Goal: Task Accomplishment & Management: Manage account settings

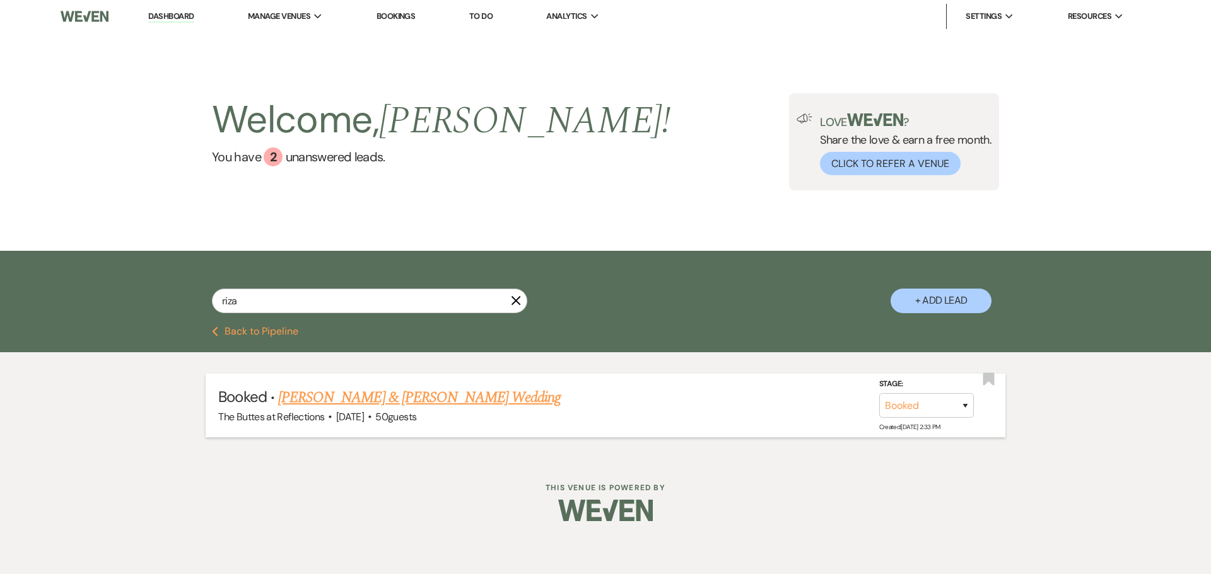
type input "riza"
click at [398, 409] on div "The Buttes at Reflections · Nov 2, 2025 · 50 guests" at bounding box center [605, 417] width 774 height 16
click at [399, 403] on link "[PERSON_NAME] & [PERSON_NAME] Wedding" at bounding box center [419, 398] width 283 height 23
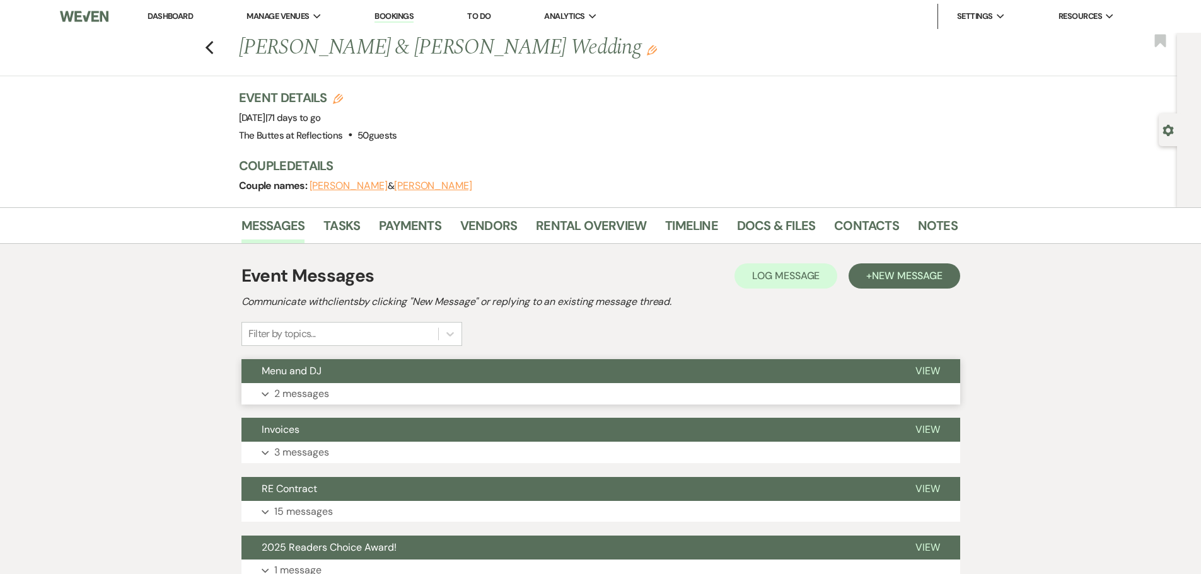
click at [323, 391] on p "2 messages" at bounding box center [301, 394] width 55 height 16
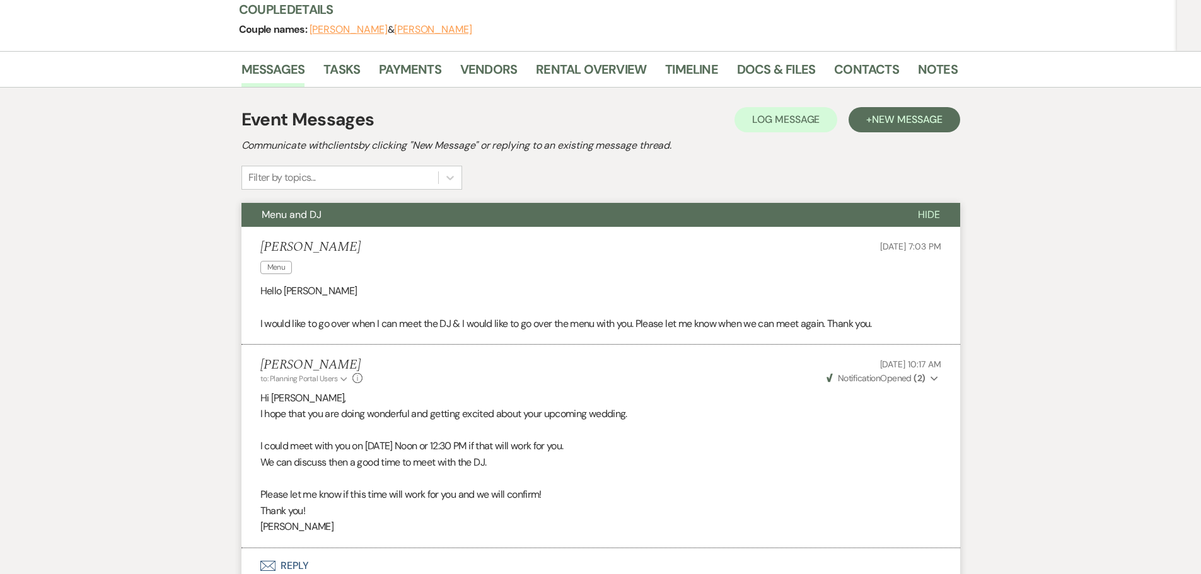
scroll to position [126, 0]
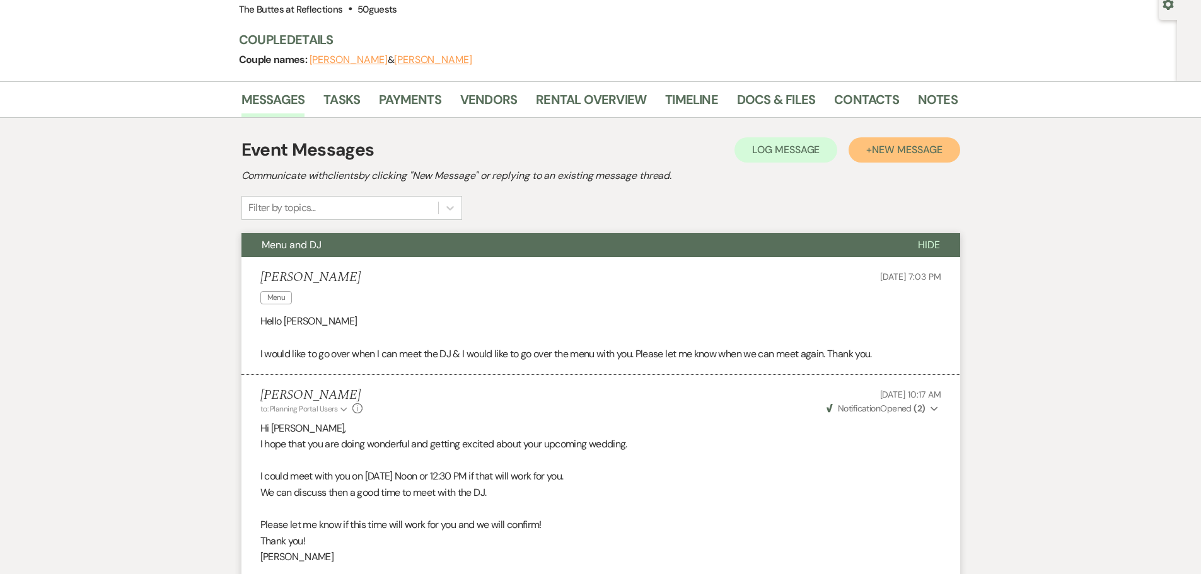
click at [880, 154] on span "New Message" at bounding box center [907, 149] width 70 height 13
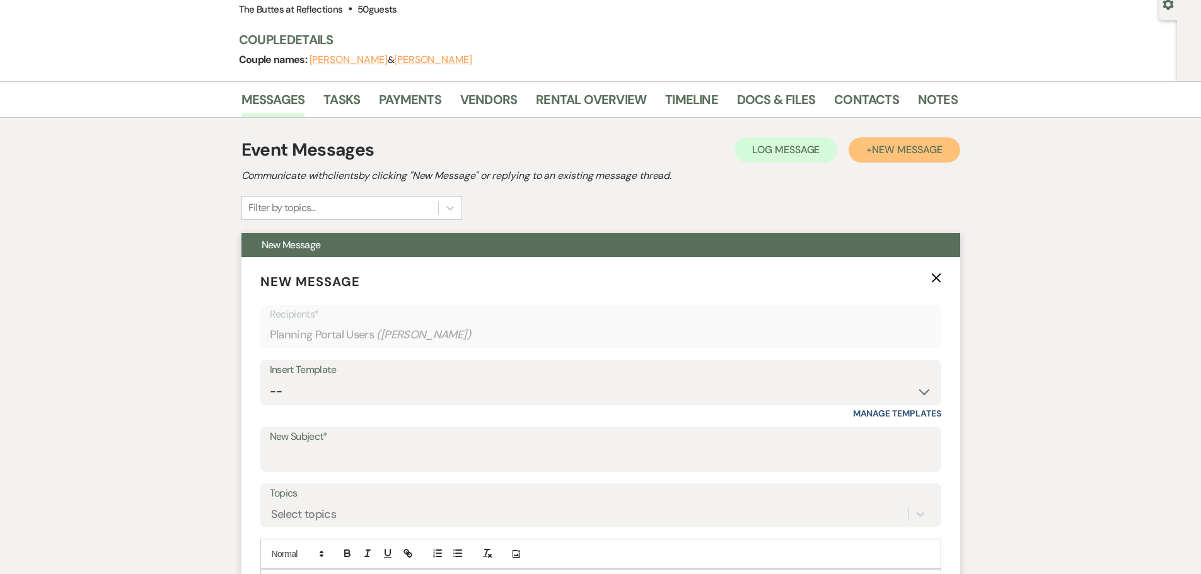
scroll to position [252, 0]
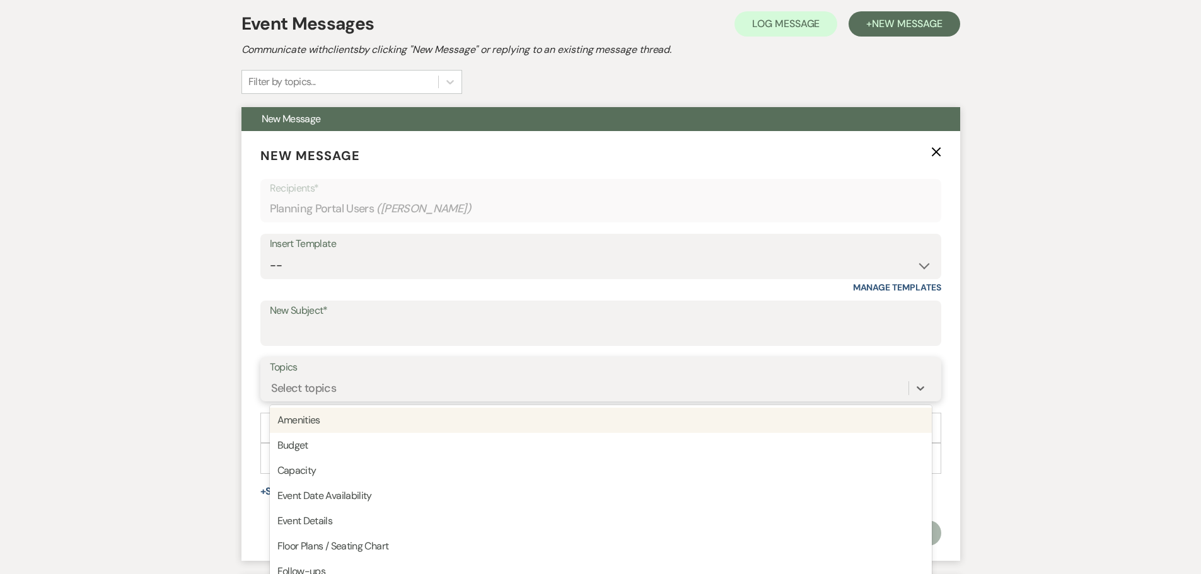
click at [328, 388] on div "option Amenities focused, 1 of 20. 20 results available. Use Up and Down to cho…" at bounding box center [601, 388] width 662 height 24
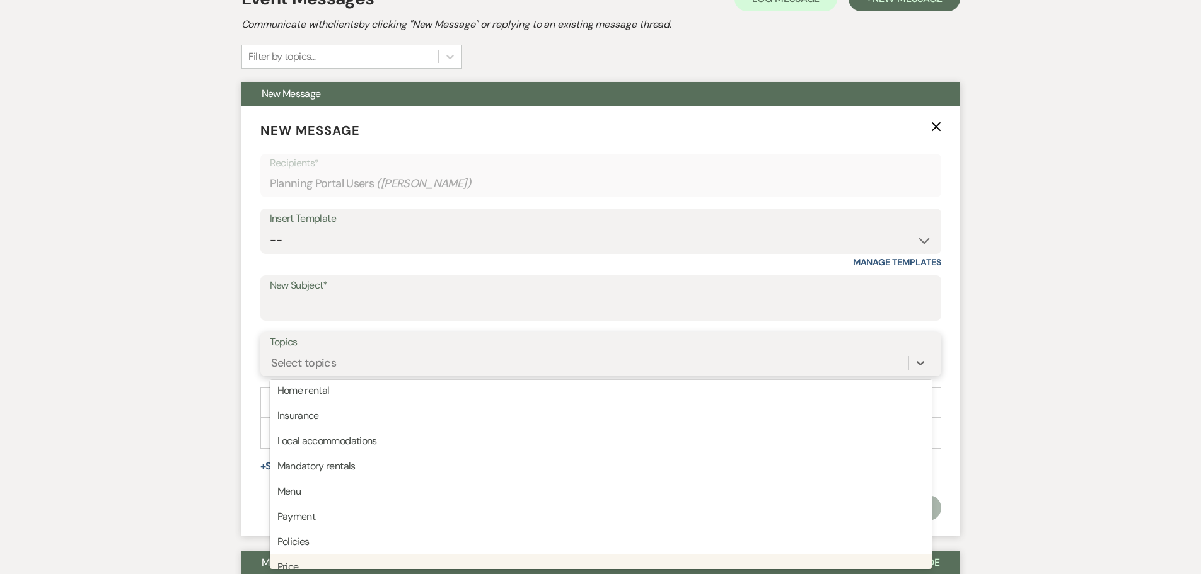
scroll to position [0, 0]
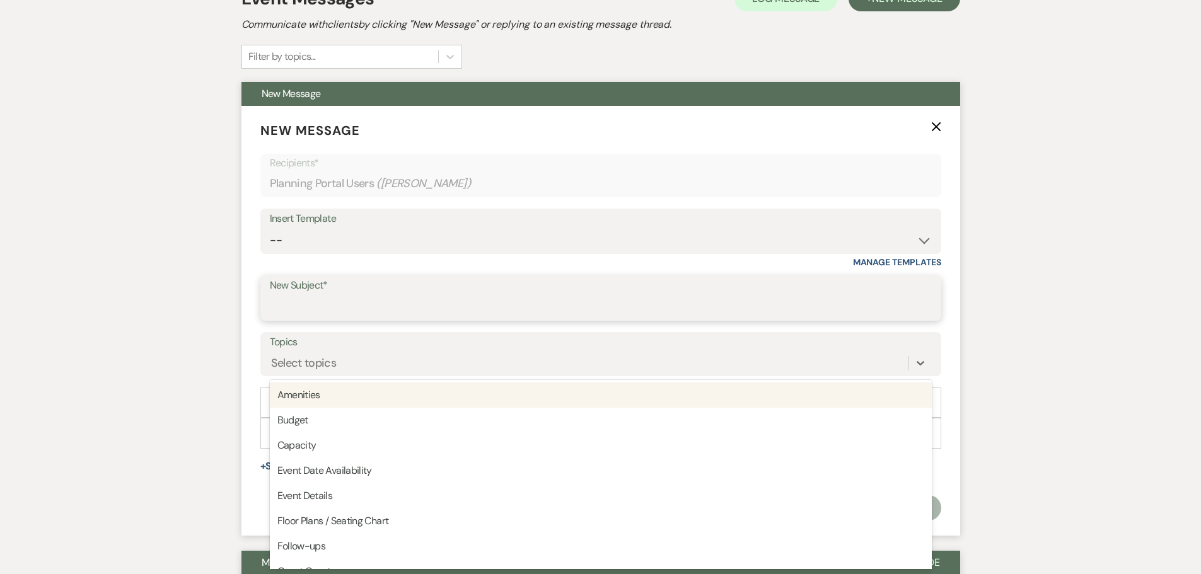
click at [361, 303] on input "New Subject*" at bounding box center [601, 307] width 662 height 25
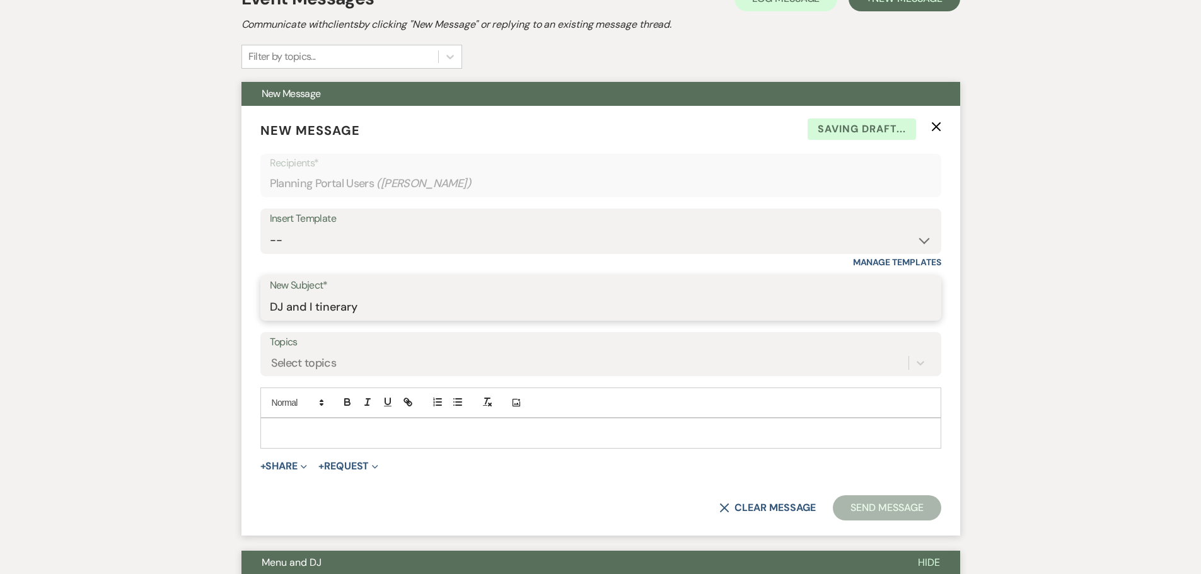
click at [317, 308] on input "DJ and I tinerary" at bounding box center [601, 307] width 662 height 25
type input "DJ and Intinerary"
click at [315, 429] on p at bounding box center [601, 433] width 661 height 14
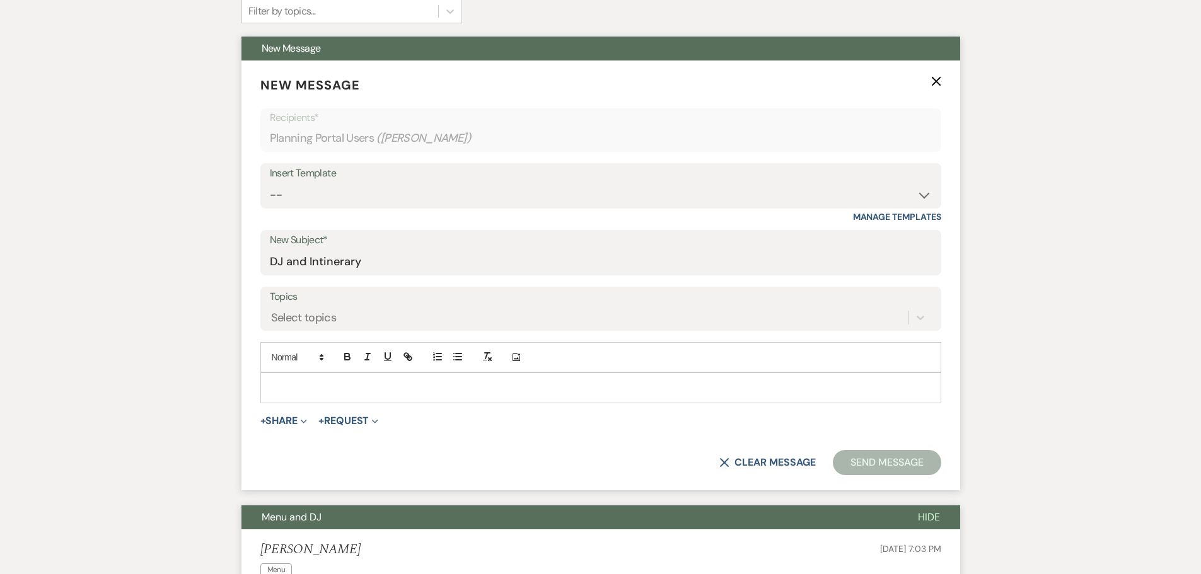
scroll to position [341, 0]
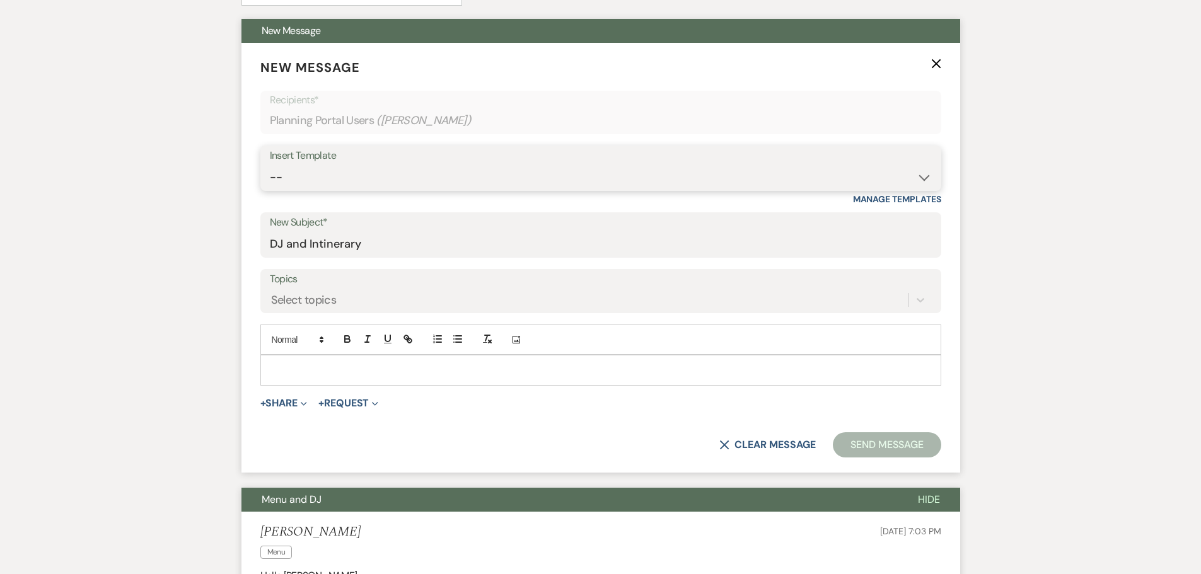
click at [928, 177] on select "-- Weven Planning Portal Introduction (Booked Events) Follow up - After Tour Re…" at bounding box center [601, 177] width 662 height 25
select select "4547"
click at [270, 165] on select "-- Weven Planning Portal Introduction (Booked Events) Follow up - After Tour Re…" at bounding box center [601, 177] width 662 height 25
type input "Final Bridal Packet with Sheila"
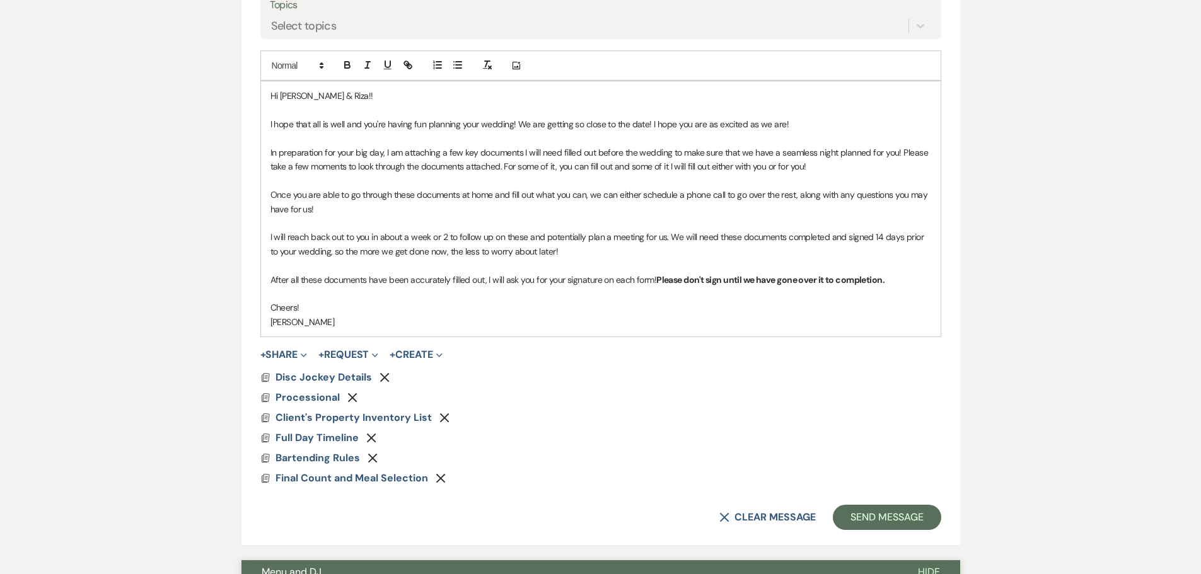
scroll to position [656, 0]
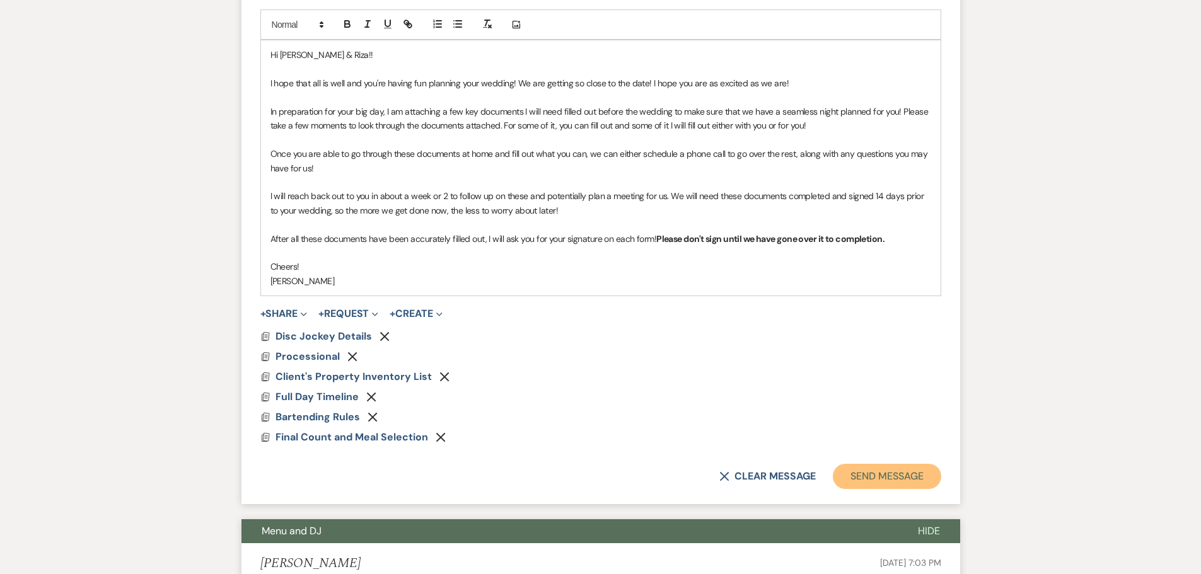
click at [899, 472] on button "Send Message" at bounding box center [887, 476] width 108 height 25
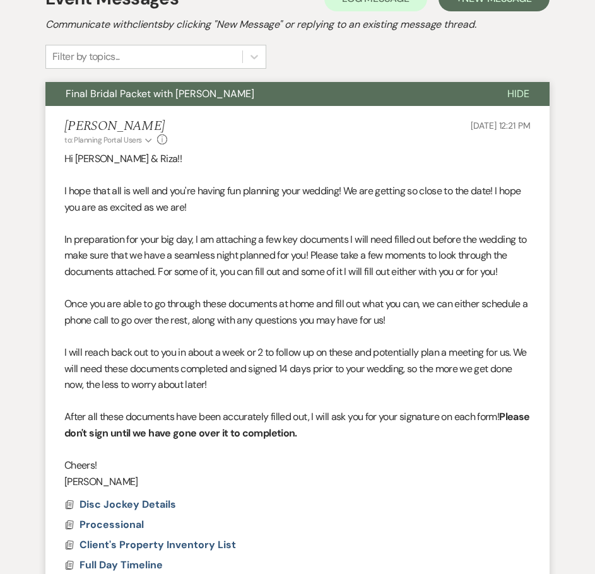
scroll to position [0, 0]
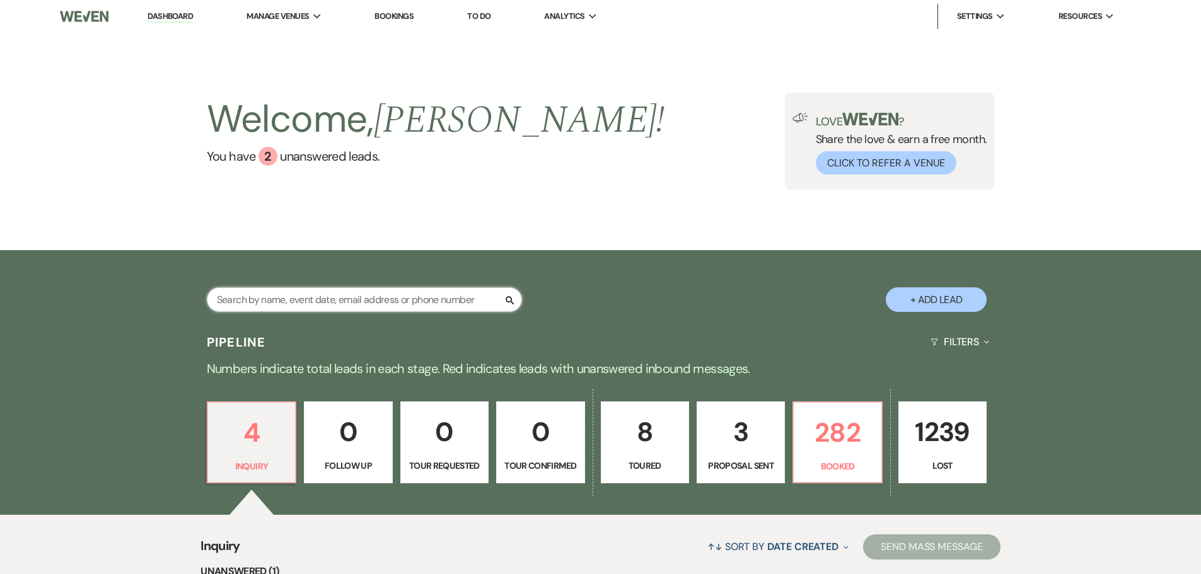
click at [458, 302] on input "text" at bounding box center [364, 300] width 315 height 25
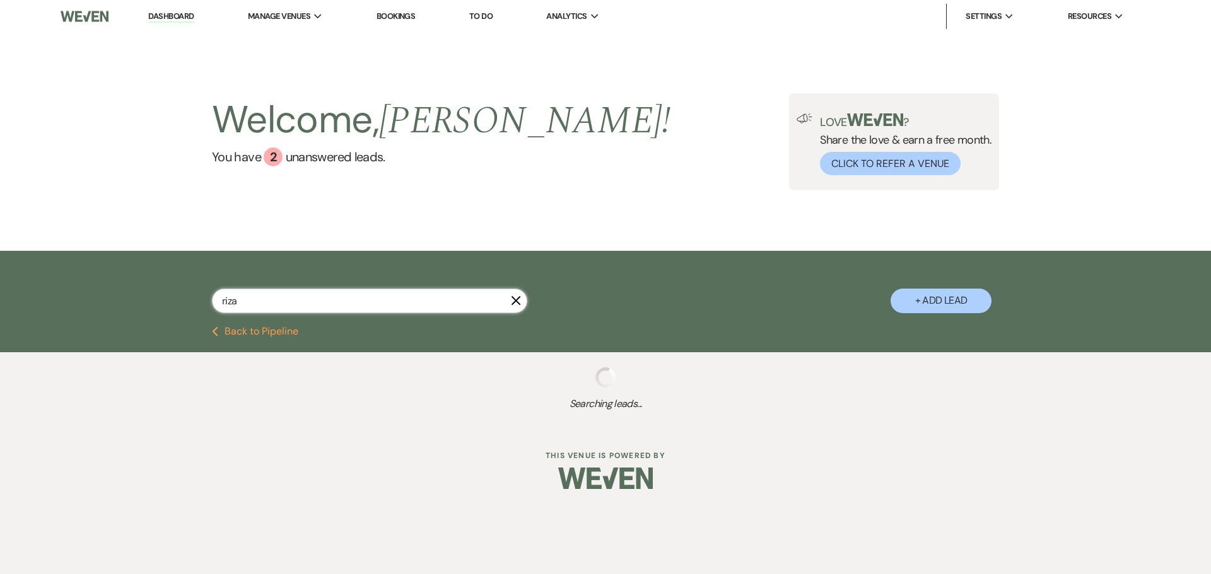
type input "riza"
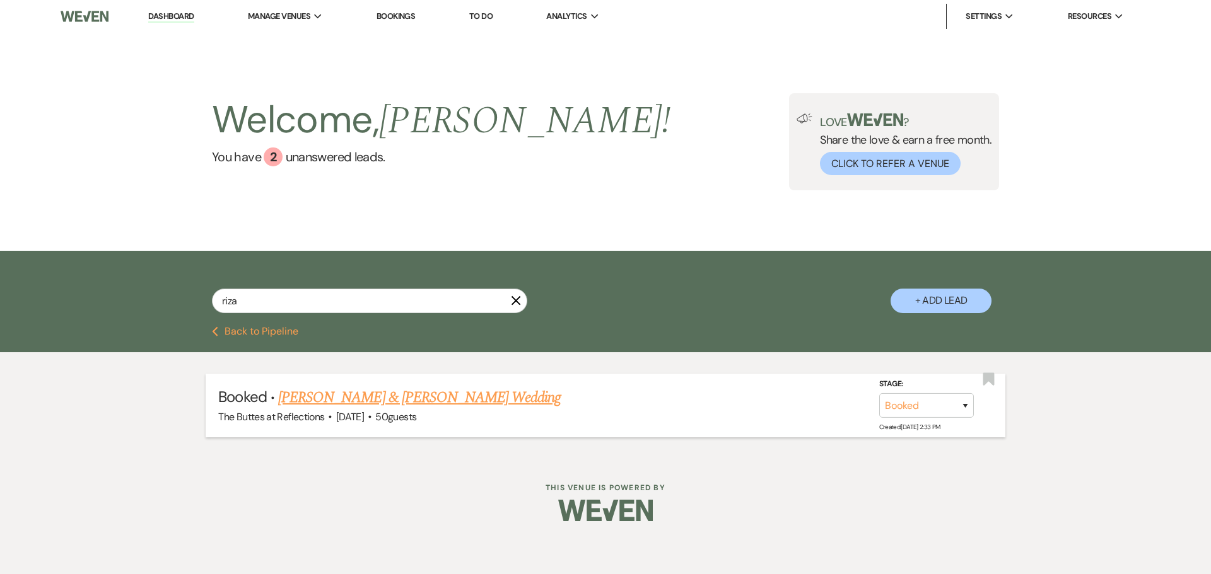
click at [486, 400] on link "[PERSON_NAME] & [PERSON_NAME] Wedding" at bounding box center [419, 398] width 283 height 23
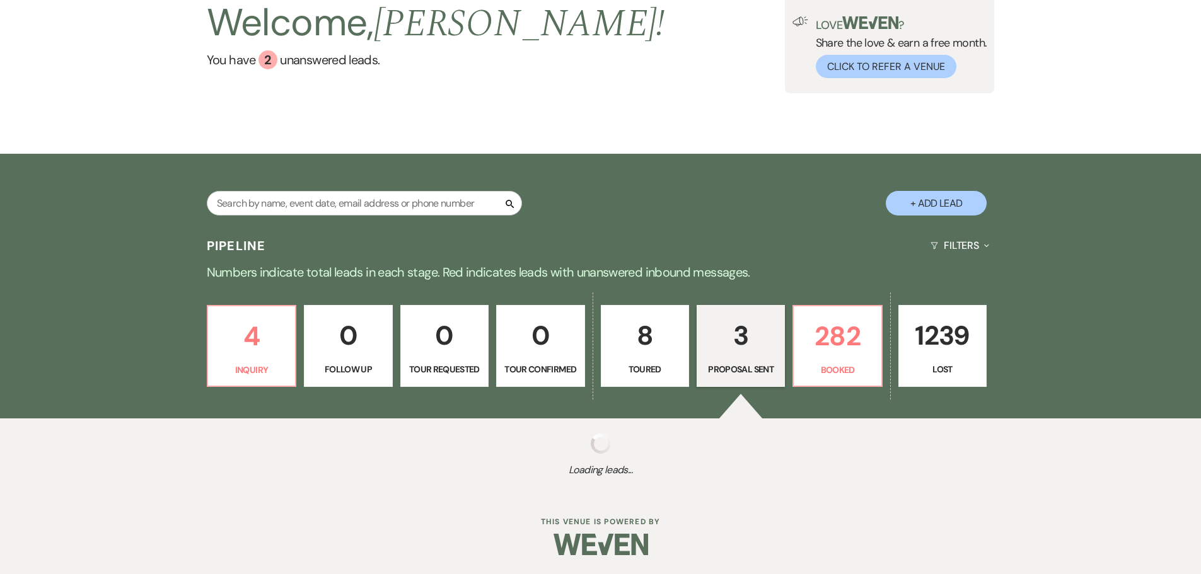
select select "6"
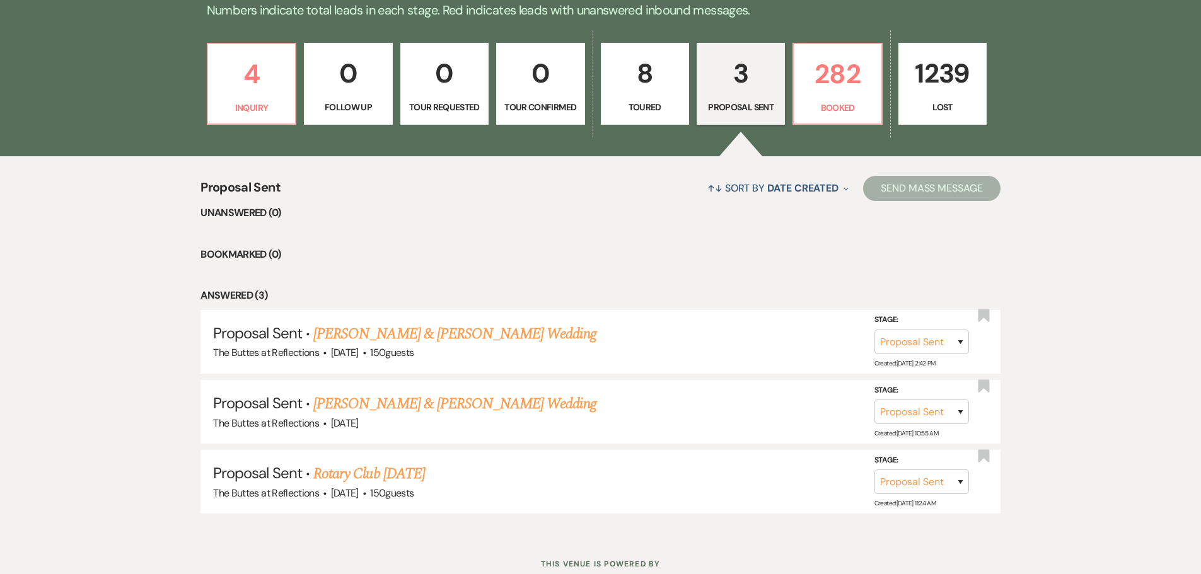
scroll to position [401, 0]
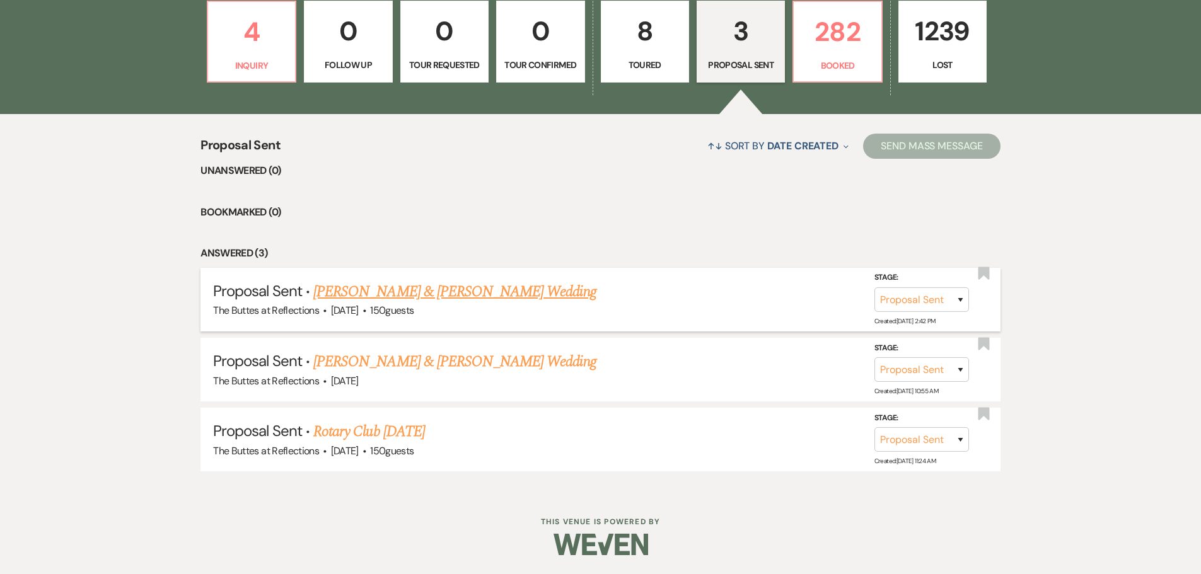
click at [453, 291] on link "Adrian Alvarez & Olivia Diaz's Wedding" at bounding box center [454, 292] width 283 height 23
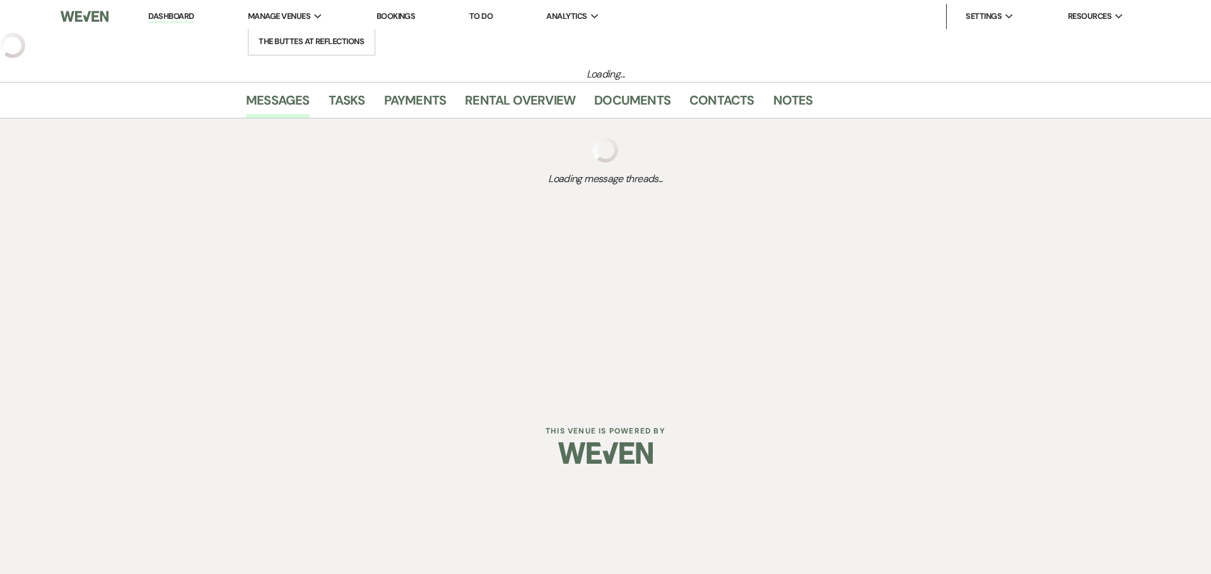
select select "6"
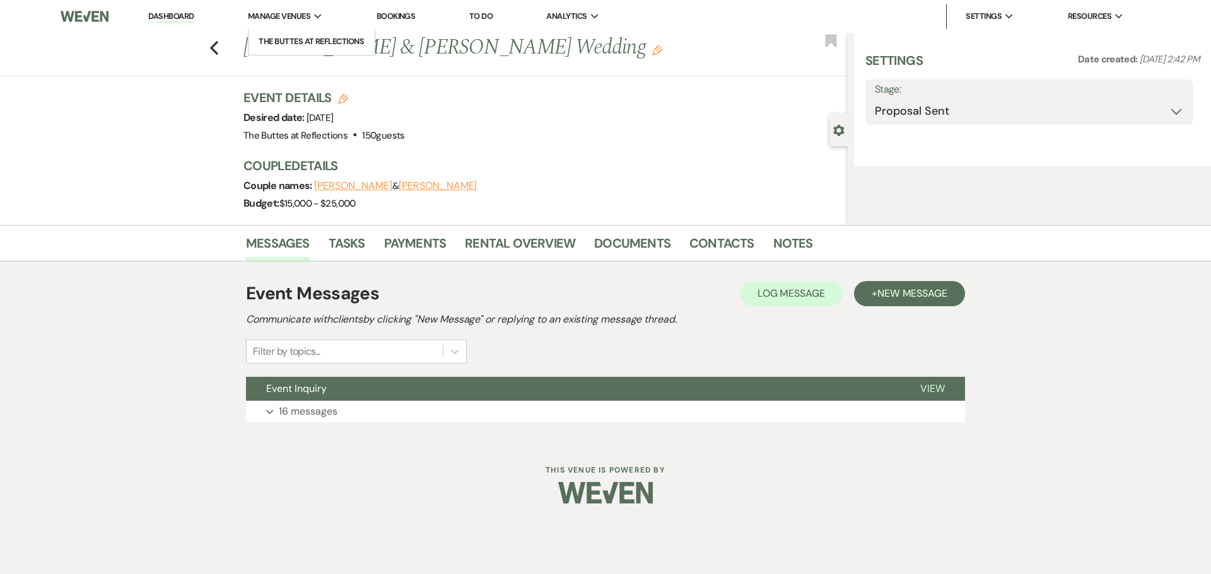
select select "5"
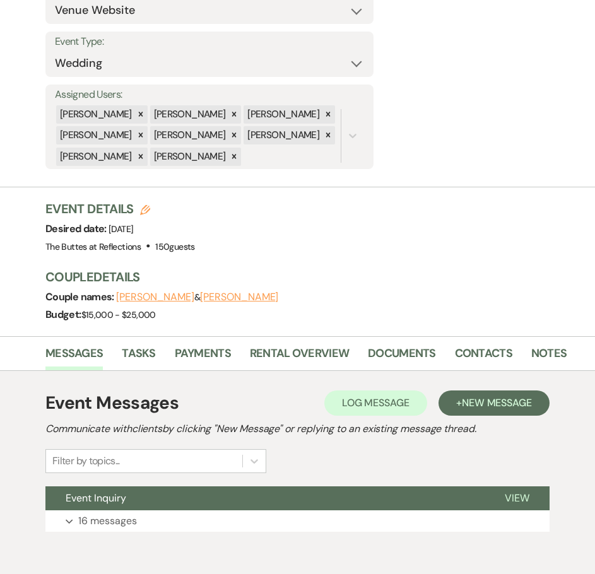
scroll to position [298, 0]
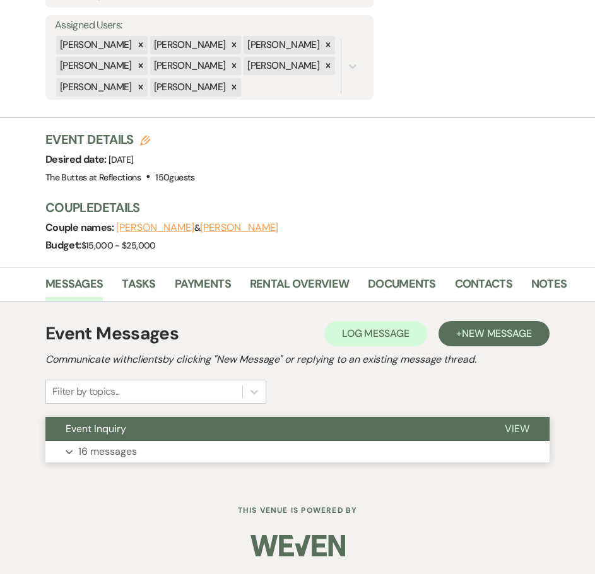
click at [107, 451] on p "16 messages" at bounding box center [107, 451] width 59 height 16
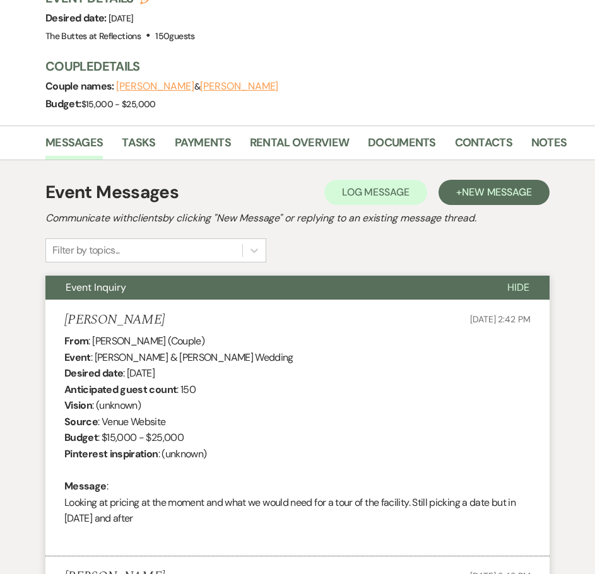
scroll to position [424, 0]
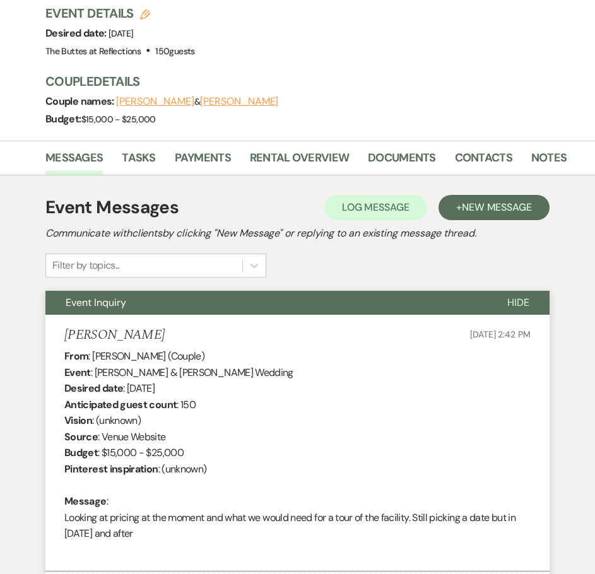
click at [208, 105] on button "Olivia Diaz" at bounding box center [239, 101] width 78 height 10
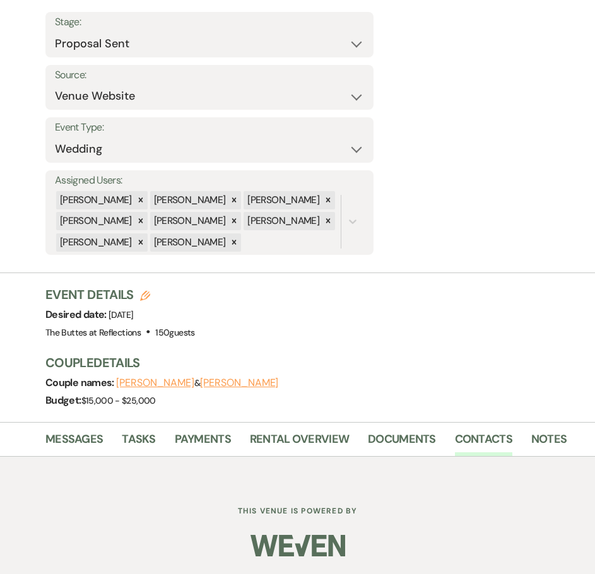
scroll to position [143, 0]
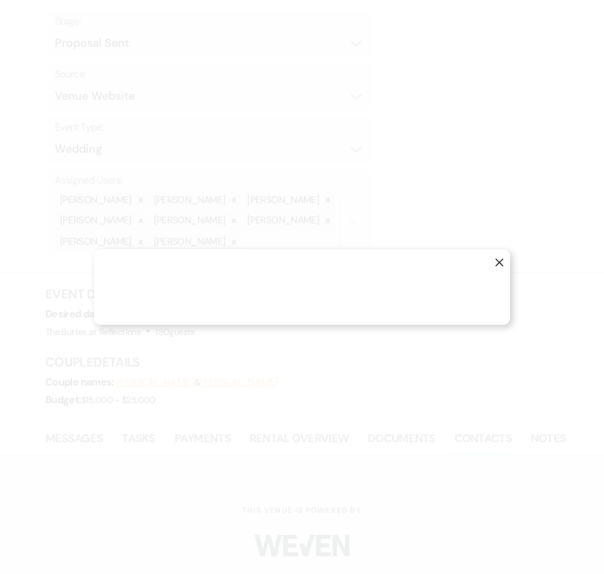
select select "1"
select select "email"
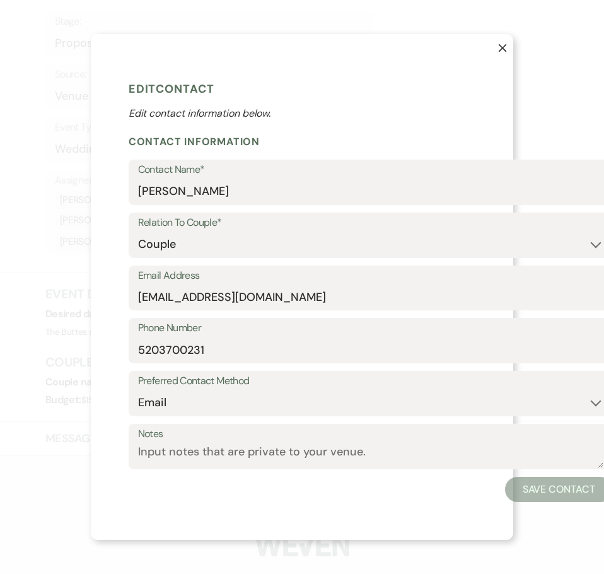
scroll to position [364, 0]
drag, startPoint x: 293, startPoint y: 292, endPoint x: 137, endPoint y: 294, distance: 156.4
click at [137, 294] on div "Email Address olivianicolediaz@gmail.com" at bounding box center [371, 287] width 484 height 45
click at [501, 44] on icon "X" at bounding box center [502, 48] width 9 height 9
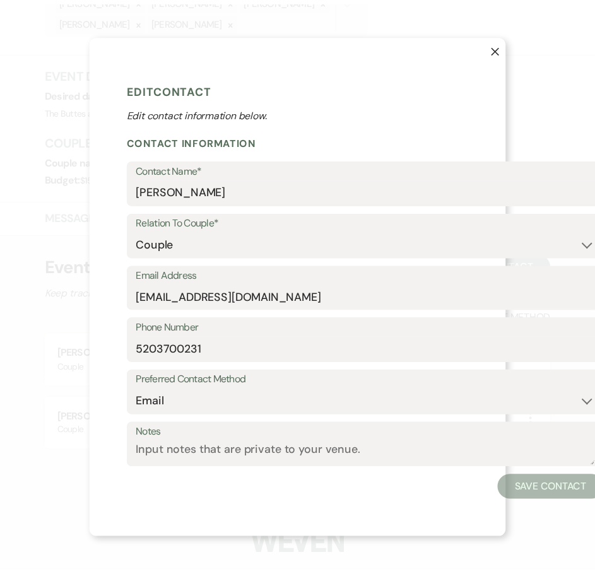
scroll to position [363, 0]
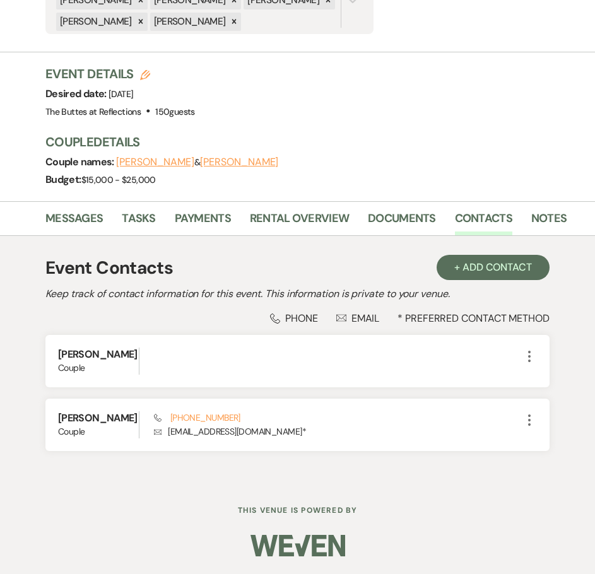
click at [147, 163] on button "Adrian Alvarez" at bounding box center [155, 162] width 78 height 10
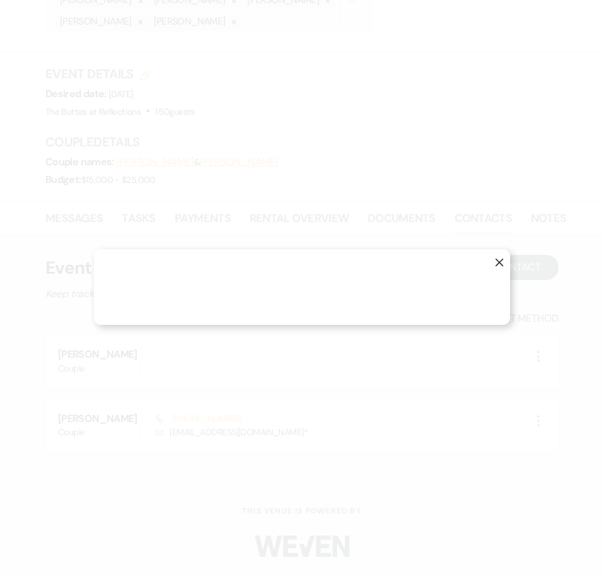
select select "1"
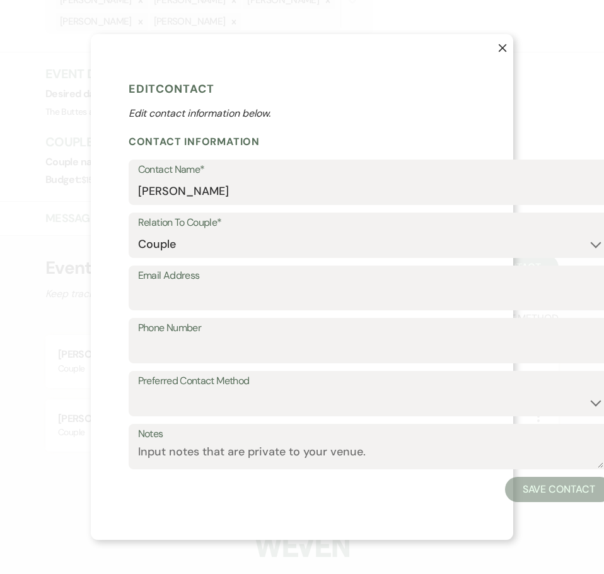
click at [505, 35] on button "X" at bounding box center [493, 53] width 40 height 38
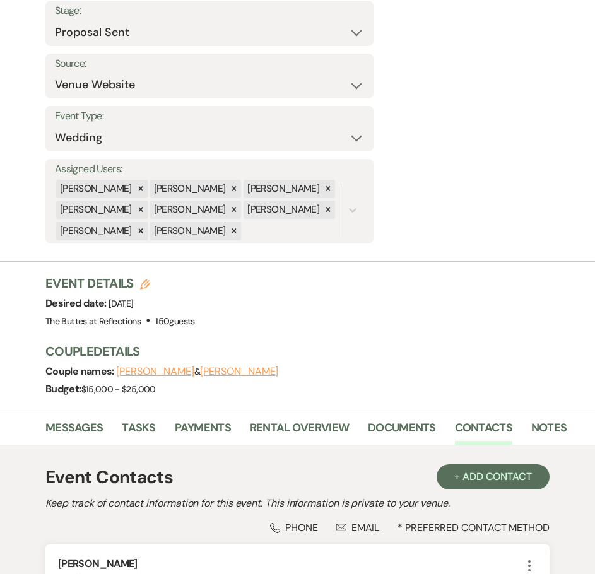
scroll to position [0, 0]
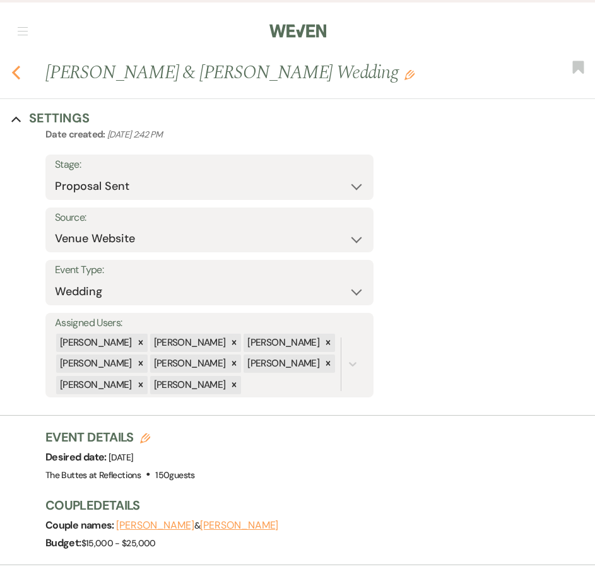
click at [15, 73] on use "button" at bounding box center [16, 73] width 8 height 14
select select "6"
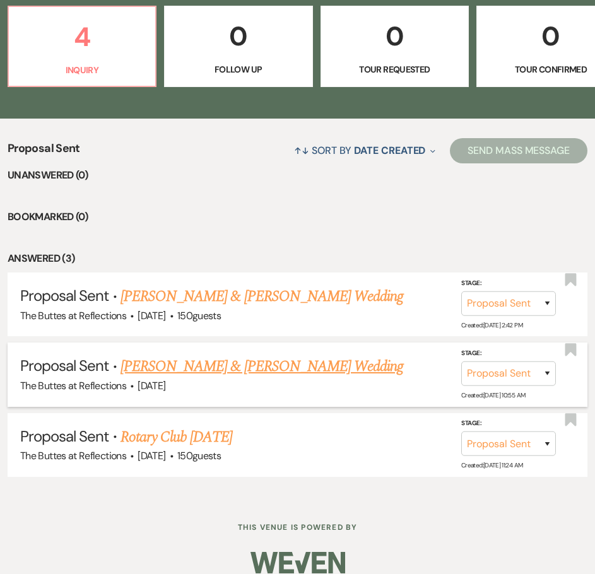
scroll to position [380, 0]
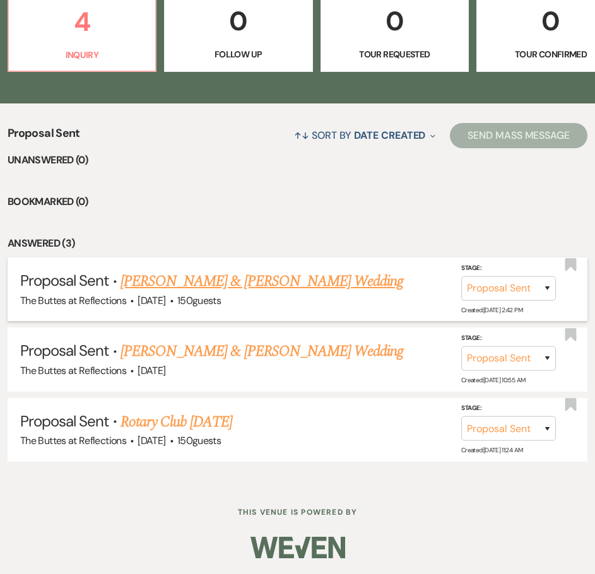
click at [182, 282] on link "Adrian Alvarez & Olivia Diaz's Wedding" at bounding box center [261, 281] width 283 height 23
select select "6"
select select "5"
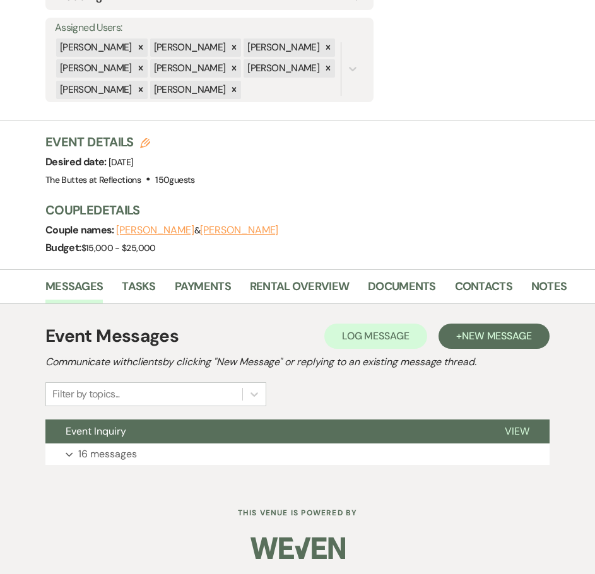
scroll to position [298, 0]
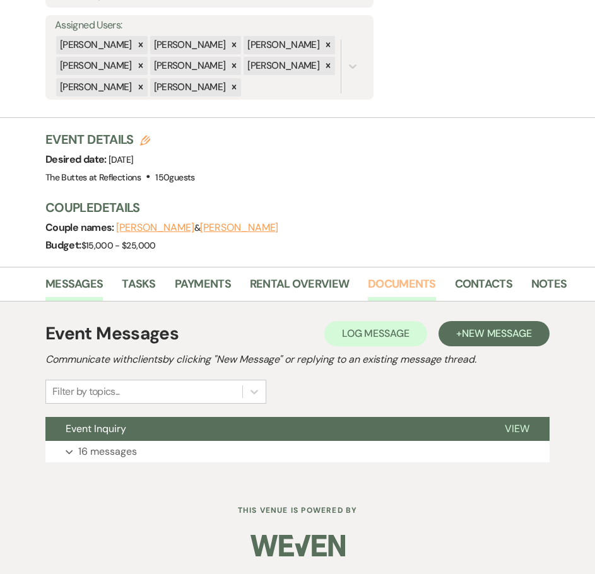
click at [388, 284] on link "Documents" at bounding box center [402, 288] width 68 height 26
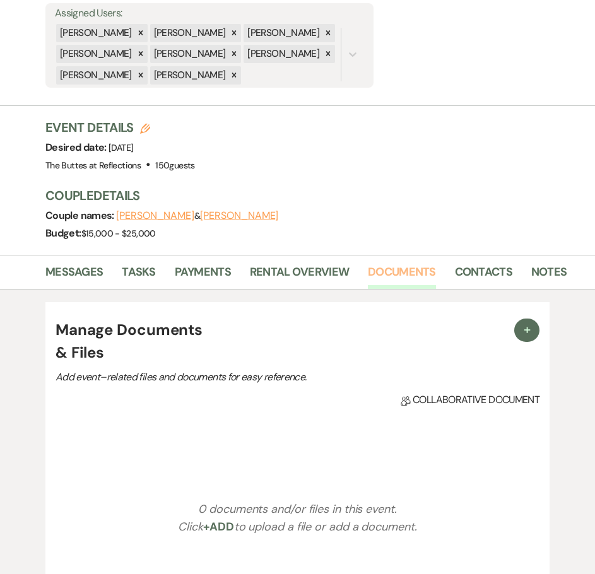
scroll to position [294, 0]
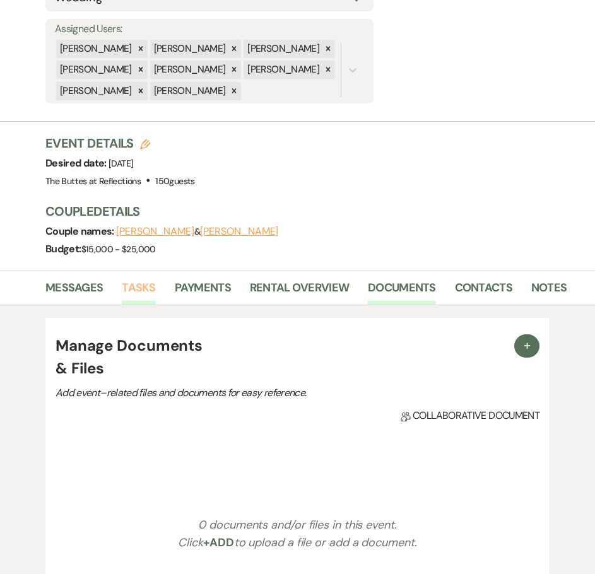
click at [129, 289] on link "Tasks" at bounding box center [138, 292] width 33 height 26
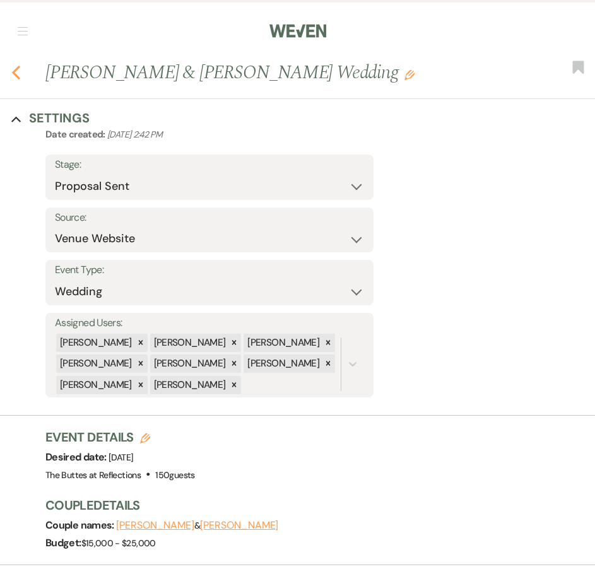
click at [15, 71] on use "button" at bounding box center [16, 73] width 8 height 14
select select "6"
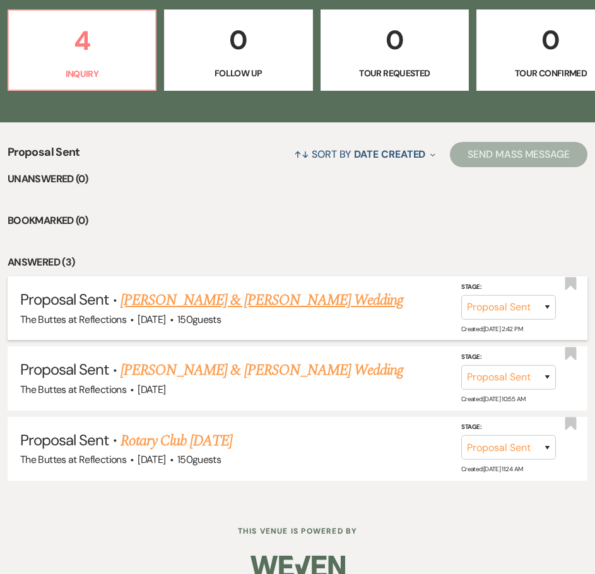
scroll to position [380, 0]
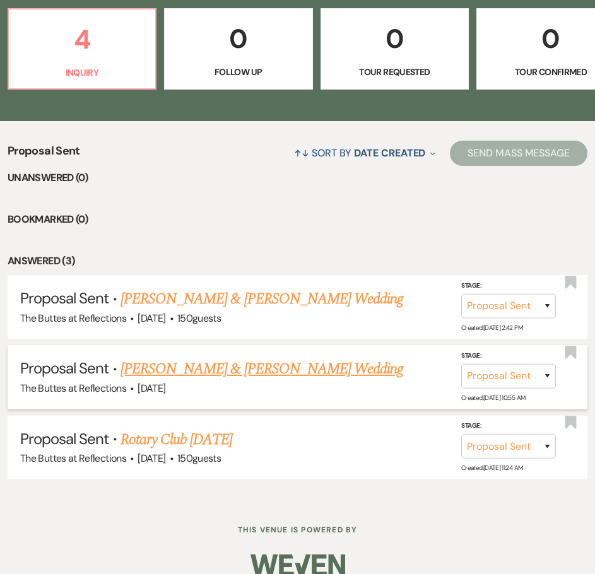
click at [192, 358] on link "Michael Stewart & Elizabeth Chacon's Wedding" at bounding box center [261, 369] width 283 height 23
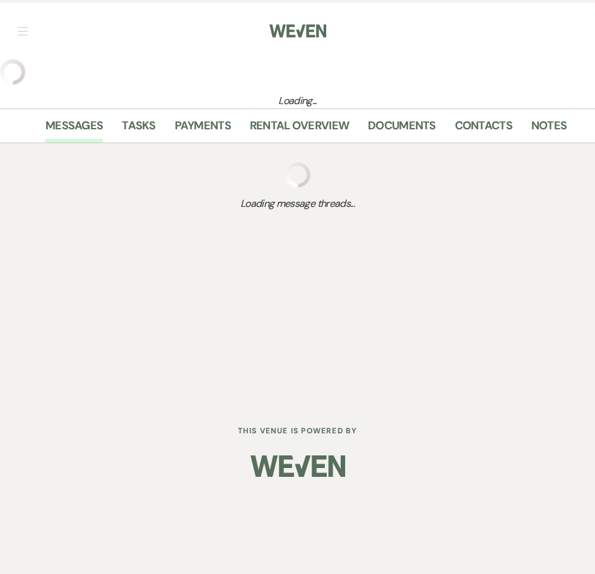
select select "6"
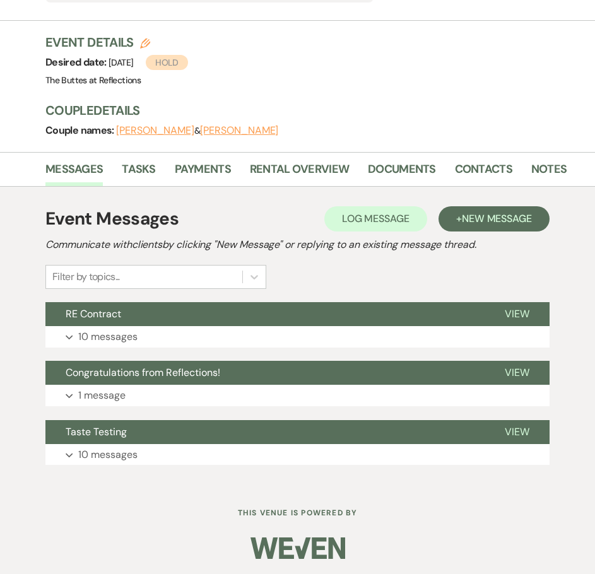
scroll to position [397, 0]
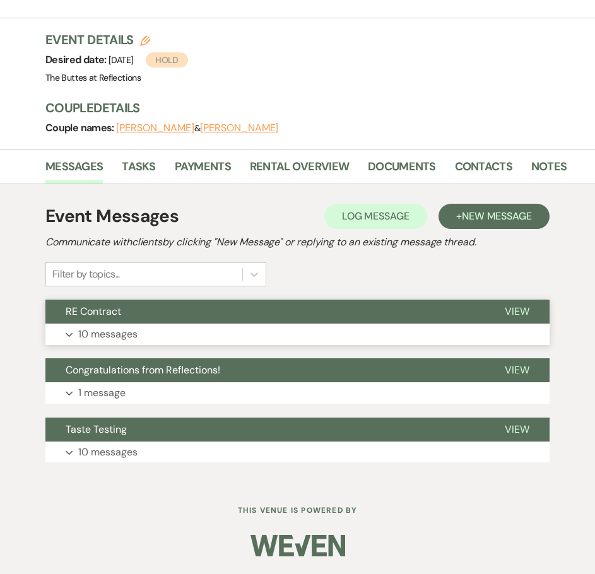
click at [117, 335] on p "10 messages" at bounding box center [107, 334] width 59 height 16
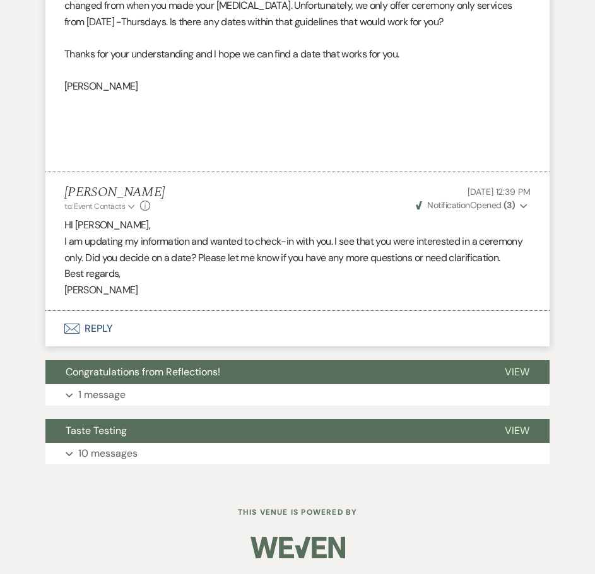
scroll to position [2353, 0]
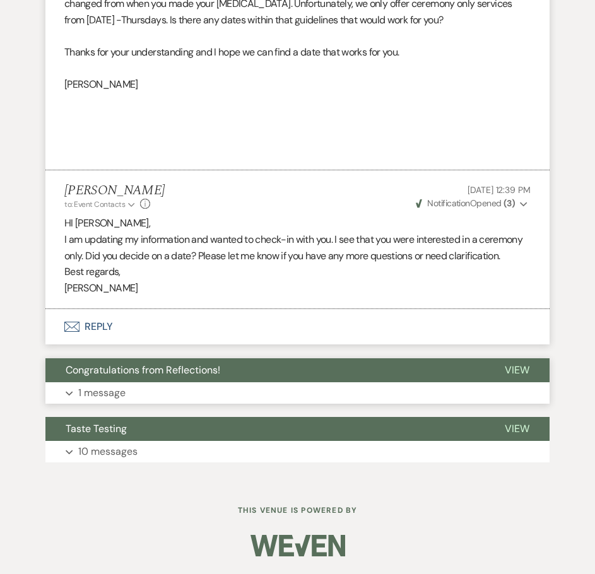
click at [98, 390] on p "1 message" at bounding box center [101, 393] width 47 height 16
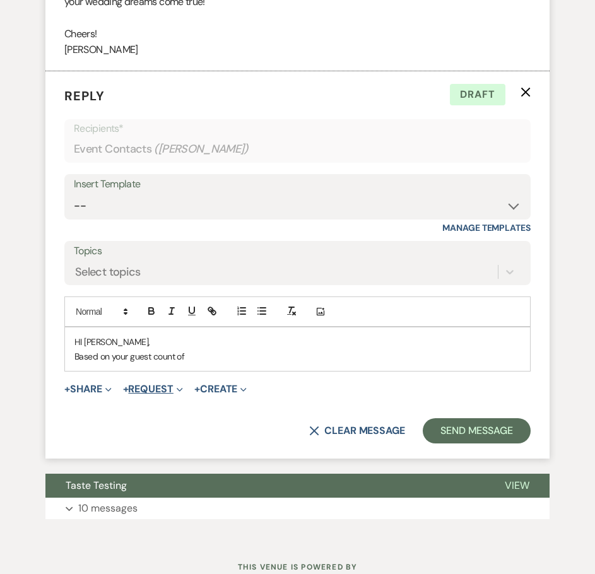
scroll to position [3667, 0]
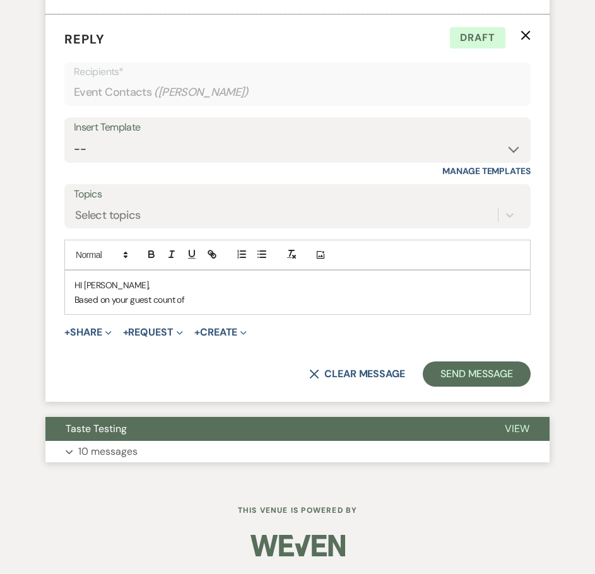
click at [124, 451] on p "10 messages" at bounding box center [107, 451] width 59 height 16
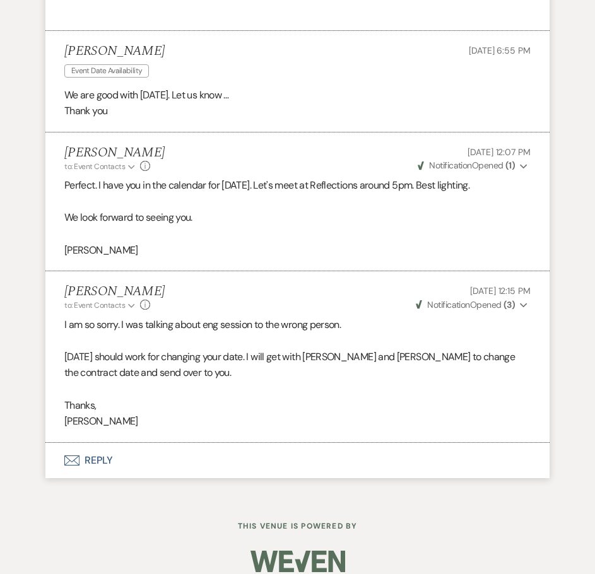
scroll to position [5622, 0]
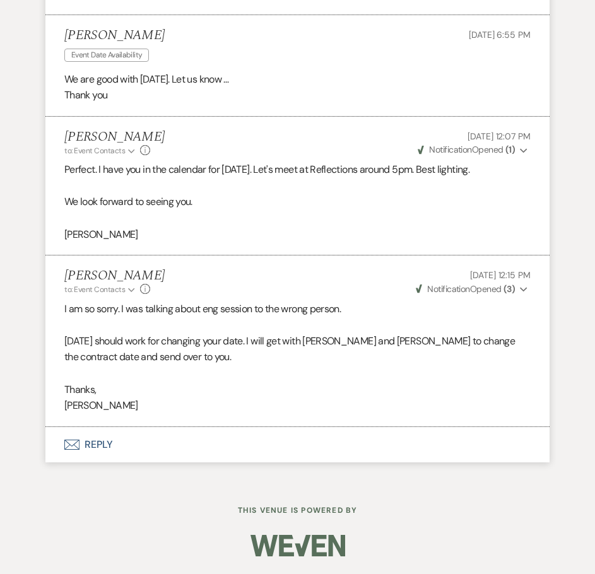
click at [414, 408] on p "[PERSON_NAME]" at bounding box center [297, 405] width 466 height 16
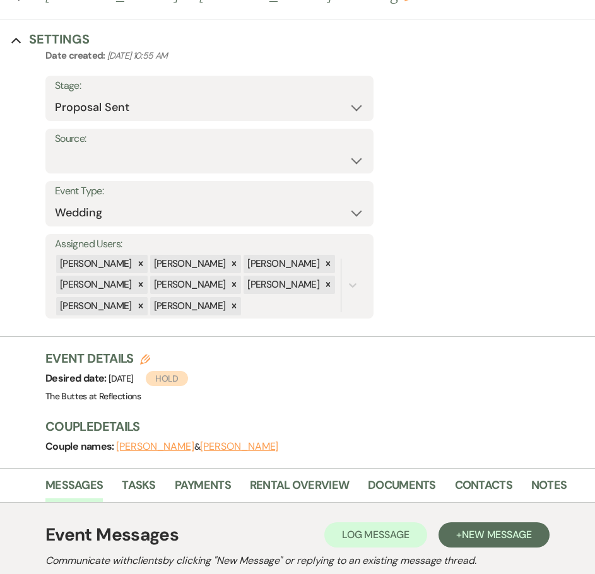
scroll to position [0, 0]
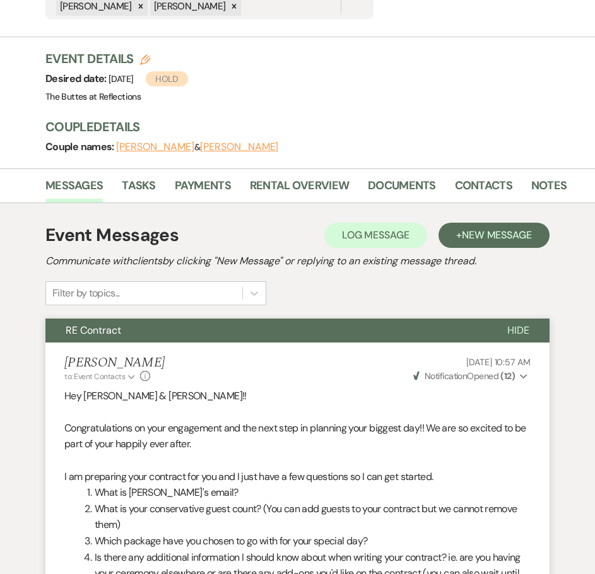
click at [216, 146] on button "[PERSON_NAME]" at bounding box center [239, 147] width 78 height 10
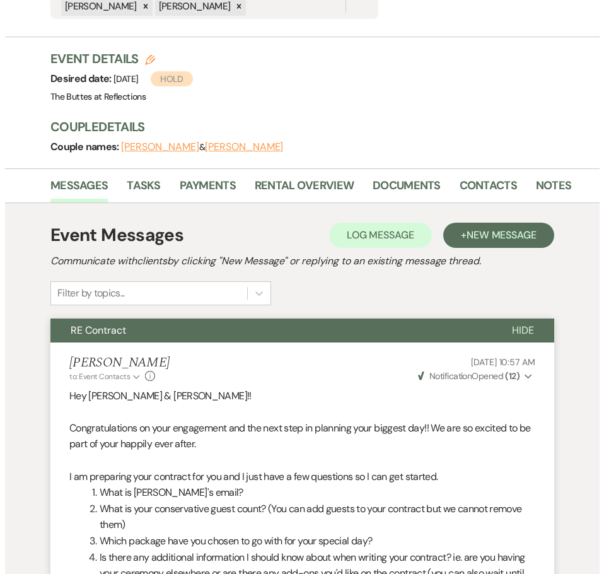
scroll to position [125, 0]
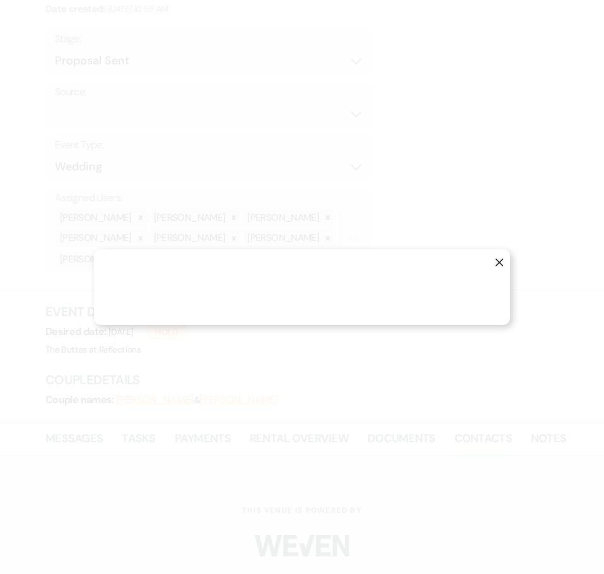
select select "1"
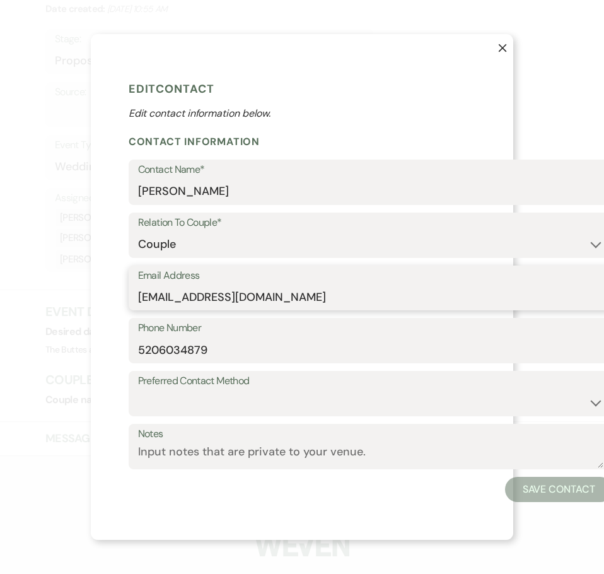
scroll to position [346, 0]
drag, startPoint x: 274, startPoint y: 295, endPoint x: 140, endPoint y: 302, distance: 134.5
click at [140, 302] on input "elizbsnmba@gmail.com" at bounding box center [370, 296] width 465 height 25
click at [506, 44] on icon "X" at bounding box center [502, 48] width 9 height 9
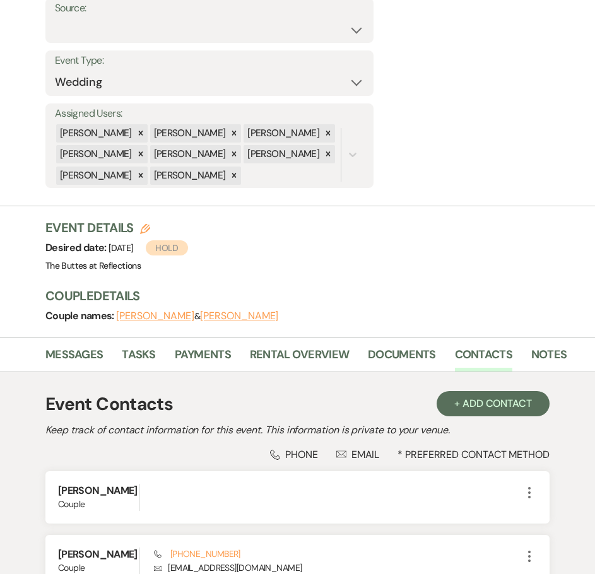
scroll to position [252, 0]
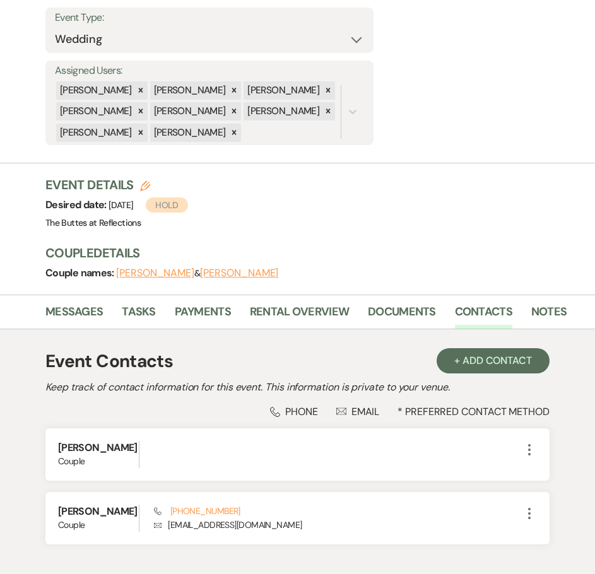
click at [144, 271] on button "[PERSON_NAME]" at bounding box center [155, 273] width 78 height 10
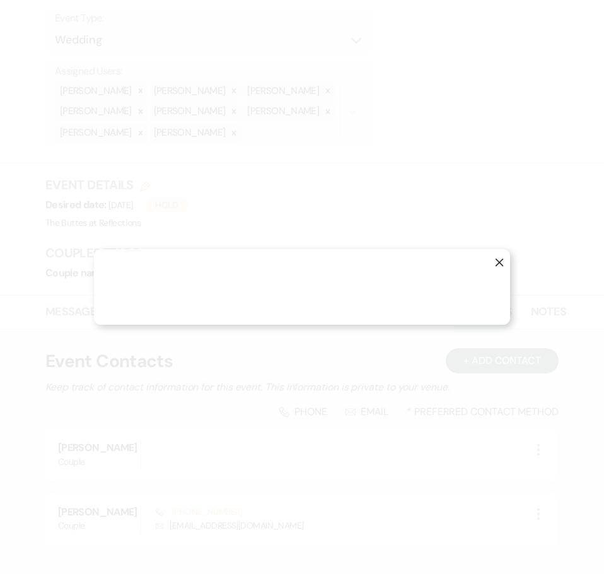
select select "1"
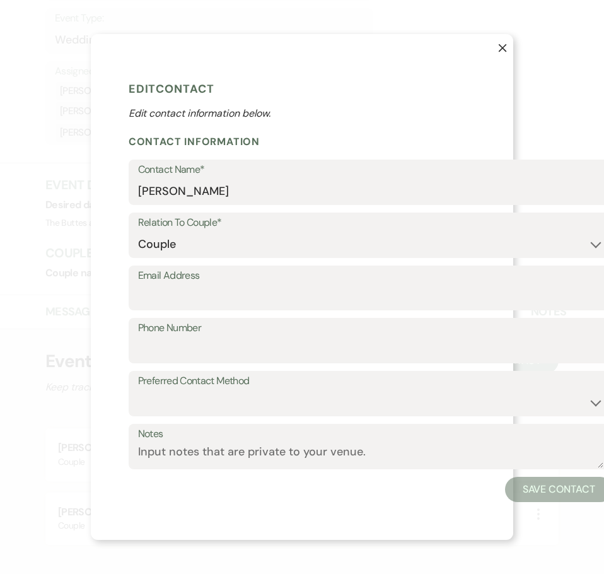
click at [505, 44] on icon "X" at bounding box center [502, 48] width 9 height 9
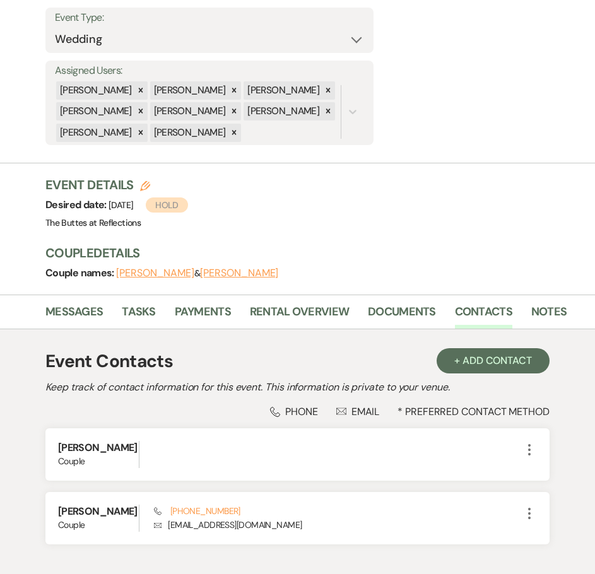
click at [243, 276] on button "[PERSON_NAME]" at bounding box center [239, 273] width 78 height 10
select select "1"
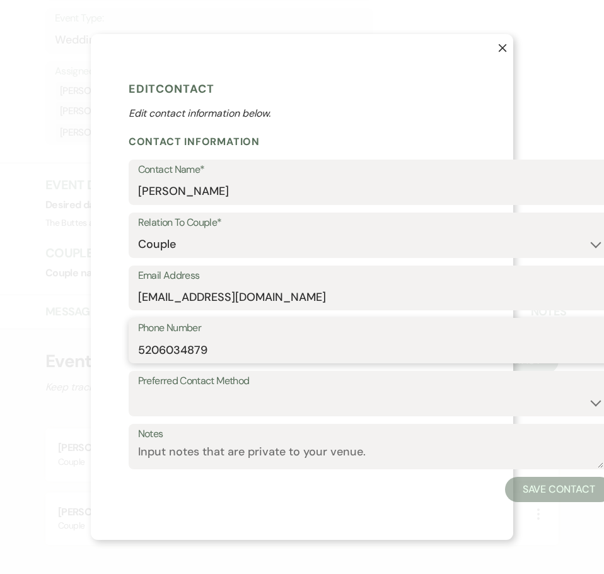
drag, startPoint x: 220, startPoint y: 345, endPoint x: 137, endPoint y: 344, distance: 83.2
click at [137, 344] on div "Phone Number 5206034879" at bounding box center [371, 340] width 484 height 45
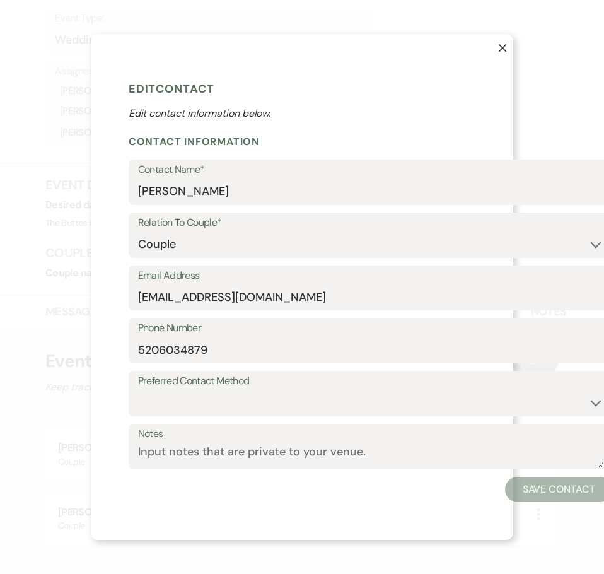
click at [283, 79] on h1 "Edit Contact" at bounding box center [371, 88] width 484 height 19
click at [505, 44] on icon "X" at bounding box center [502, 48] width 9 height 9
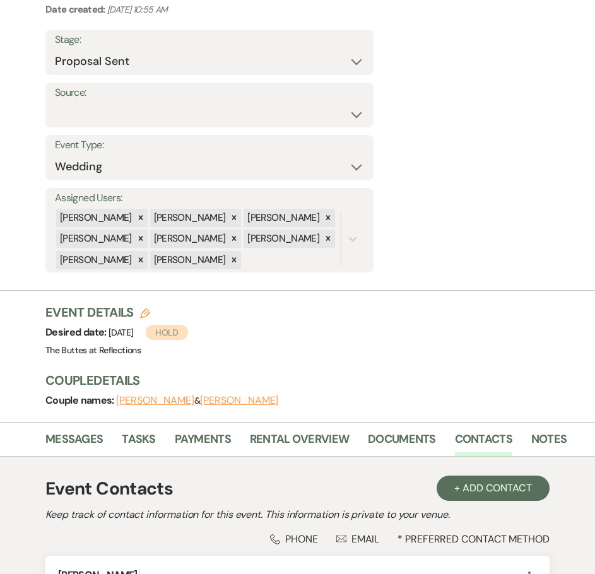
scroll to position [0, 0]
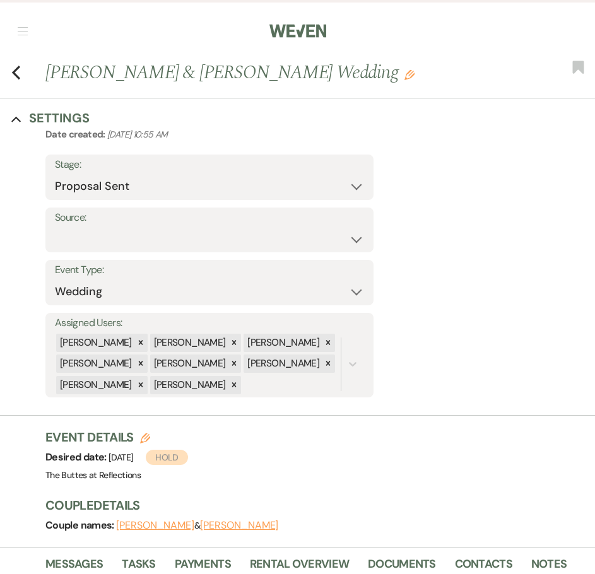
scroll to position [380, 0]
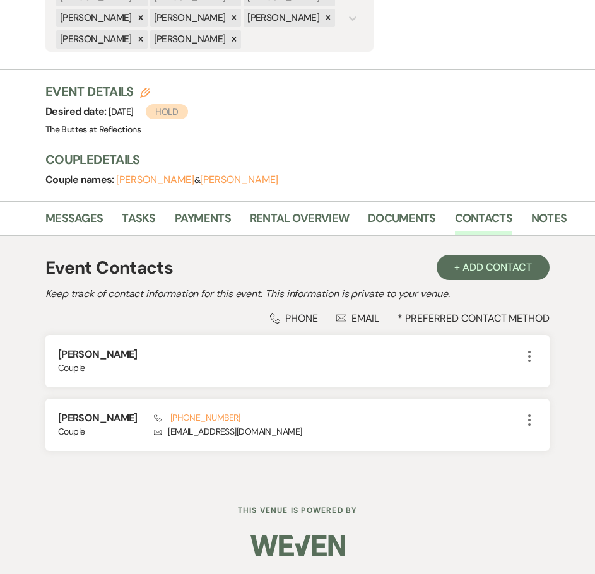
select select "6"
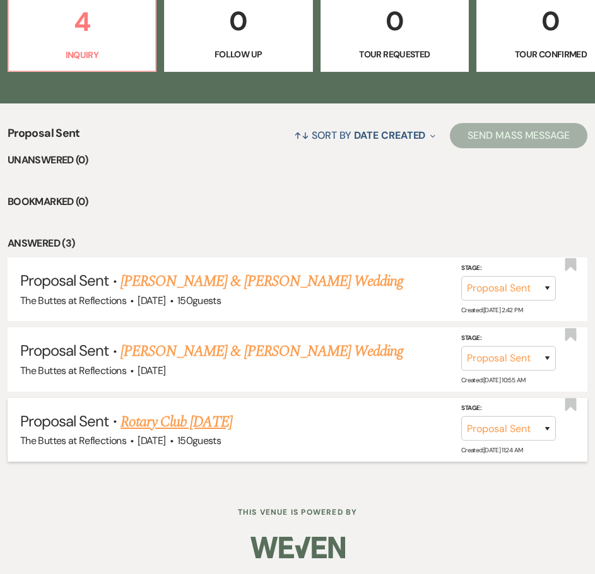
click at [165, 424] on link "Rotary Club [DATE]" at bounding box center [176, 422] width 112 height 23
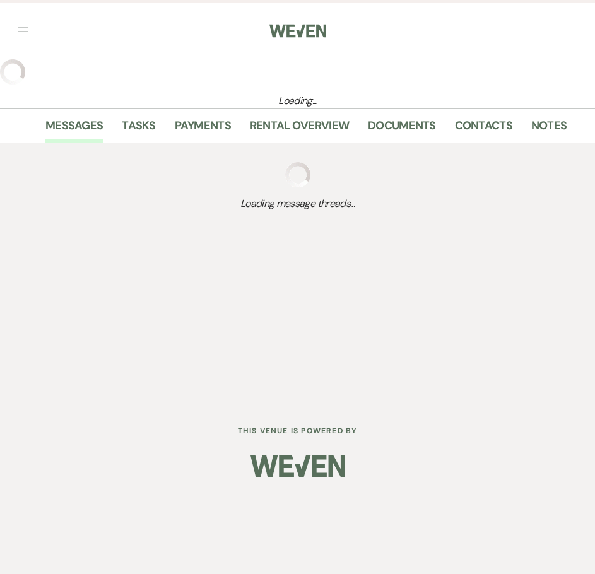
select select "6"
select select "20"
select select "7"
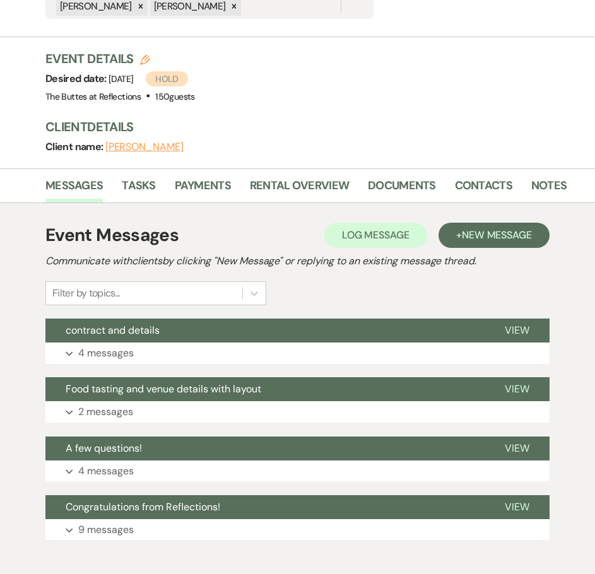
scroll to position [441, 0]
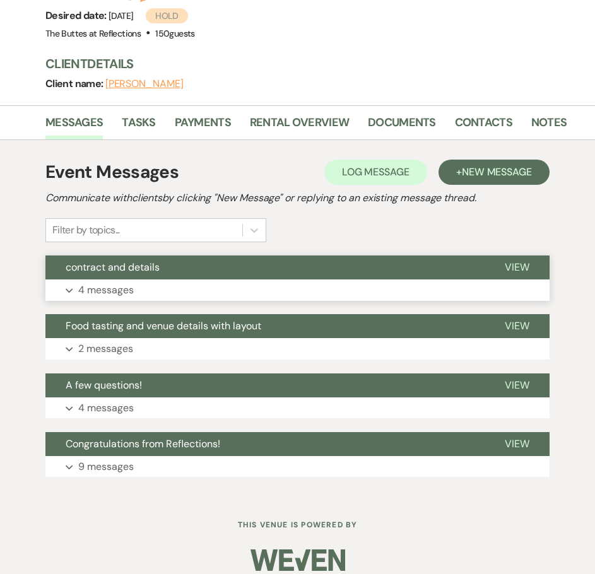
click at [120, 290] on p "4 messages" at bounding box center [105, 290] width 55 height 16
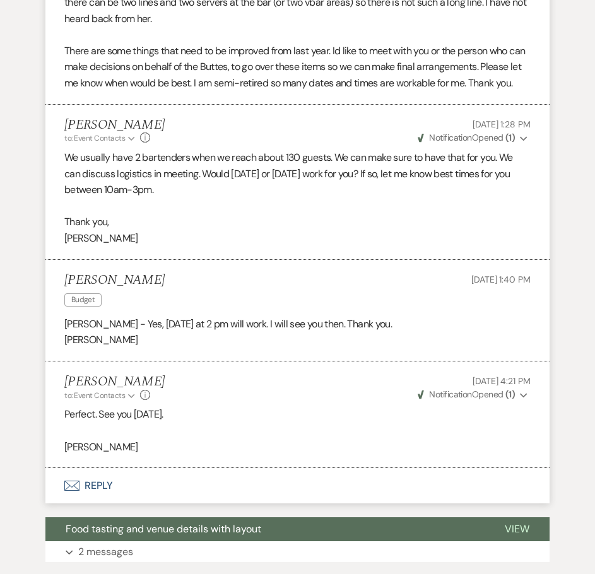
scroll to position [1064, 0]
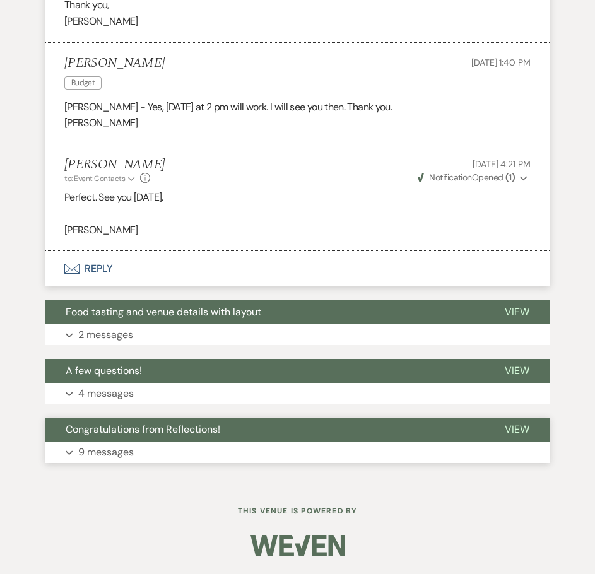
click at [116, 448] on p "9 messages" at bounding box center [105, 452] width 55 height 16
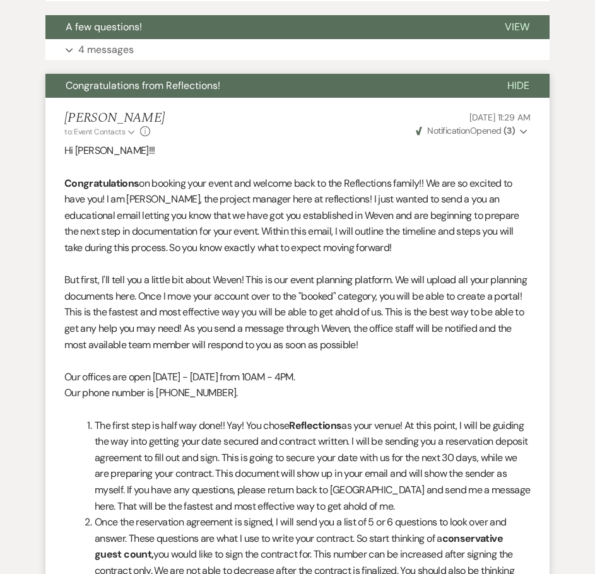
scroll to position [1329, 0]
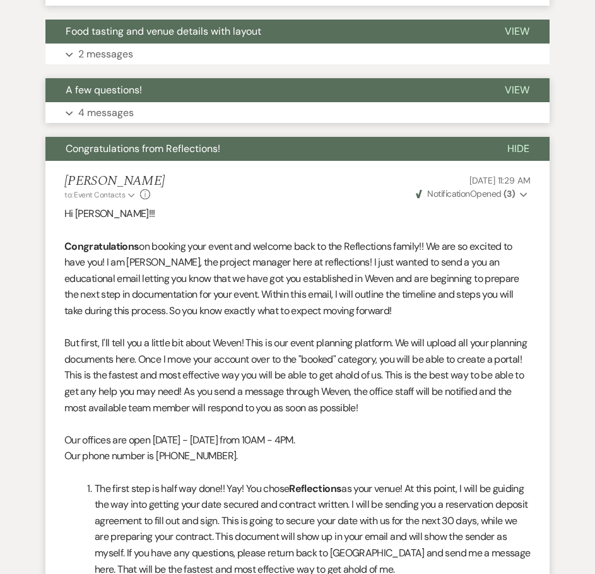
click at [105, 121] on p "4 messages" at bounding box center [105, 113] width 55 height 16
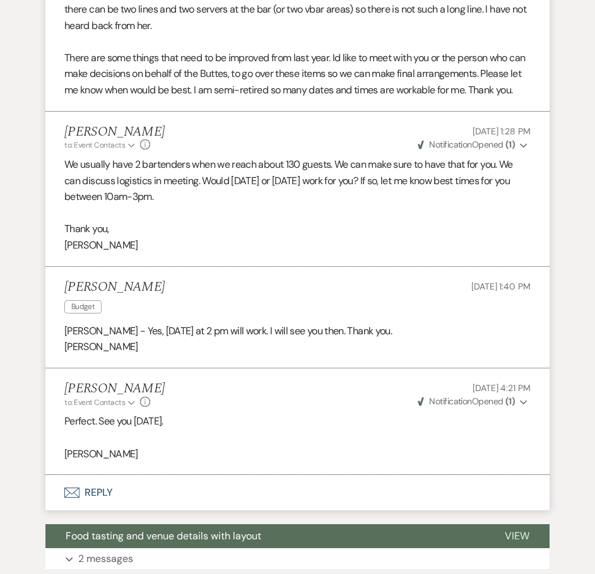
scroll to position [1013, 0]
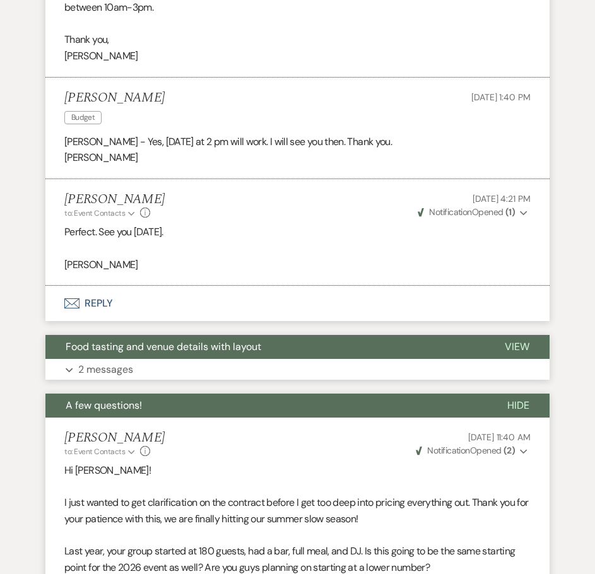
click at [230, 380] on button "Expand 2 messages" at bounding box center [297, 369] width 504 height 21
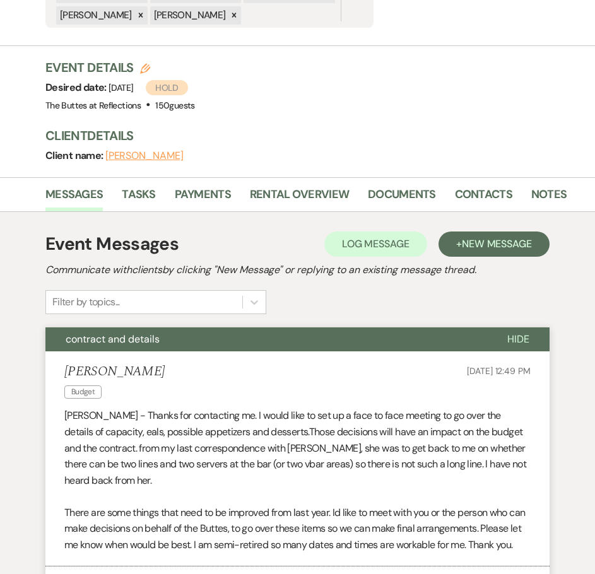
scroll to position [320, 0]
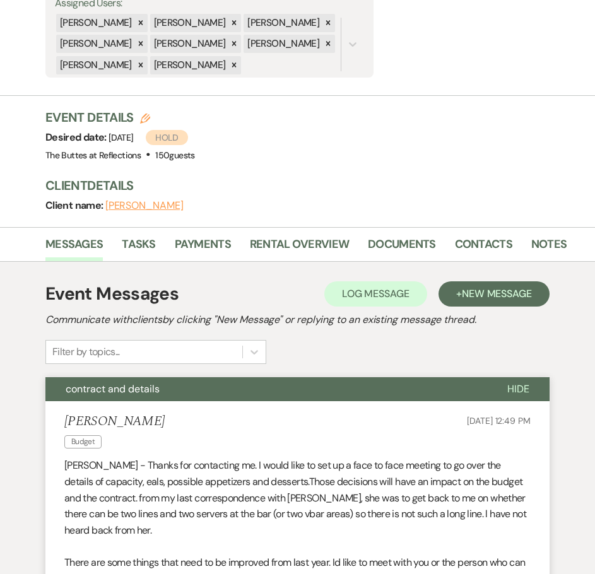
click at [131, 206] on button "Susan Thorpe" at bounding box center [144, 206] width 78 height 10
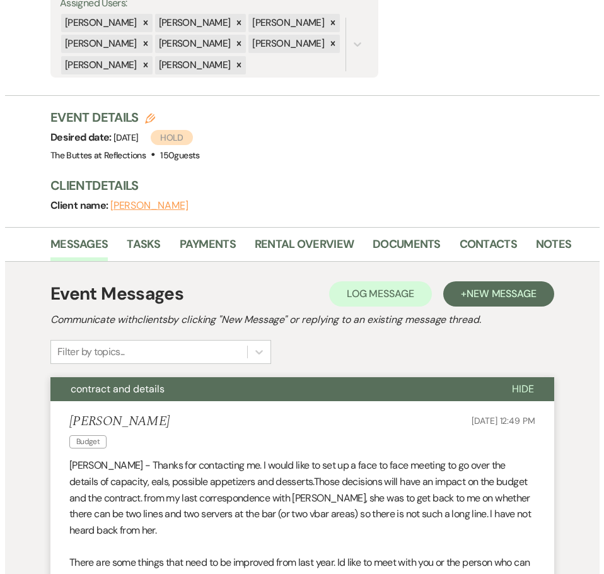
scroll to position [125, 0]
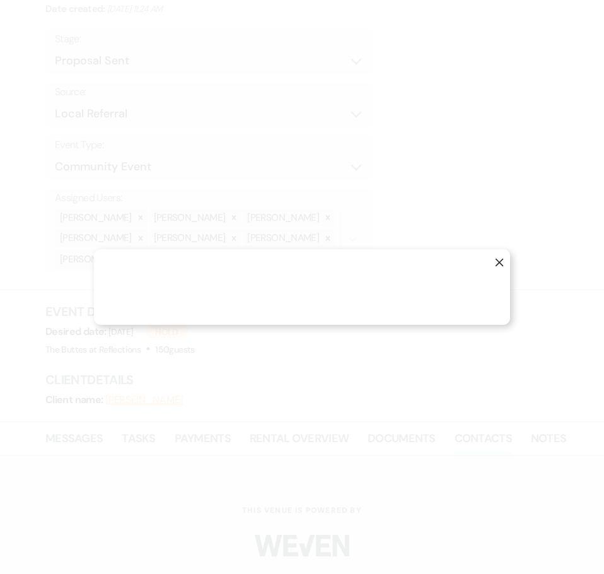
select select "1"
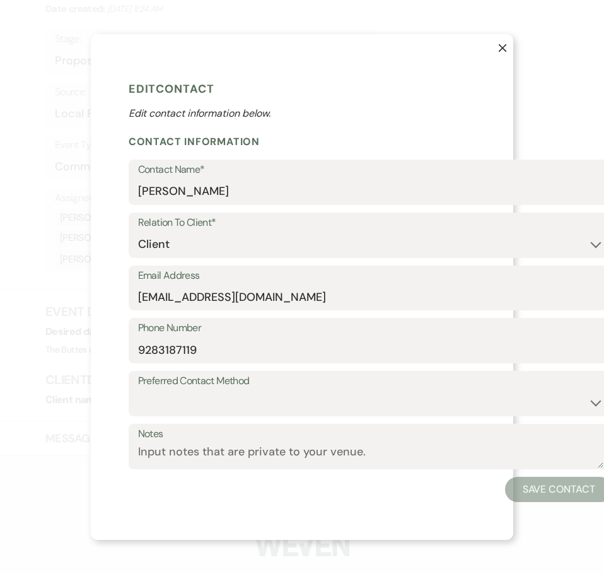
scroll to position [282, 0]
drag, startPoint x: 277, startPoint y: 294, endPoint x: 139, endPoint y: 296, distance: 137.5
click at [139, 296] on input "skthorpe77@gmail.com" at bounding box center [370, 296] width 465 height 25
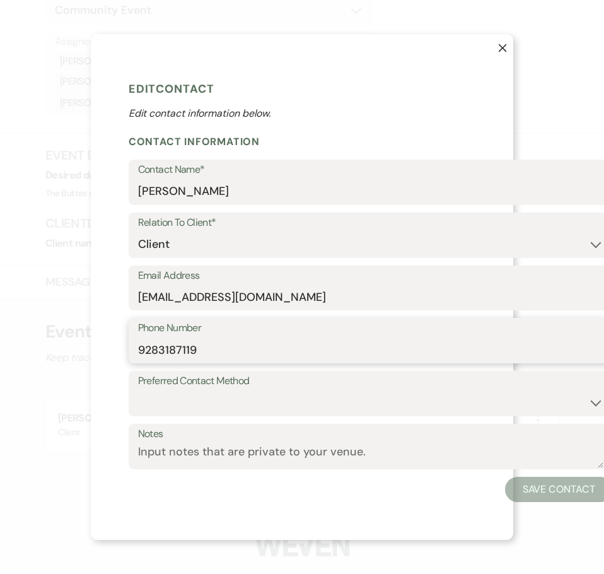
drag, startPoint x: 209, startPoint y: 344, endPoint x: 135, endPoint y: 344, distance: 73.8
click at [135, 344] on div "Phone Number 9283187119" at bounding box center [371, 340] width 484 height 45
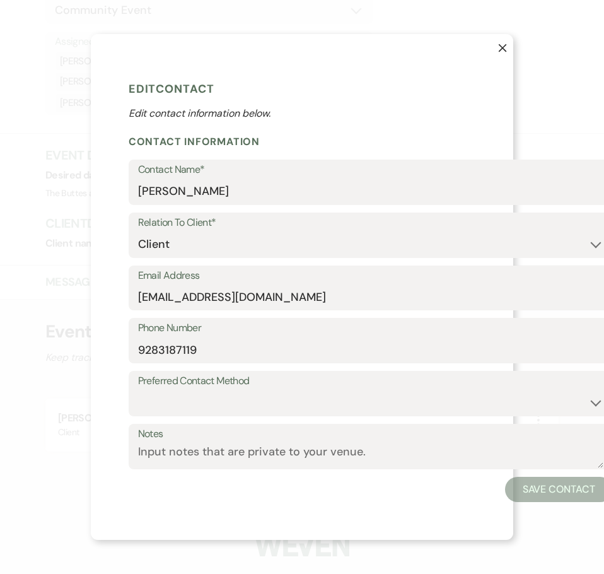
click at [503, 44] on use "button" at bounding box center [503, 48] width 8 height 8
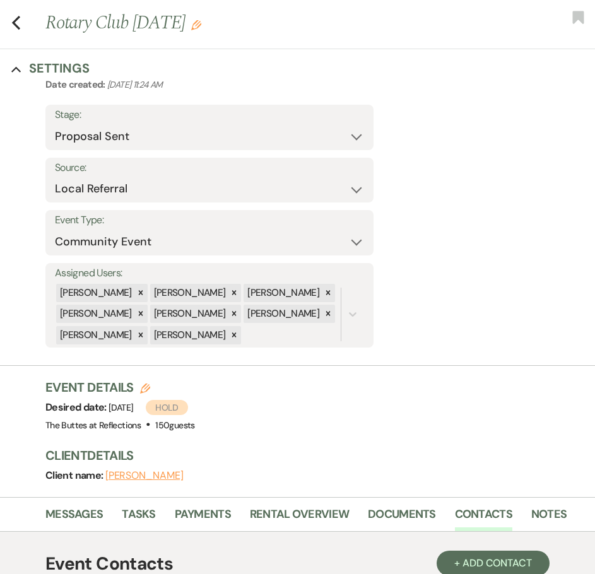
scroll to position [0, 0]
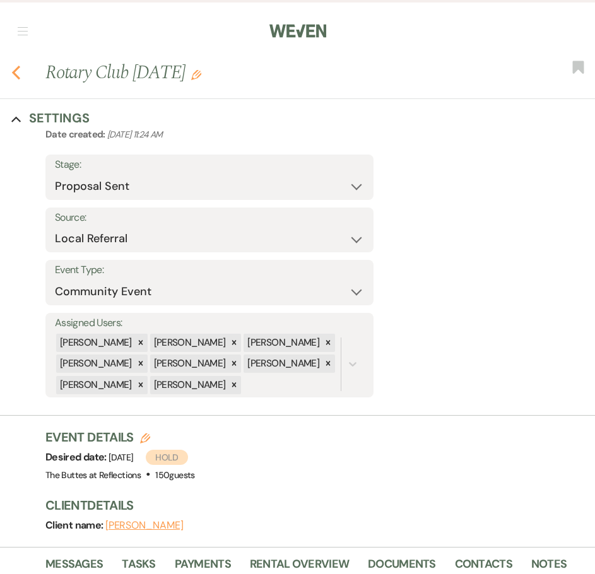
click at [11, 70] on icon "Previous" at bounding box center [15, 72] width 9 height 15
select select "6"
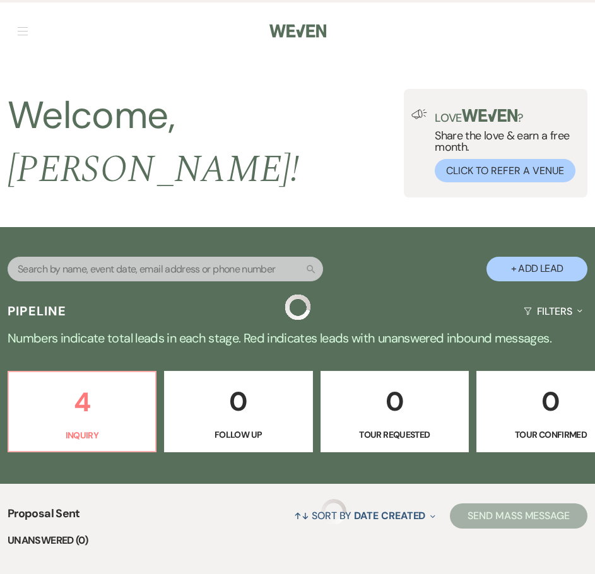
scroll to position [380, 0]
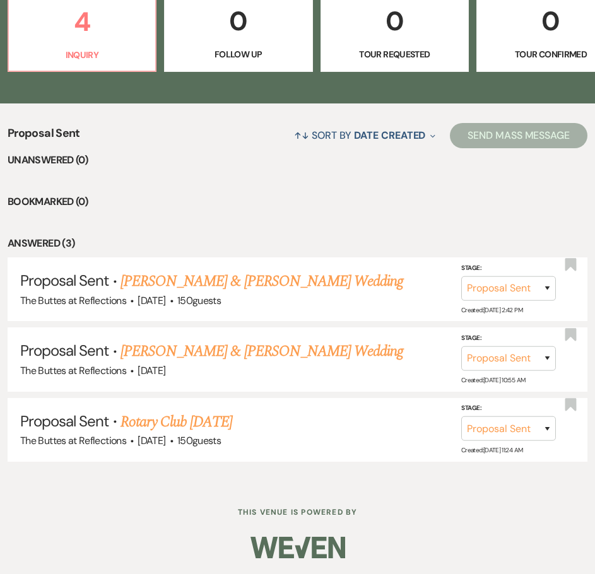
drag, startPoint x: 315, startPoint y: 288, endPoint x: 303, endPoint y: 207, distance: 81.1
click at [303, 207] on li "Bookmarked (0)" at bounding box center [298, 202] width 580 height 16
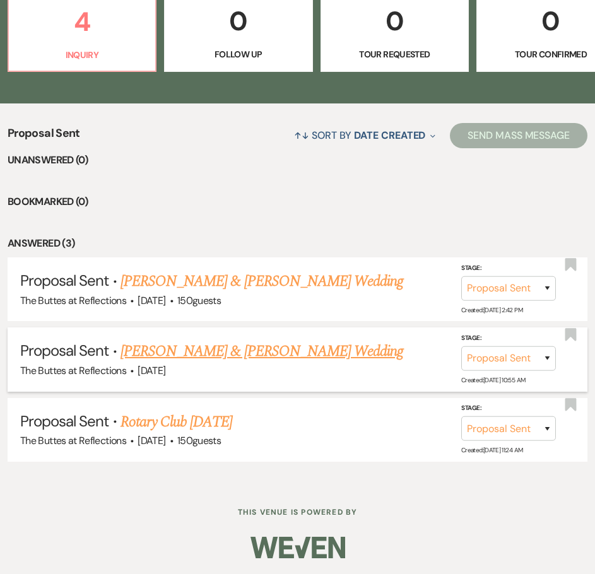
click at [203, 353] on link "[PERSON_NAME] & [PERSON_NAME] Wedding" at bounding box center [261, 351] width 283 height 23
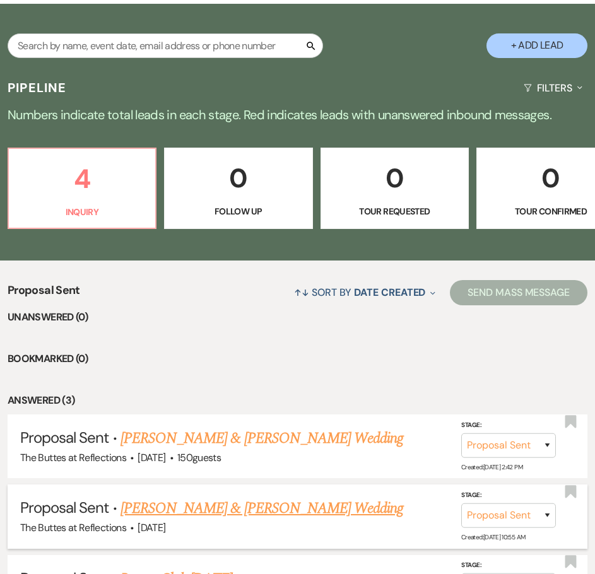
select select "6"
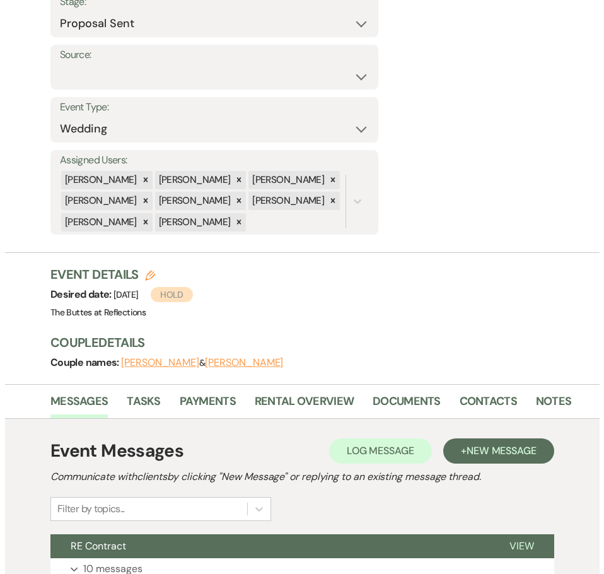
scroll to position [189, 0]
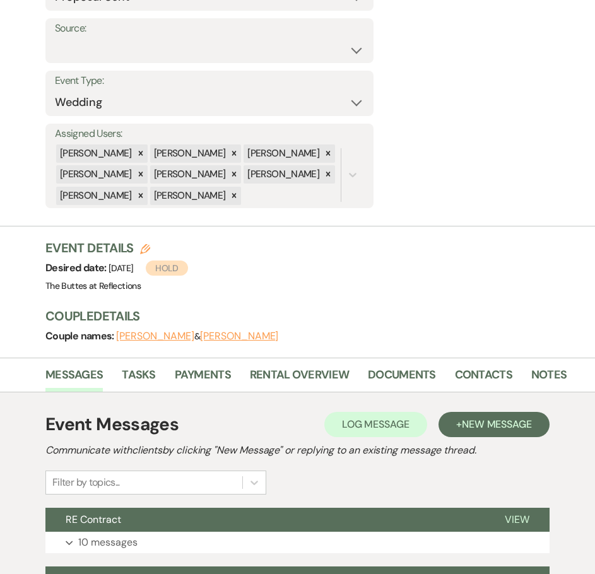
click at [144, 250] on use "button" at bounding box center [145, 249] width 10 height 10
select select "665"
select select "false"
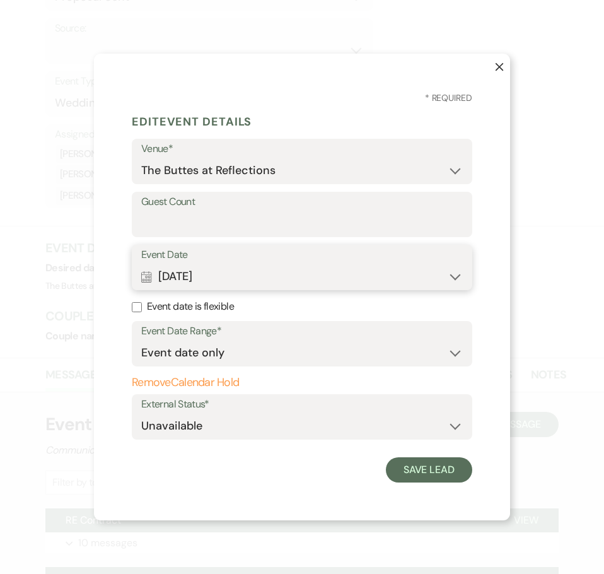
click at [148, 277] on use "button" at bounding box center [146, 276] width 10 height 11
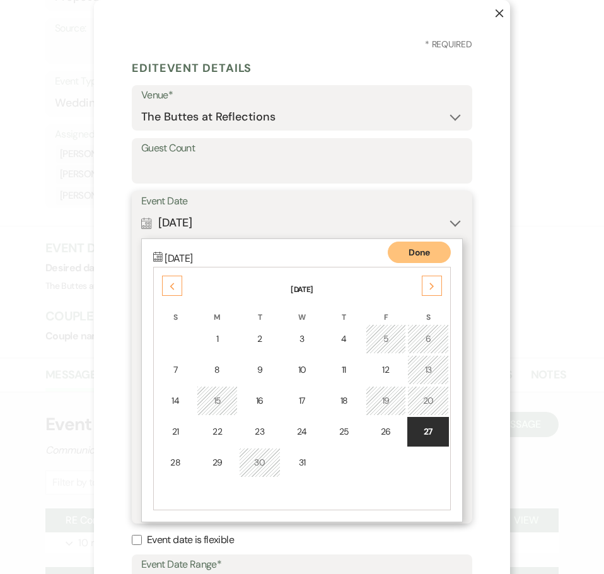
scroll to position [93, 0]
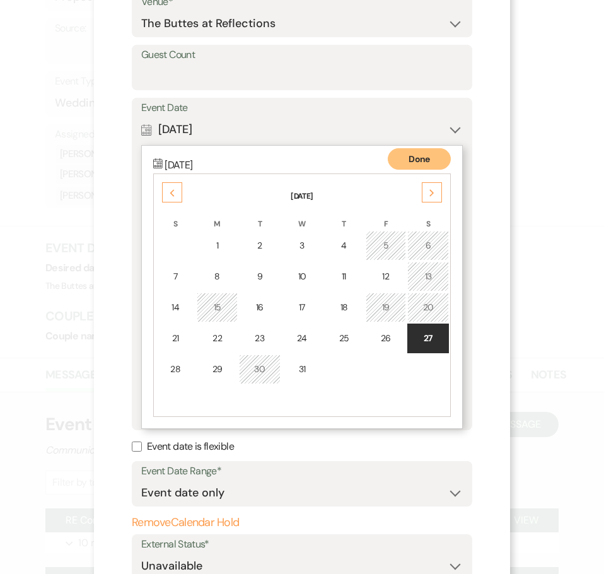
click at [429, 196] on icon "Next" at bounding box center [432, 193] width 6 height 8
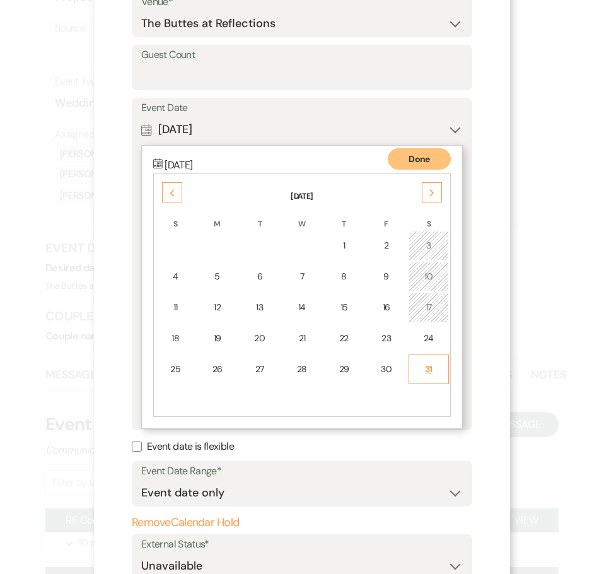
click at [423, 371] on div "31" at bounding box center [429, 369] width 24 height 13
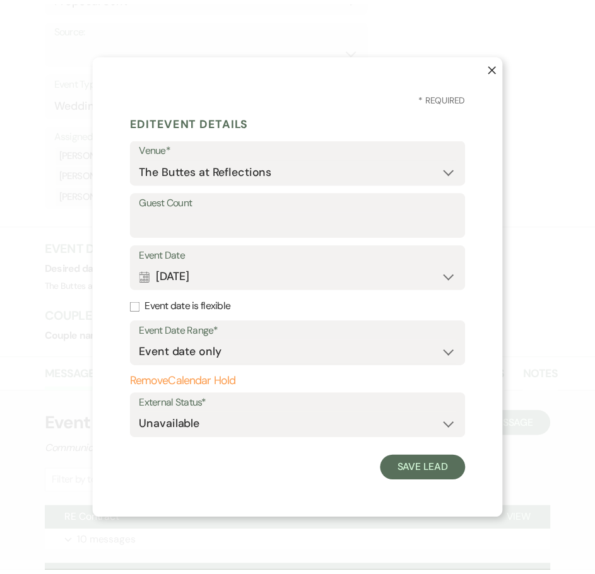
scroll to position [0, 0]
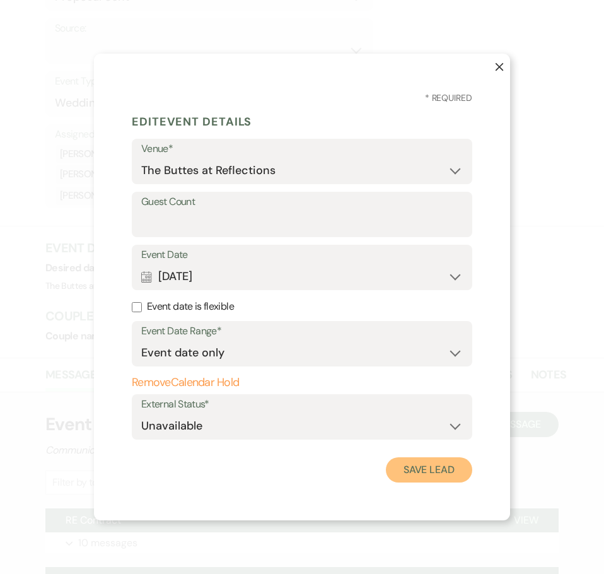
click at [443, 474] on button "Save Lead" at bounding box center [429, 469] width 86 height 25
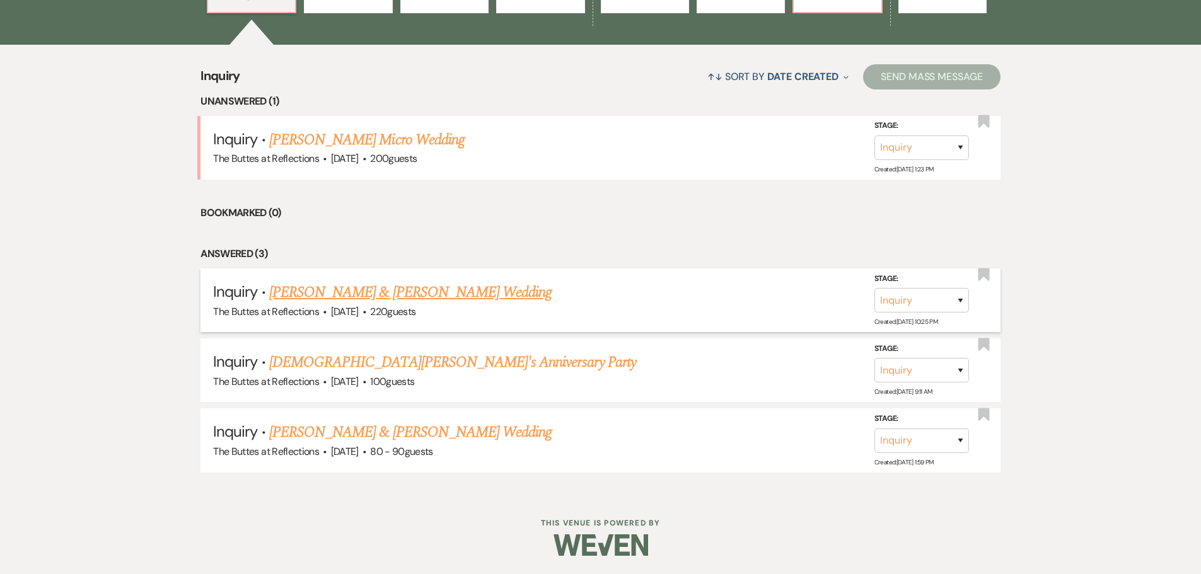
scroll to position [471, 0]
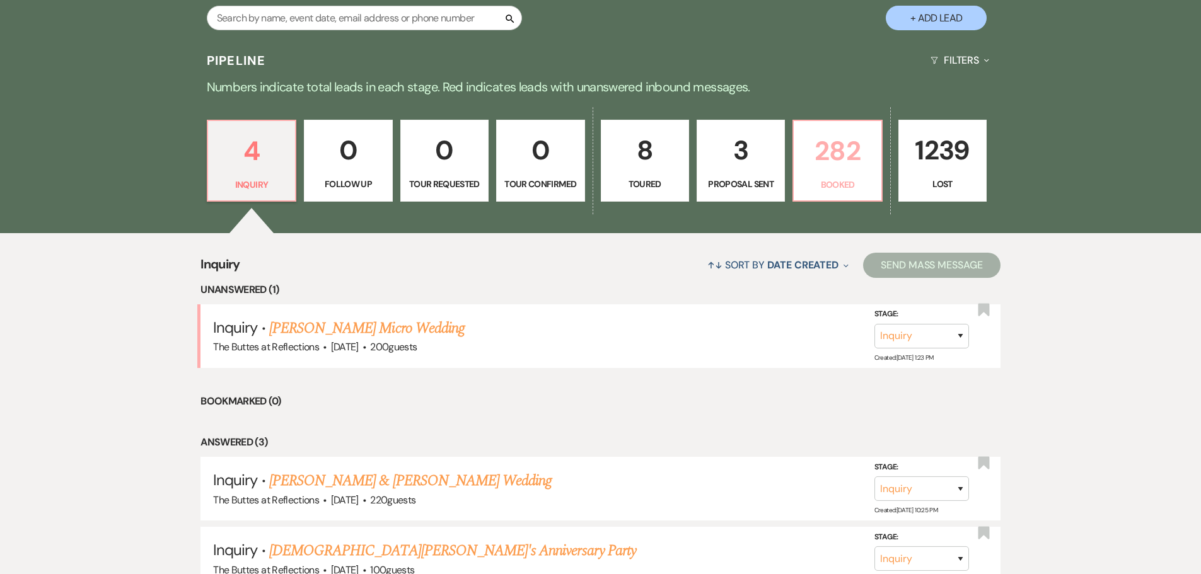
click at [826, 153] on p "282" at bounding box center [837, 151] width 72 height 42
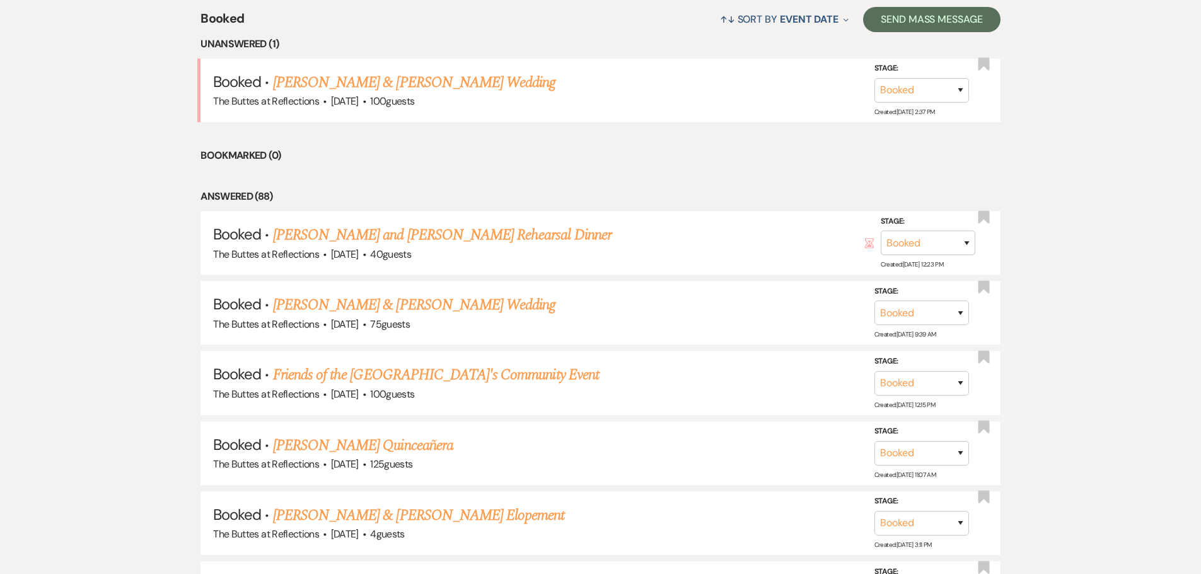
scroll to position [534, 0]
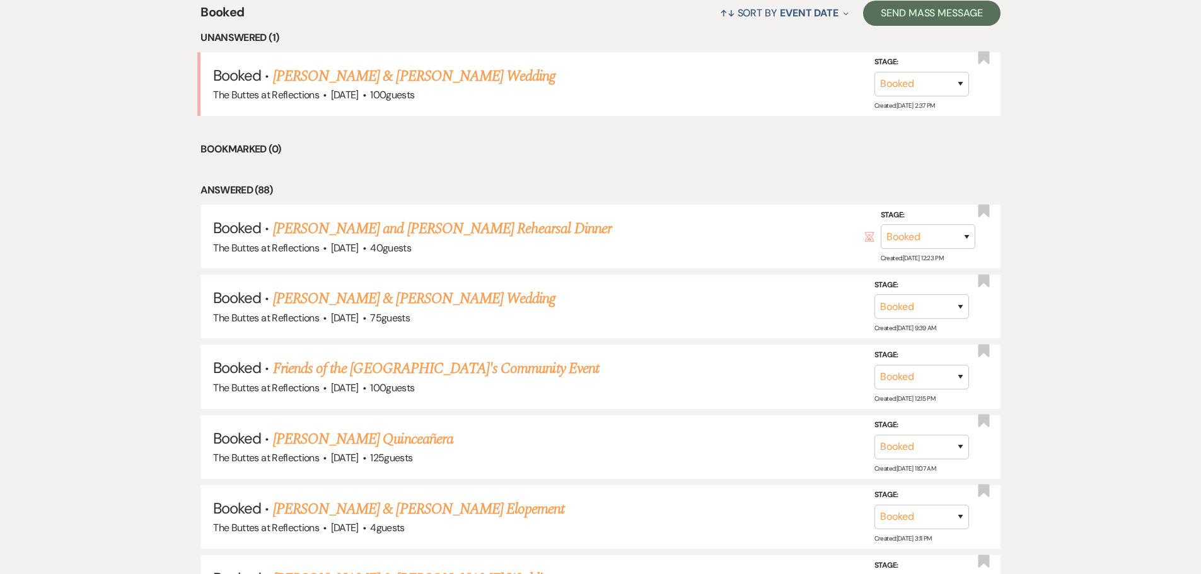
click at [482, 231] on link "Shayla Bristow and Jacob Colville's Rehearsal Dinner" at bounding box center [442, 229] width 339 height 23
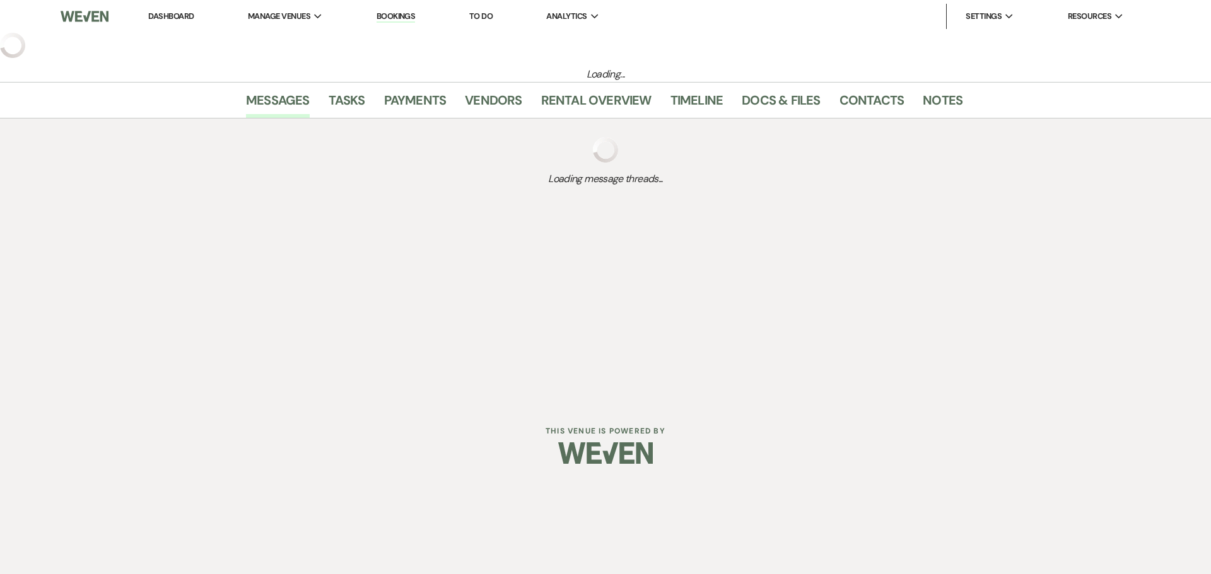
select select "1"
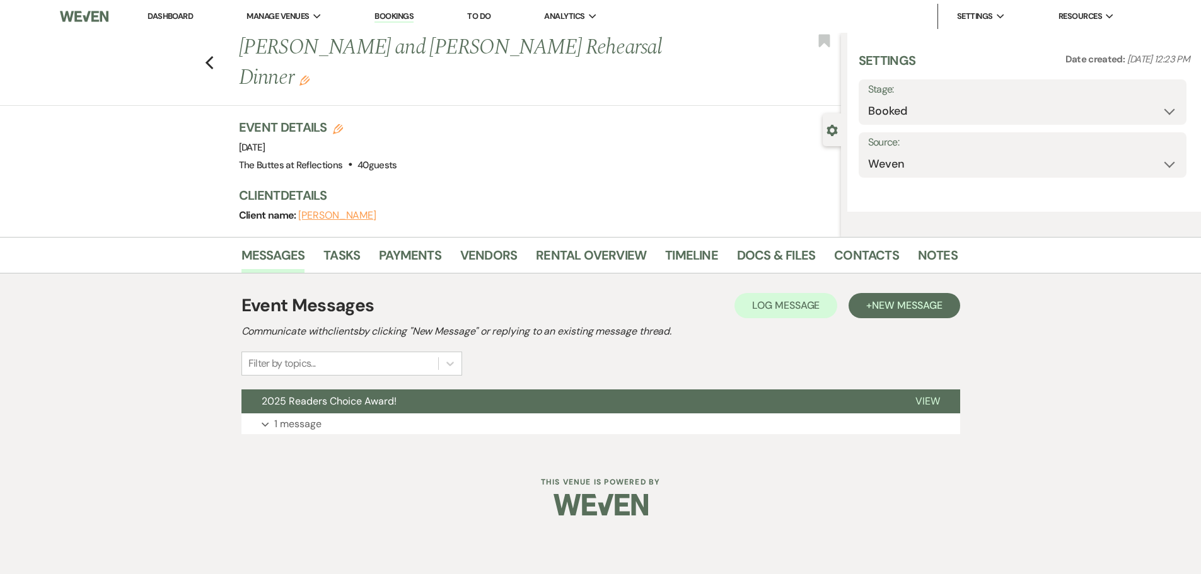
select select "11"
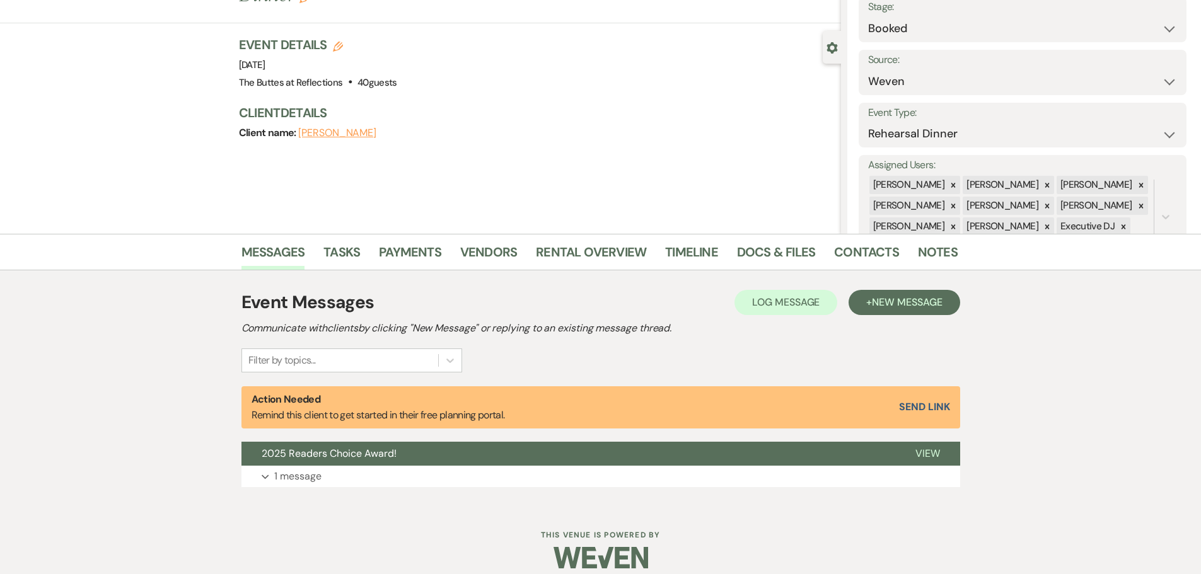
scroll to position [96, 0]
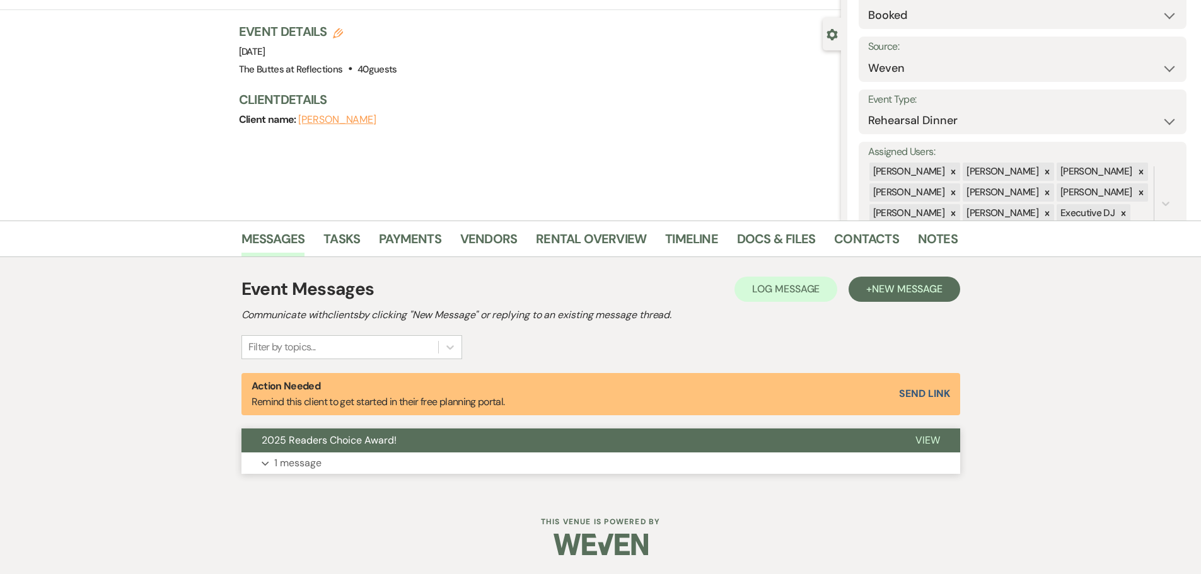
click at [302, 466] on p "1 message" at bounding box center [297, 463] width 47 height 16
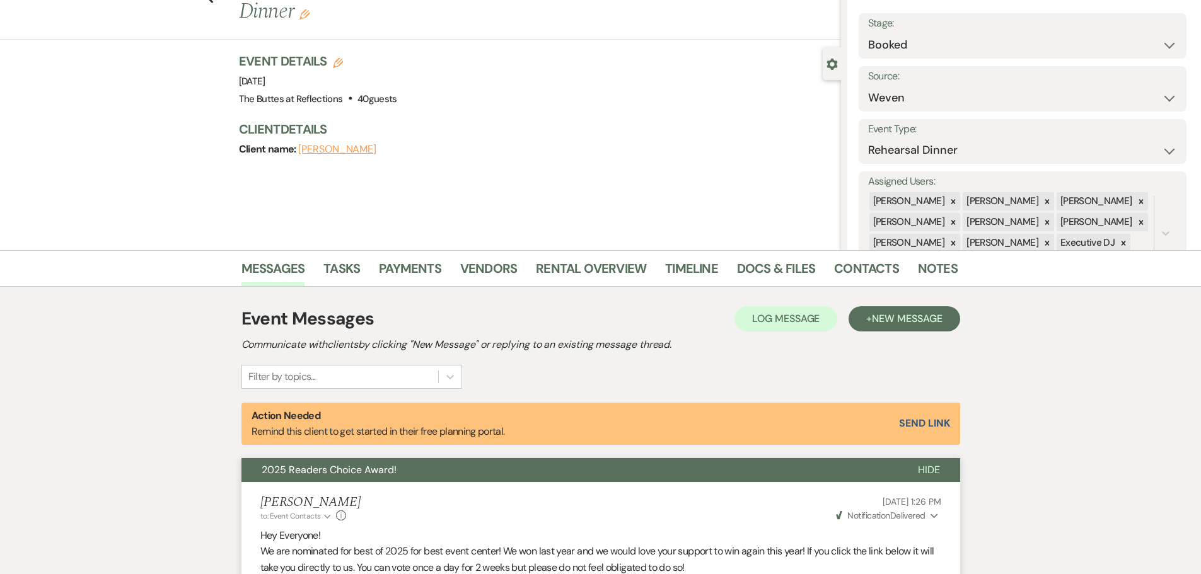
scroll to position [61, 0]
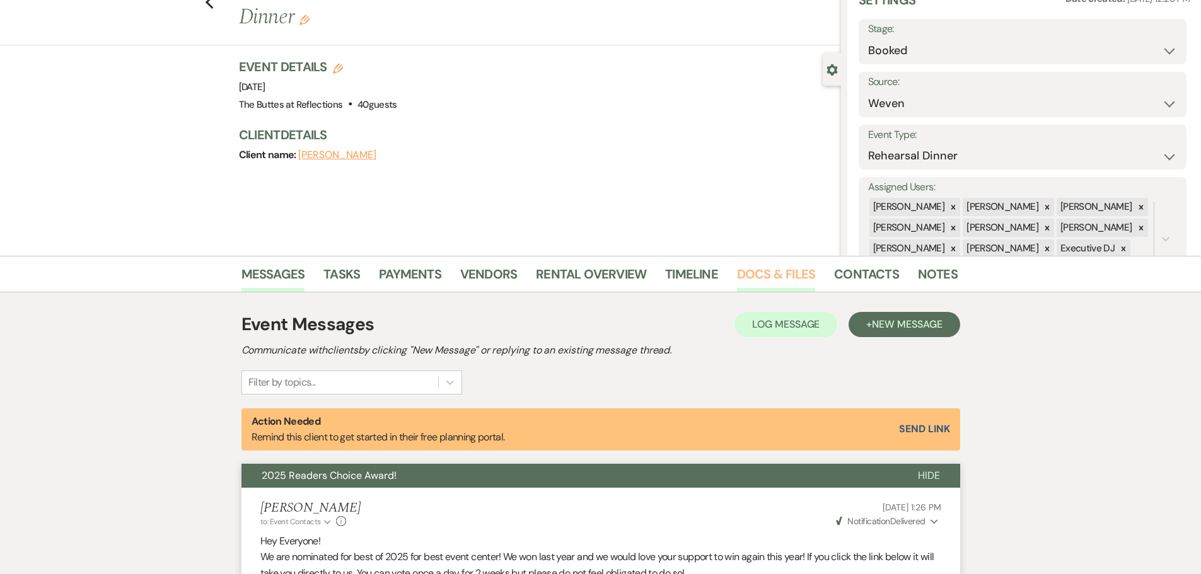
click at [779, 276] on link "Docs & Files" at bounding box center [776, 278] width 78 height 28
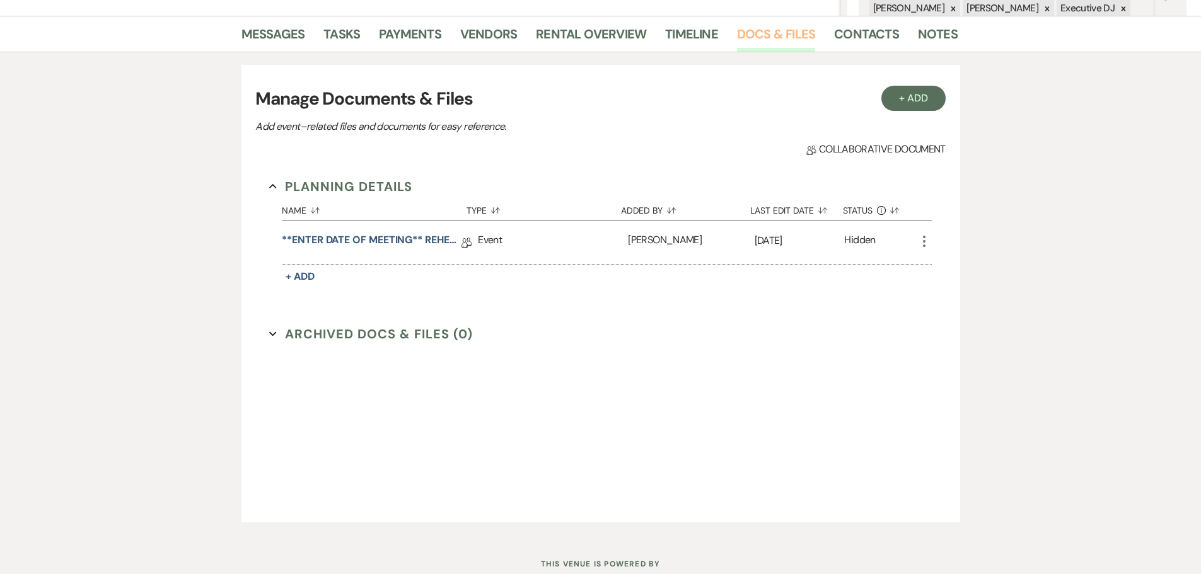
scroll to position [313, 0]
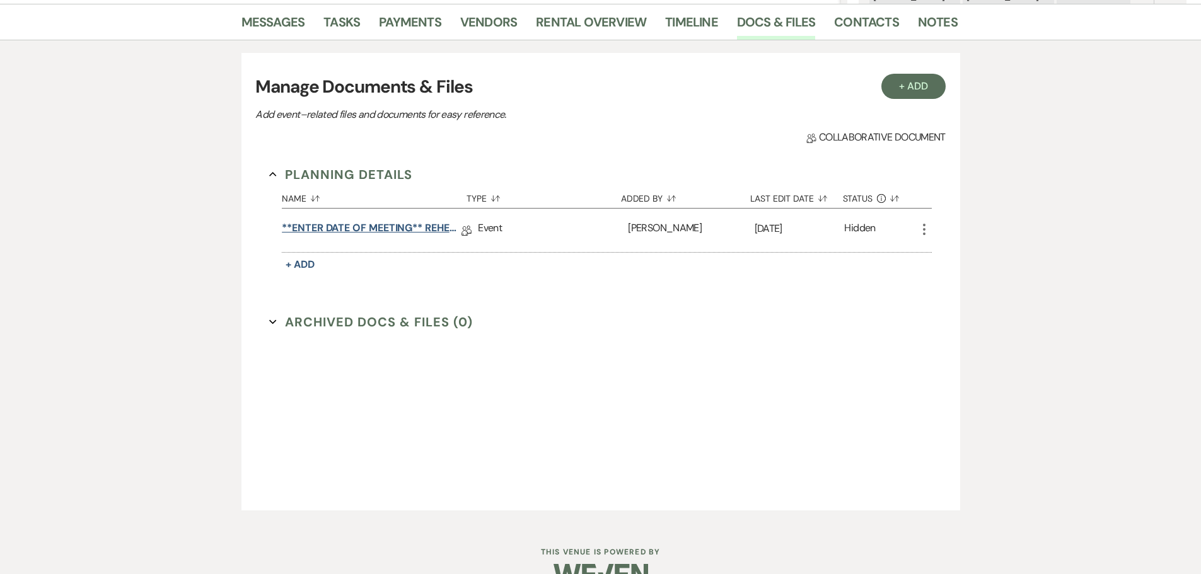
click at [423, 231] on link "**ENTER DATE OF MEETING** REHEARSAL BRUNCH Details" at bounding box center [372, 231] width 180 height 20
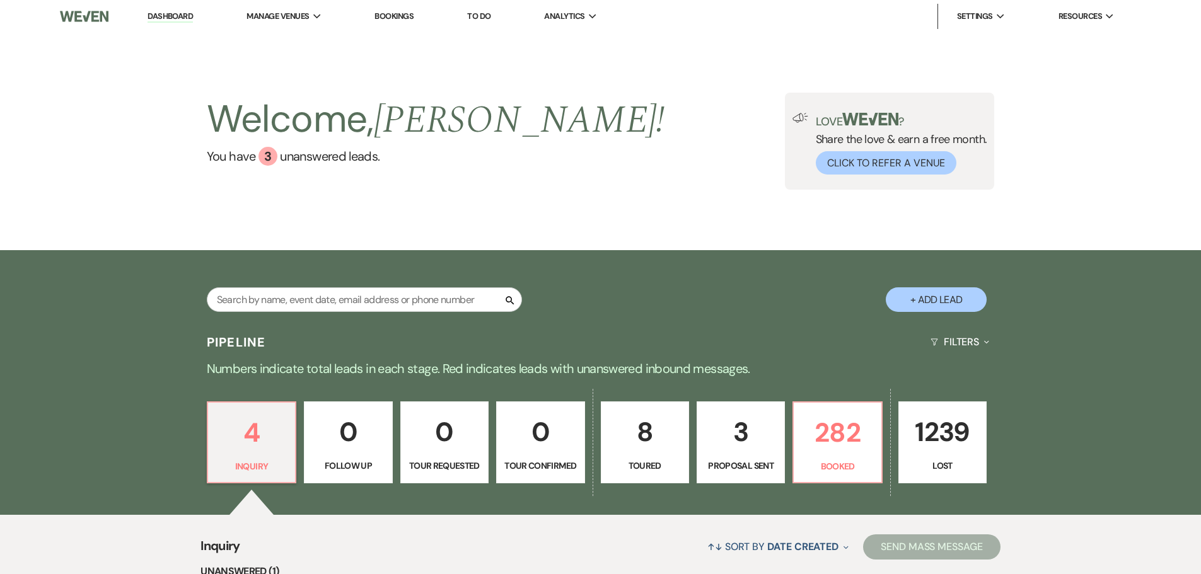
scroll to position [63, 0]
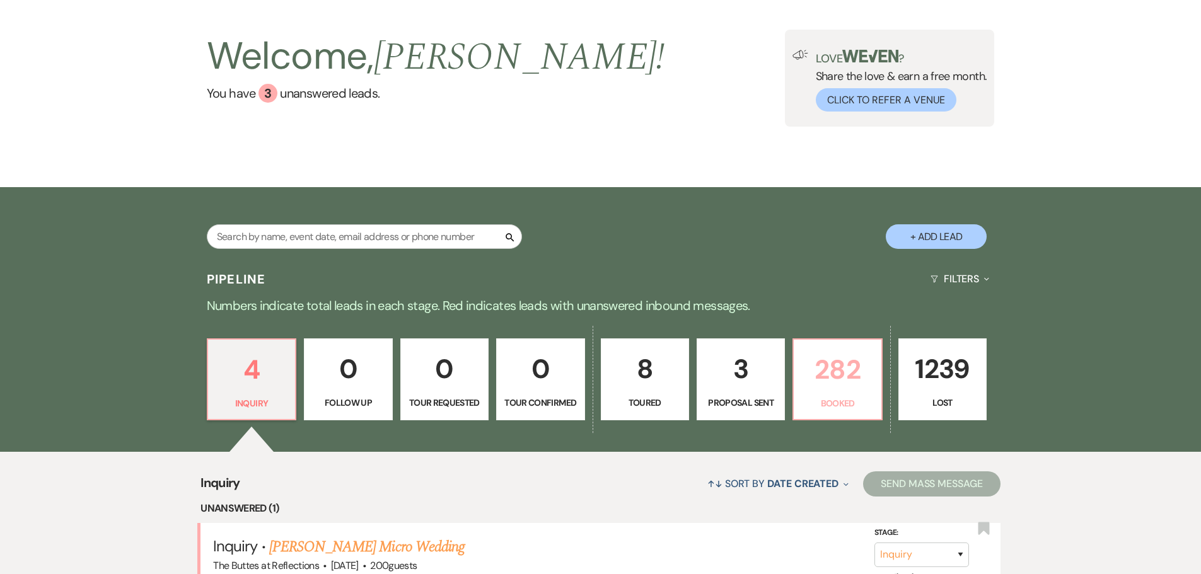
click at [849, 361] on p "282" at bounding box center [837, 370] width 72 height 42
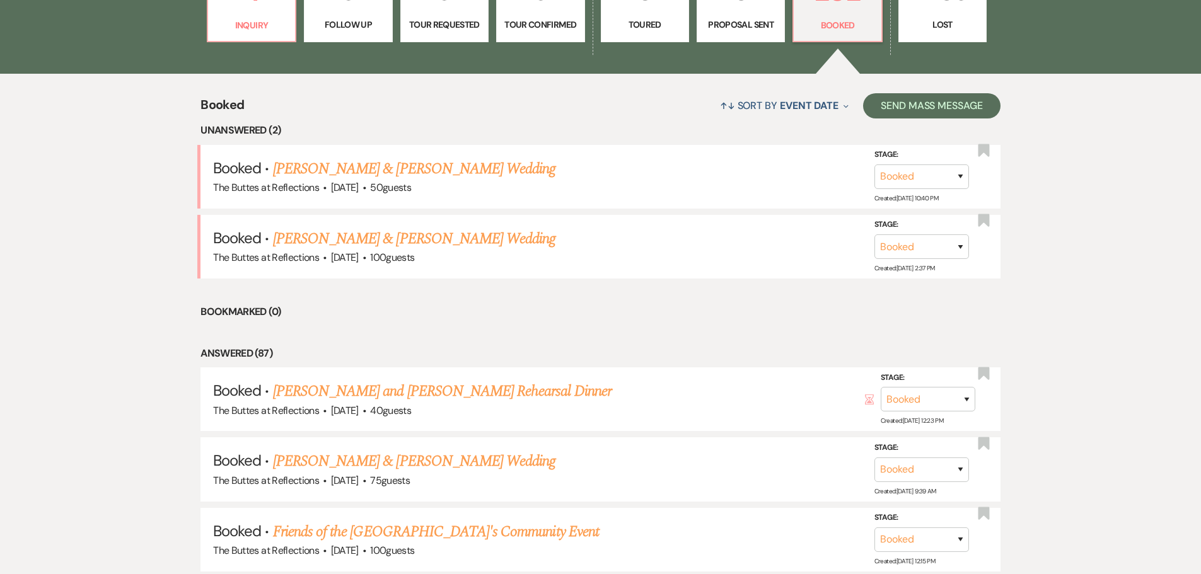
scroll to position [504, 0]
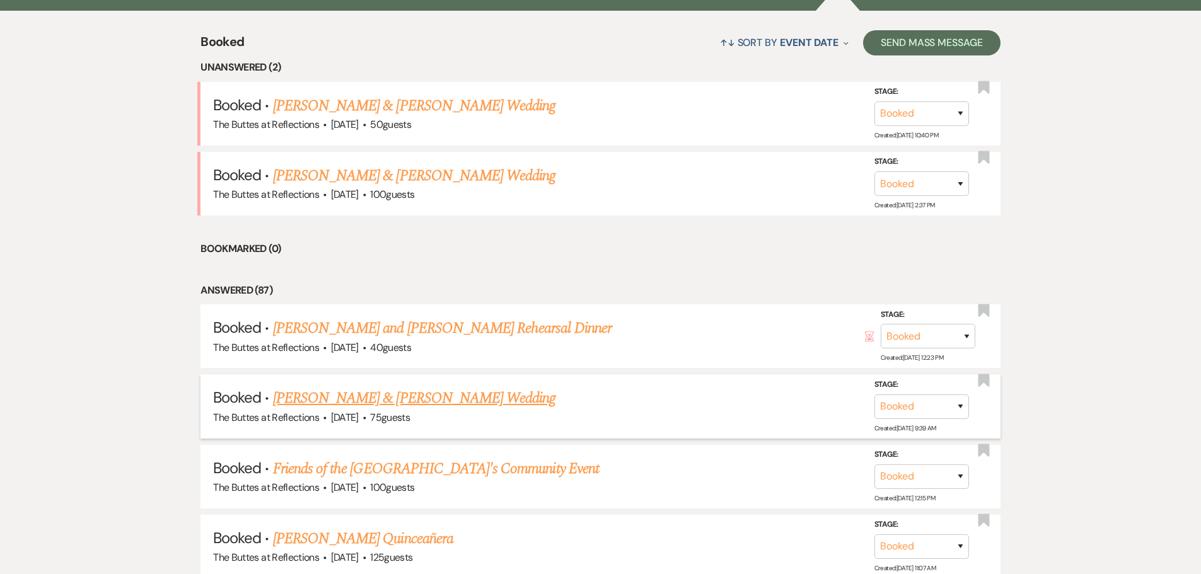
click at [452, 403] on link "[PERSON_NAME] & [PERSON_NAME] Wedding" at bounding box center [414, 398] width 283 height 23
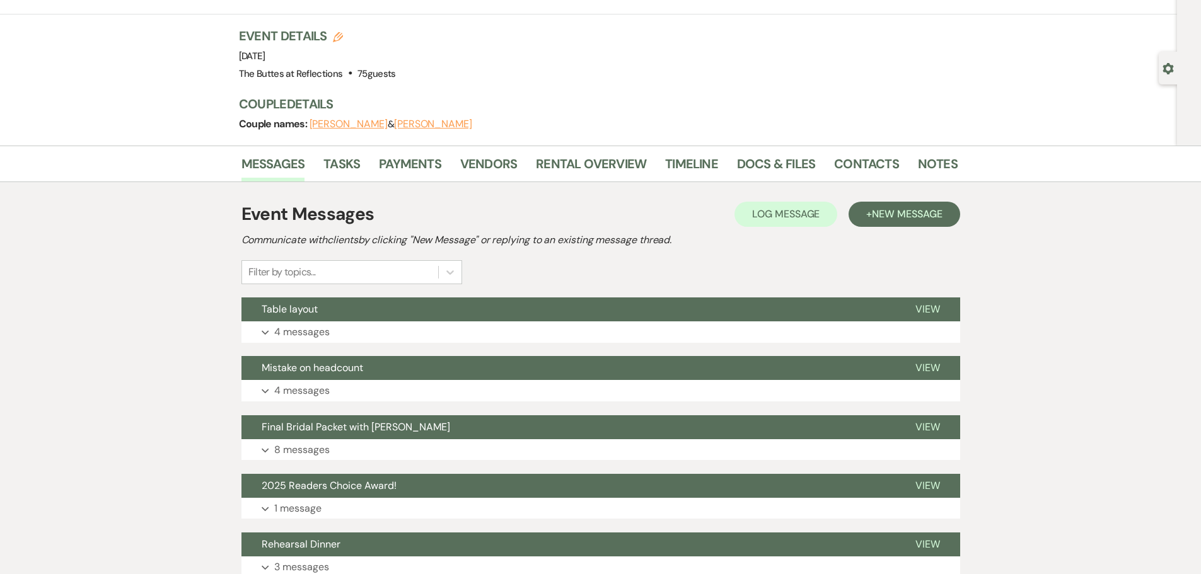
scroll to position [59, 0]
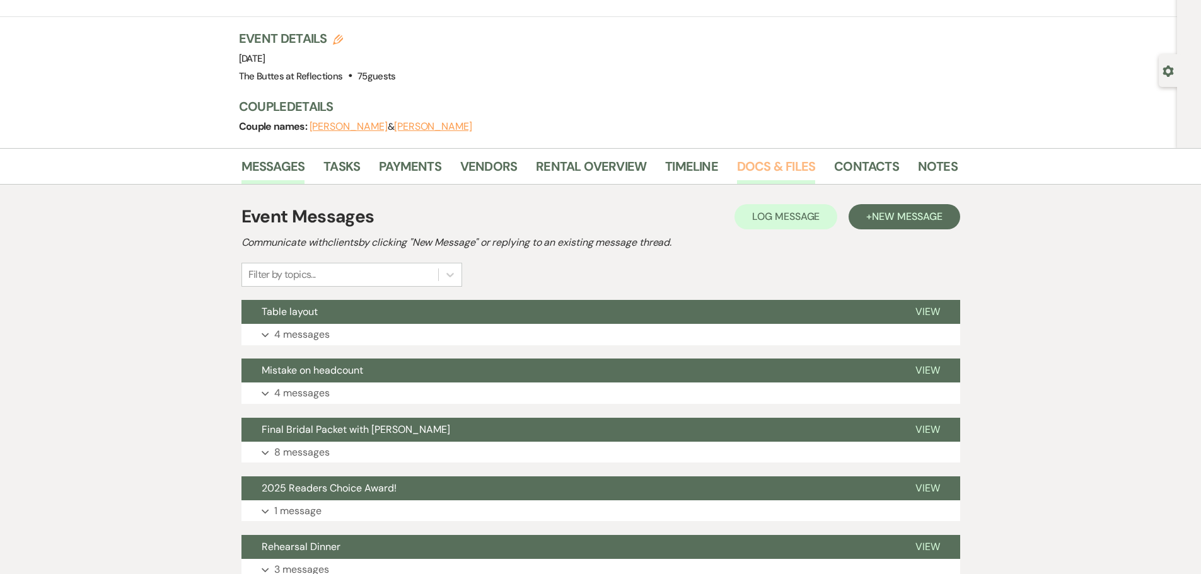
click at [777, 163] on link "Docs & Files" at bounding box center [776, 170] width 78 height 28
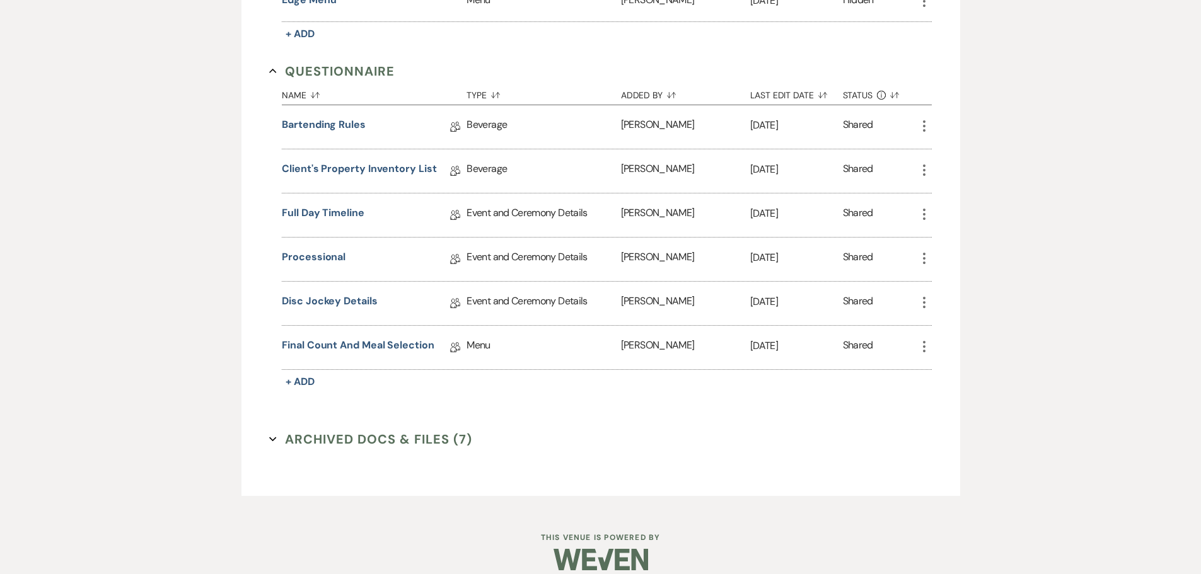
scroll to position [829, 0]
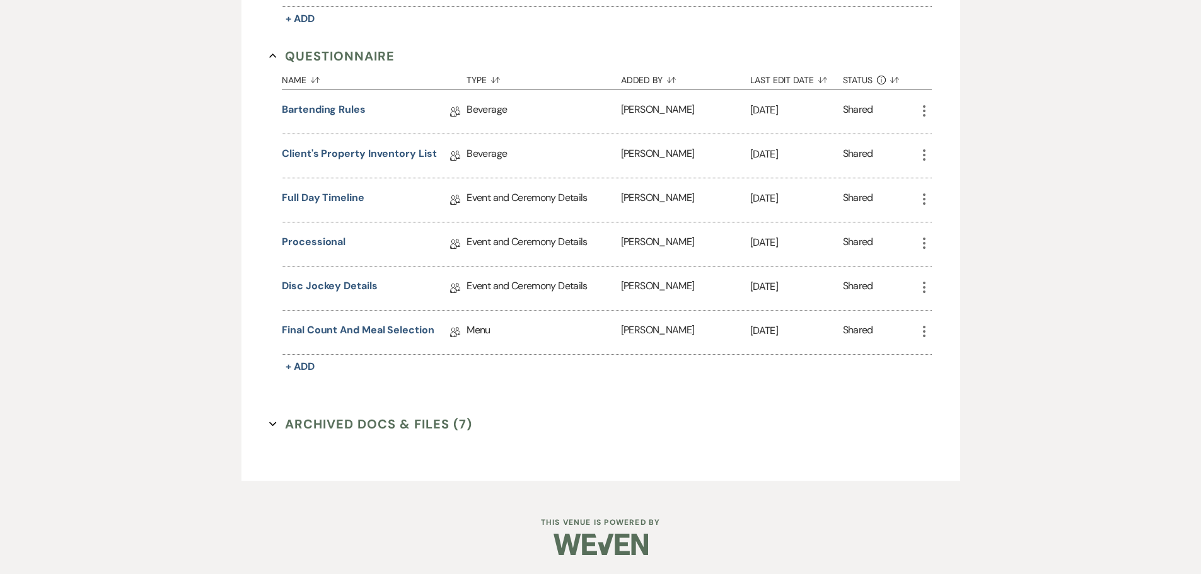
click at [413, 421] on button "Archived Docs & Files (7) Expand" at bounding box center [370, 424] width 203 height 19
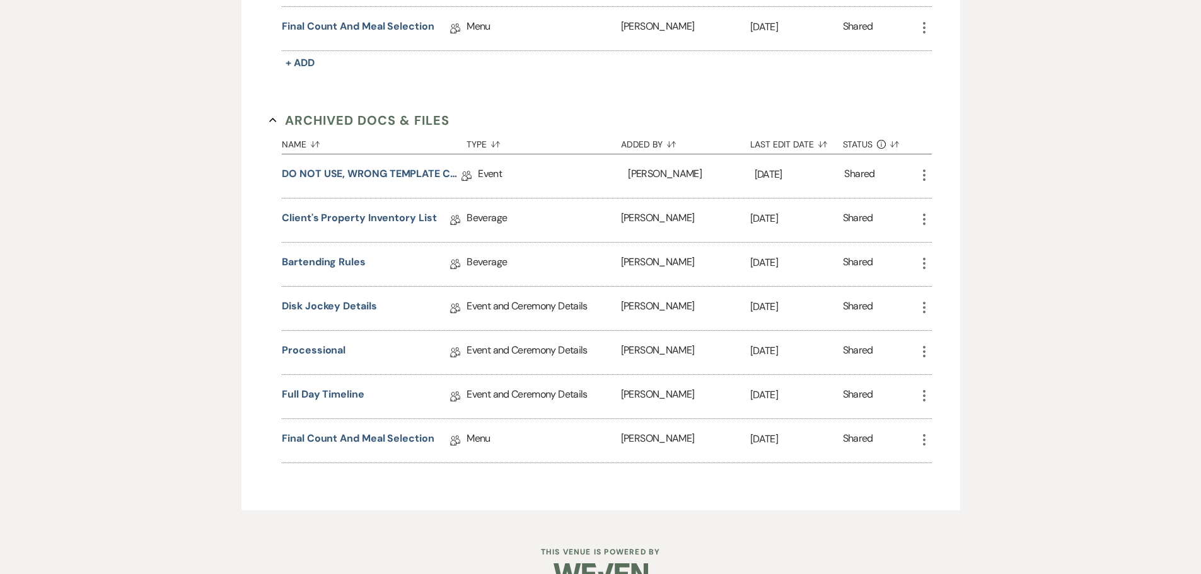
scroll to position [1163, 0]
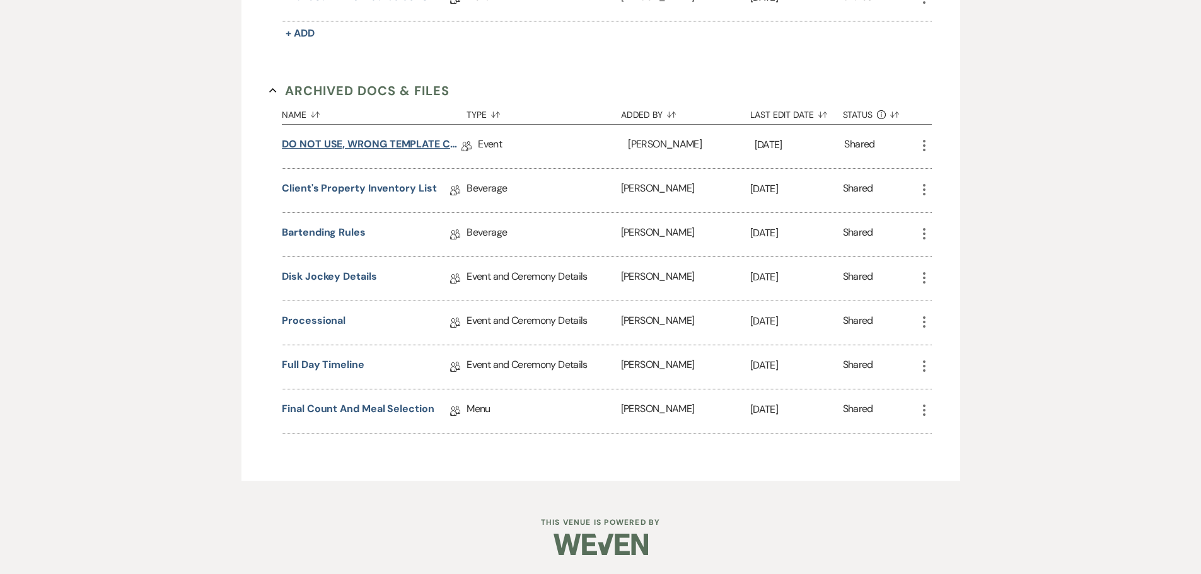
click at [351, 144] on link "DO NOT USE, WRONG TEMPLATE CHOSEN - FV 03.08.2025 Succulent Wedding Details" at bounding box center [372, 147] width 180 height 20
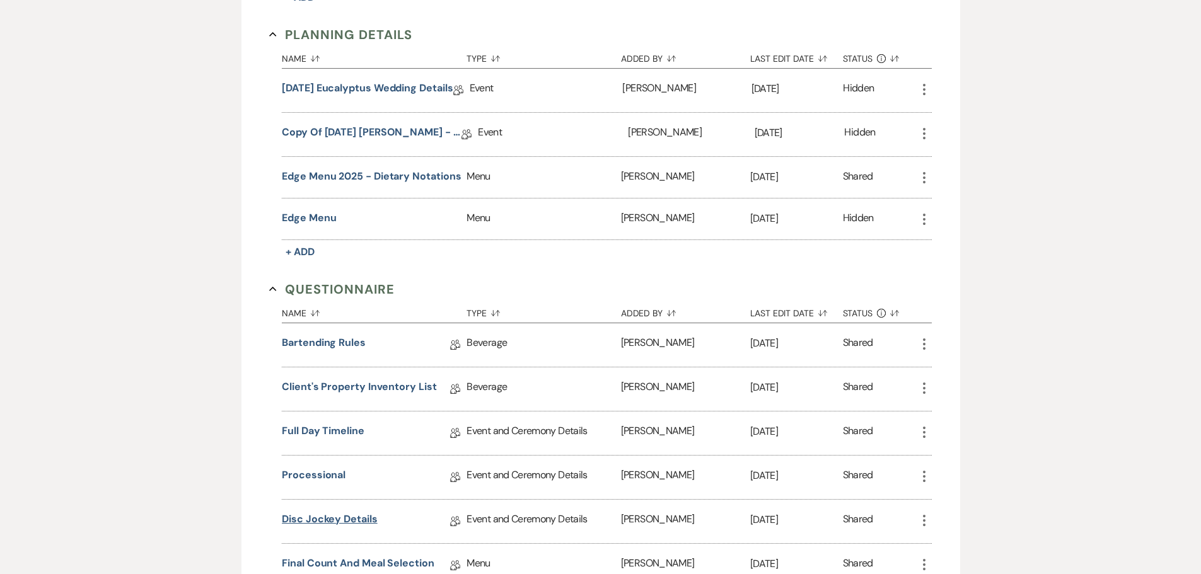
scroll to position [577, 0]
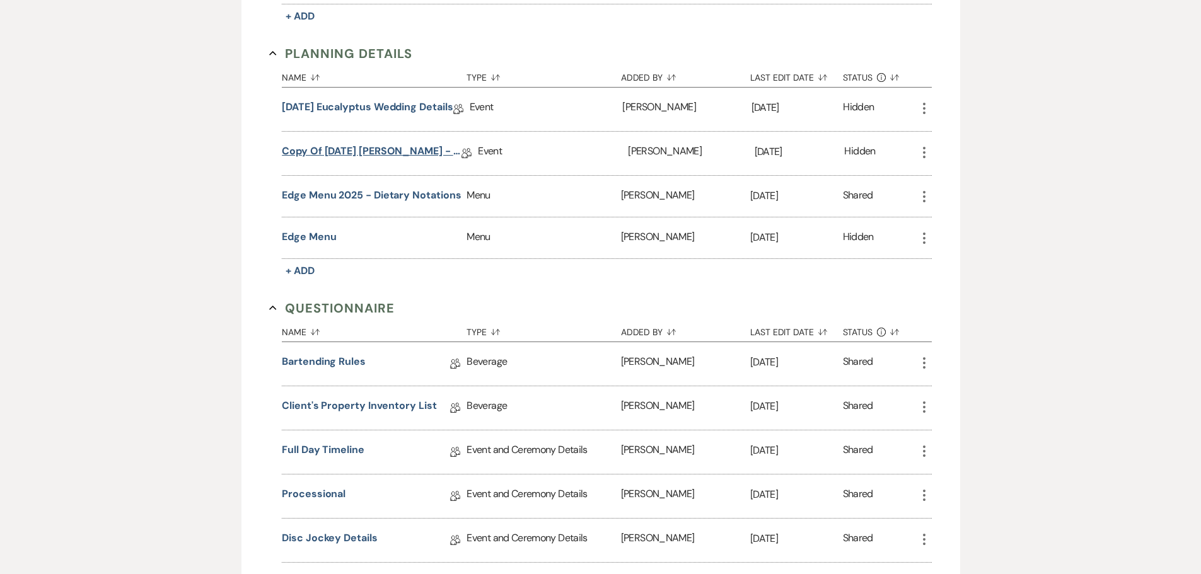
click at [404, 153] on link "Copy of 07.08.2025 Bristow, Shayla - Eucalyptus Wedding Details" at bounding box center [372, 154] width 180 height 20
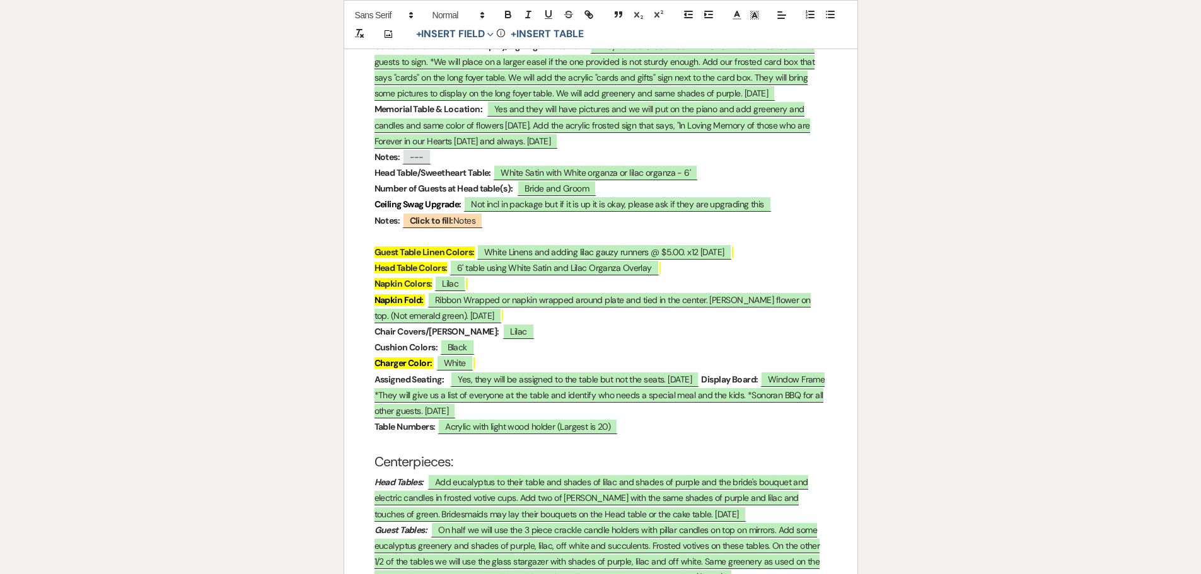
scroll to position [1955, 0]
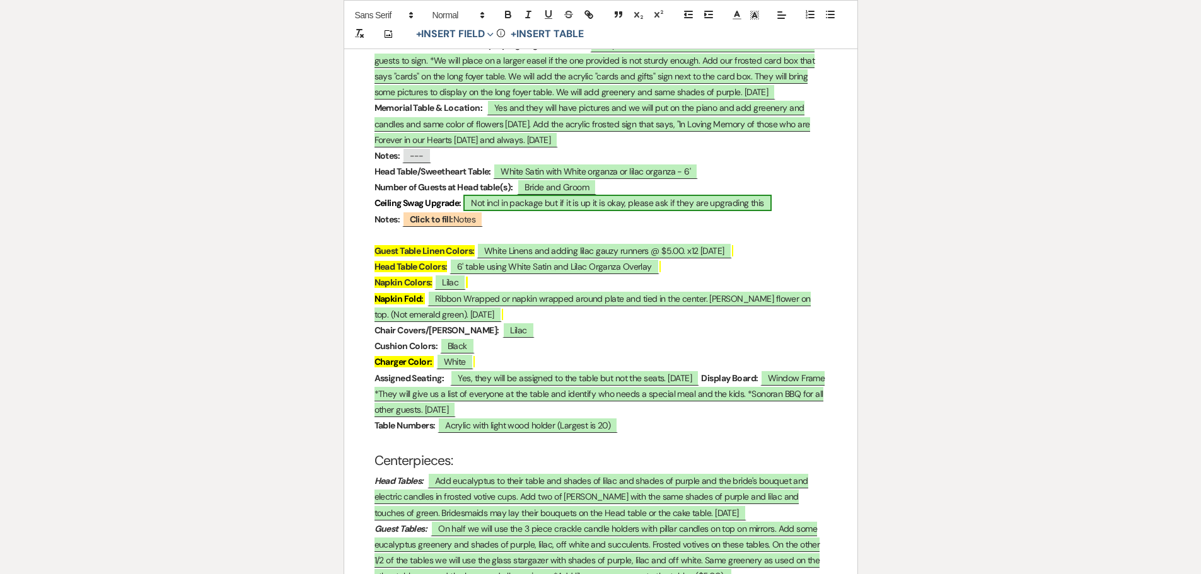
click at [642, 195] on span "Not incl in package but if it is up it is okay, please ask if they are upgradin…" at bounding box center [617, 203] width 308 height 16
select select "owner"
select select "custom_placeholder"
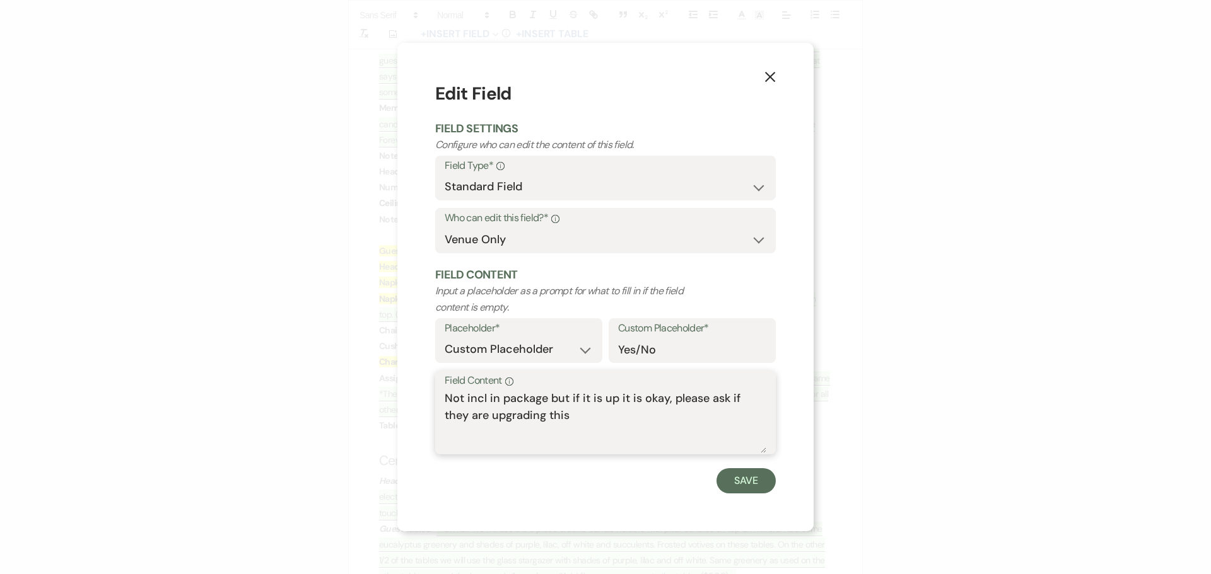
drag, startPoint x: 544, startPoint y: 414, endPoint x: 442, endPoint y: 403, distance: 102.7
click at [442, 403] on div "Field Content Info Not incl in package but if it is up it is okay, please ask i…" at bounding box center [605, 413] width 341 height 84
type textarea "not paid for"
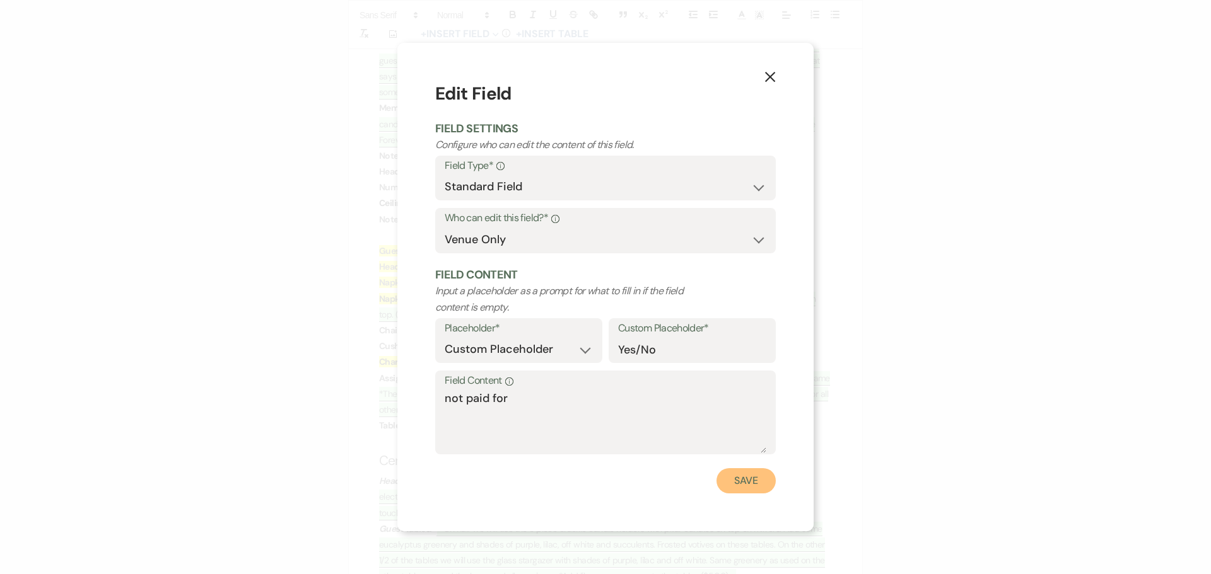
click at [738, 490] on button "Save" at bounding box center [745, 481] width 59 height 25
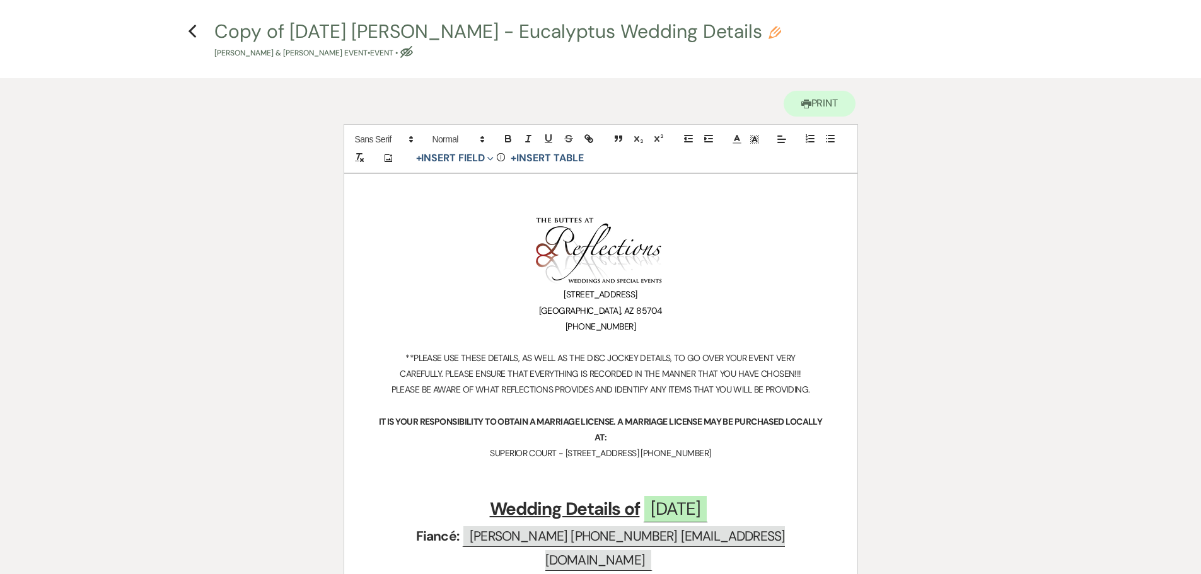
scroll to position [0, 0]
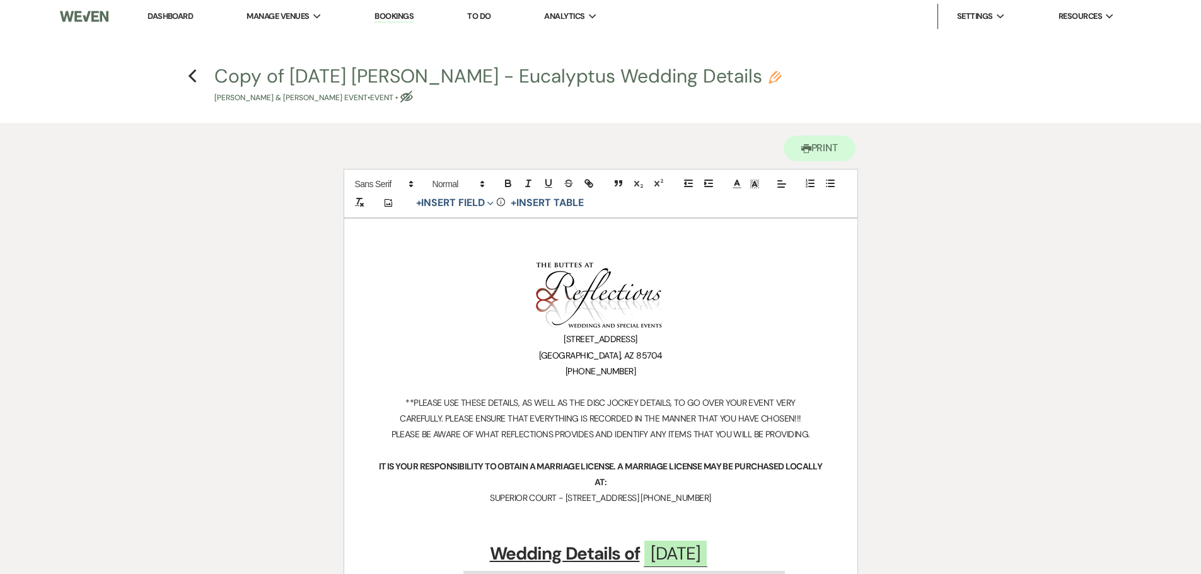
scroll to position [577, 0]
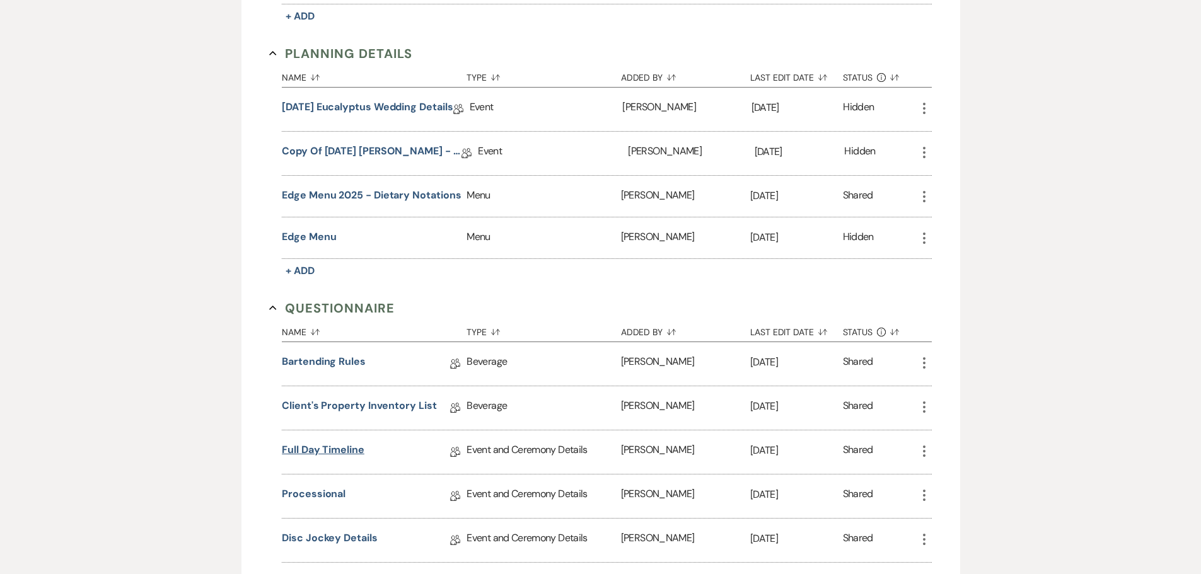
click at [345, 449] on link "Full Day Timeline" at bounding box center [323, 453] width 83 height 20
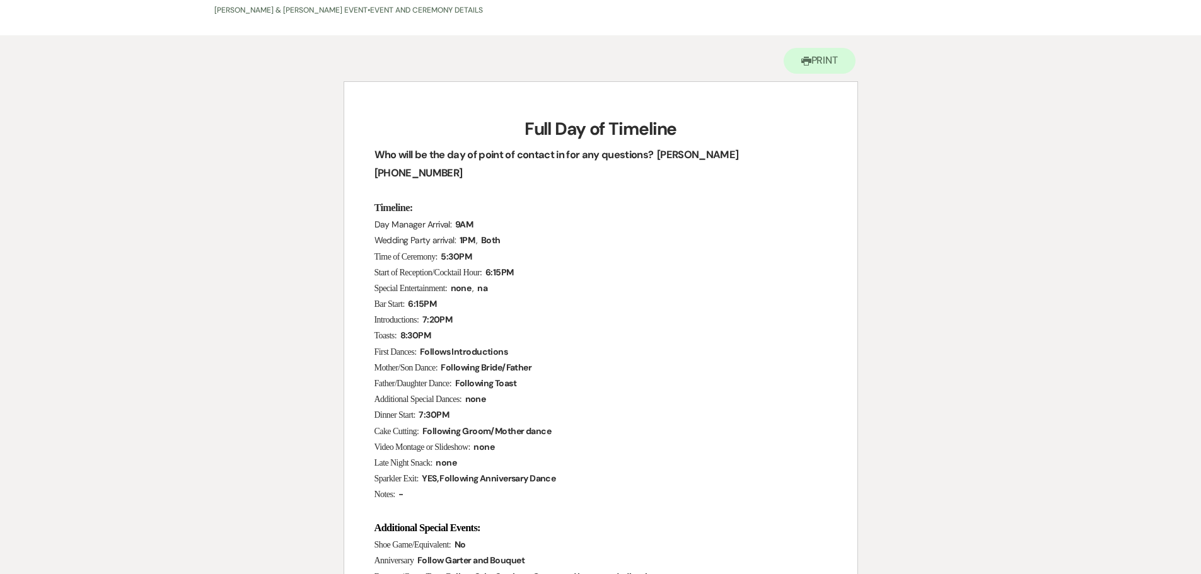
scroll to position [63, 0]
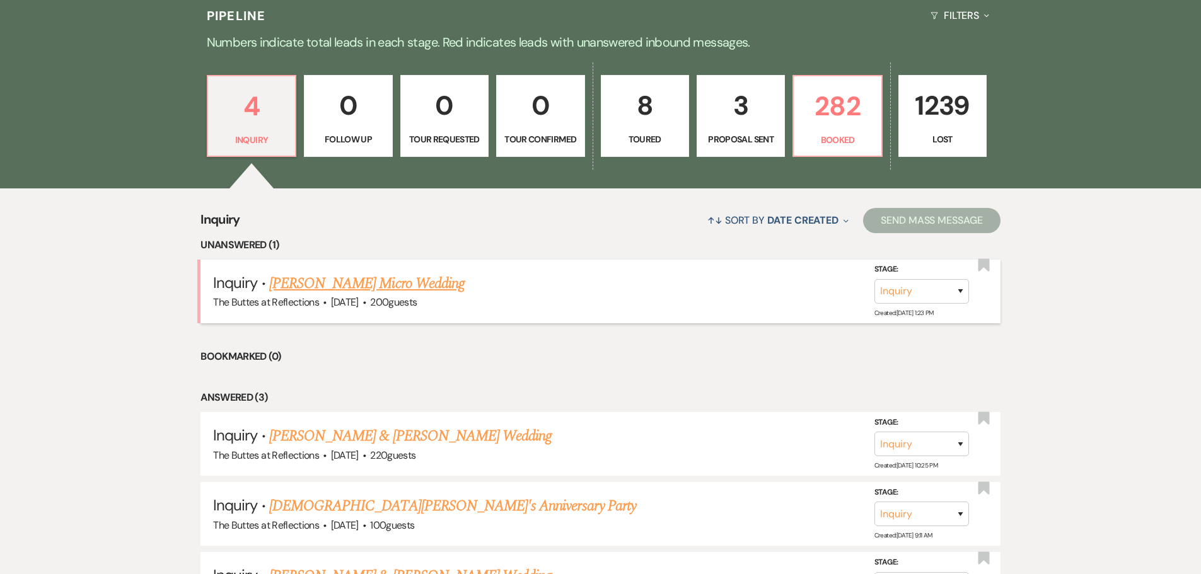
scroll to position [282, 0]
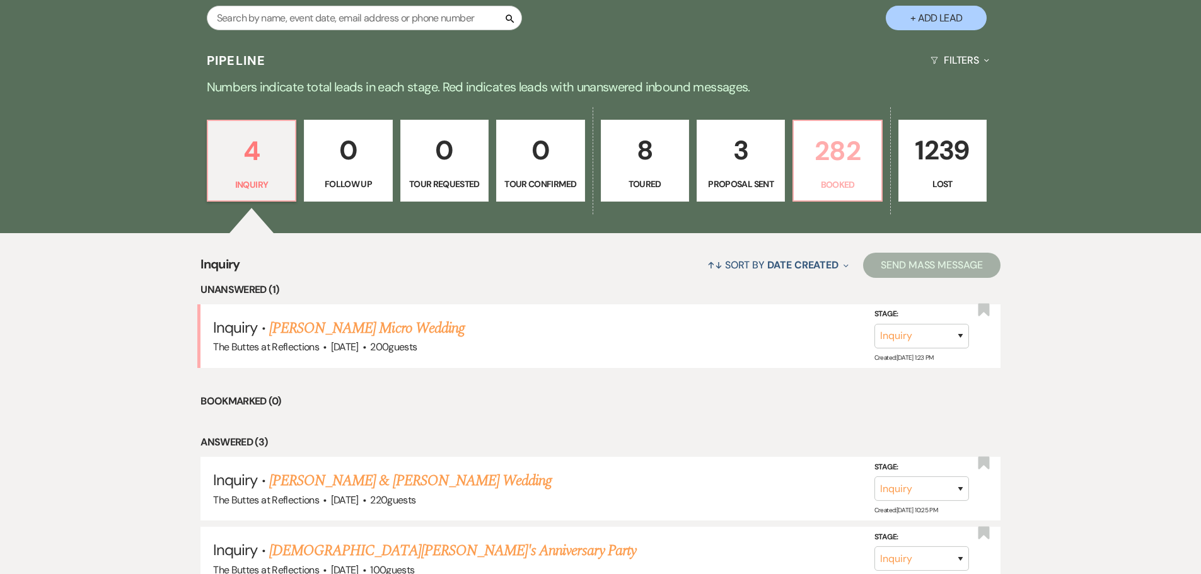
click at [842, 153] on p "282" at bounding box center [837, 151] width 72 height 42
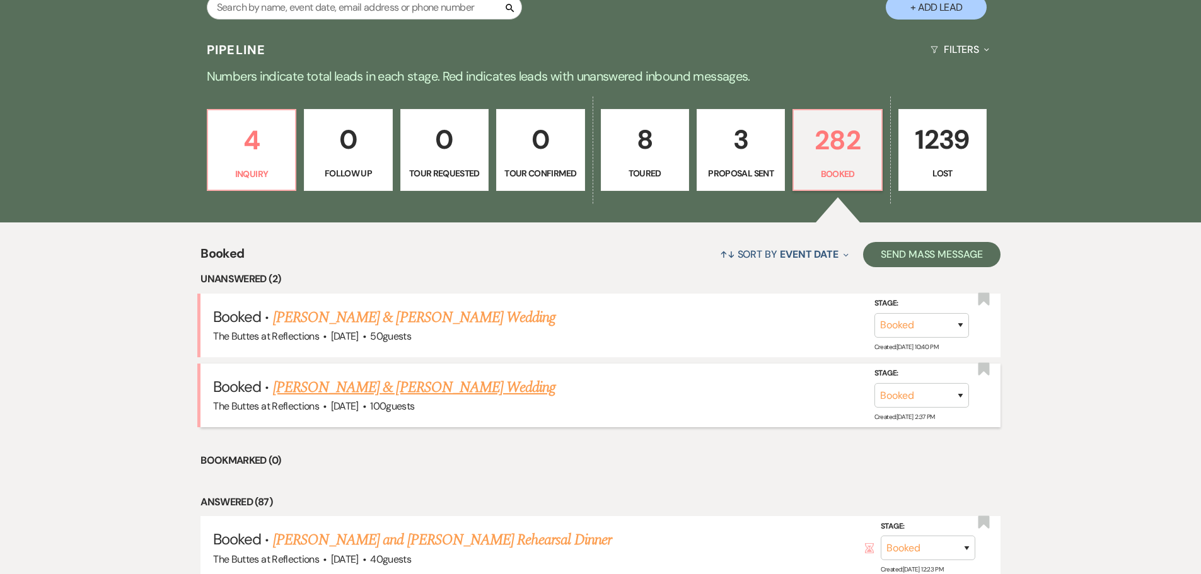
scroll to position [282, 0]
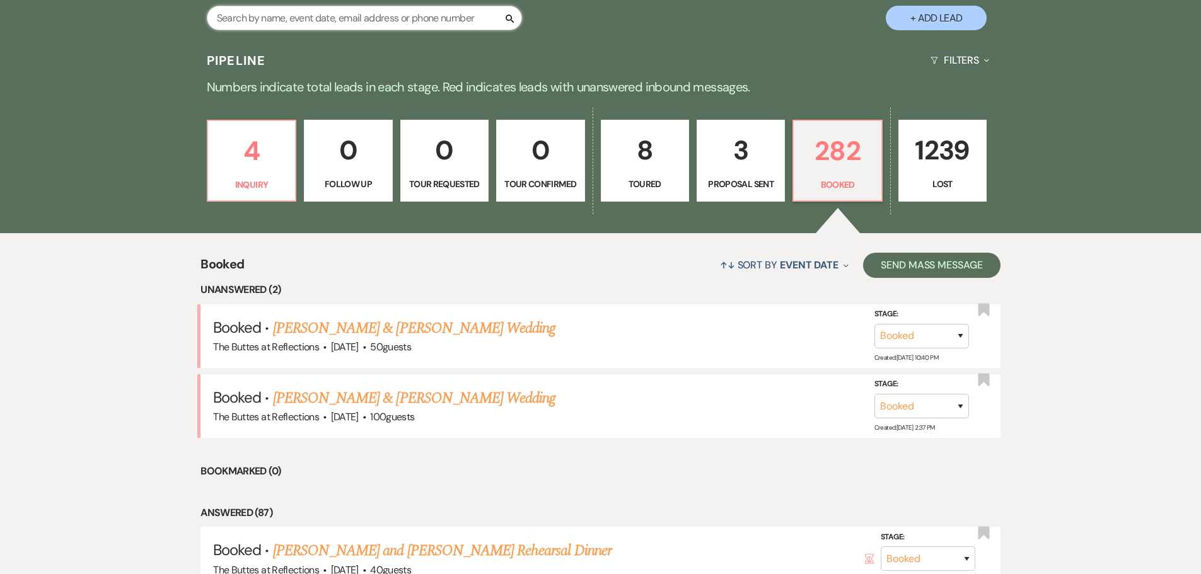
click at [359, 25] on input "text" at bounding box center [364, 18] width 315 height 25
type input "[PERSON_NAME]"
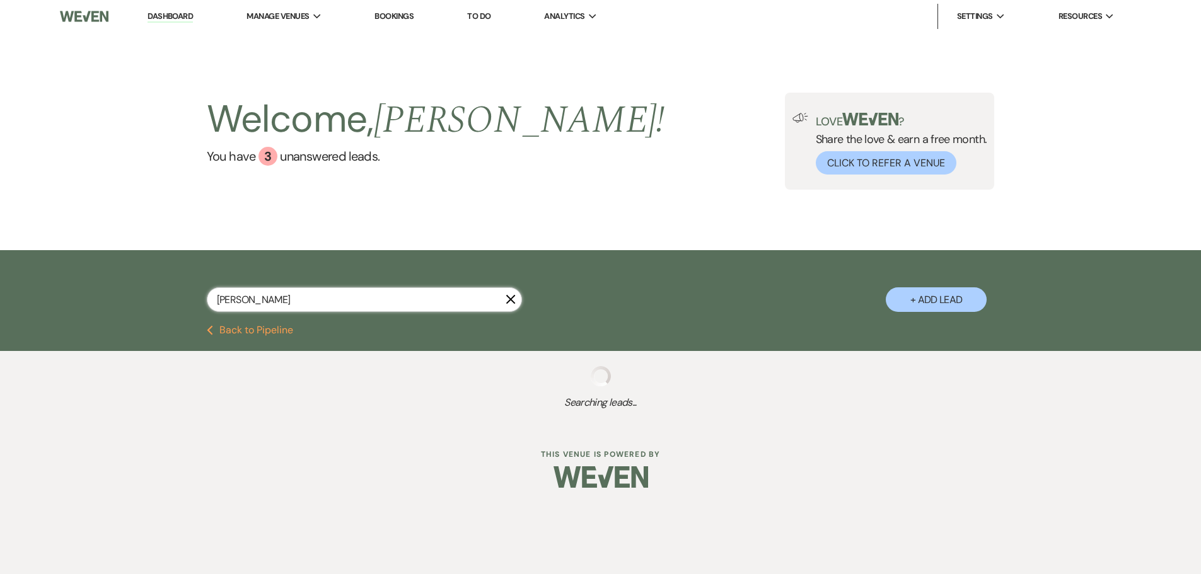
select select "6"
select select "8"
select select "7"
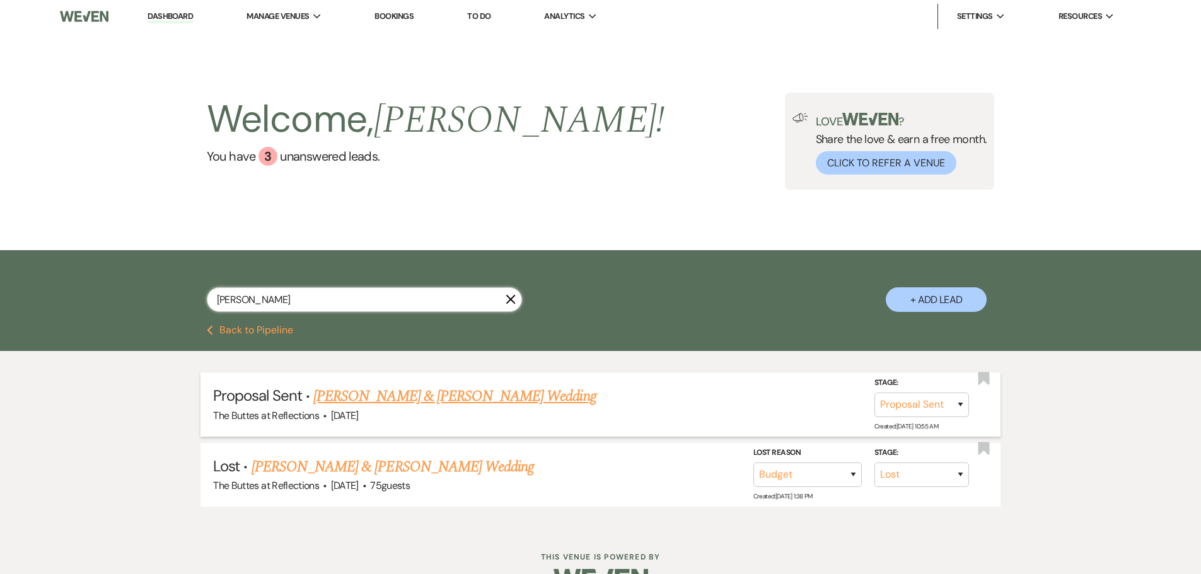
type input "[PERSON_NAME]"
click at [501, 399] on link "[PERSON_NAME] & [PERSON_NAME] Wedding" at bounding box center [454, 396] width 283 height 23
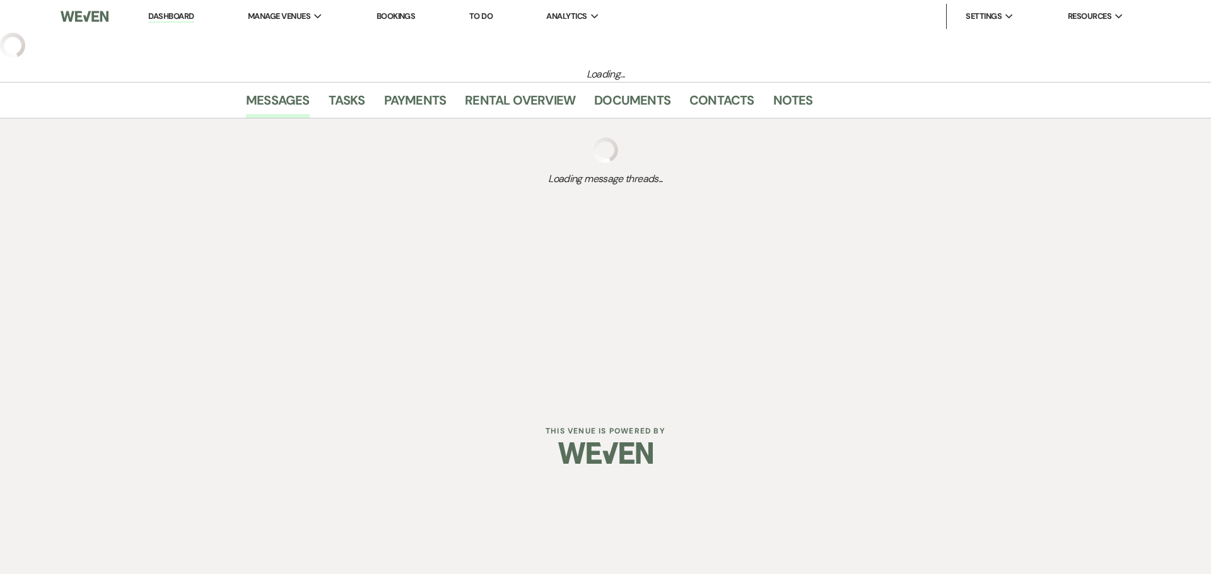
select select "6"
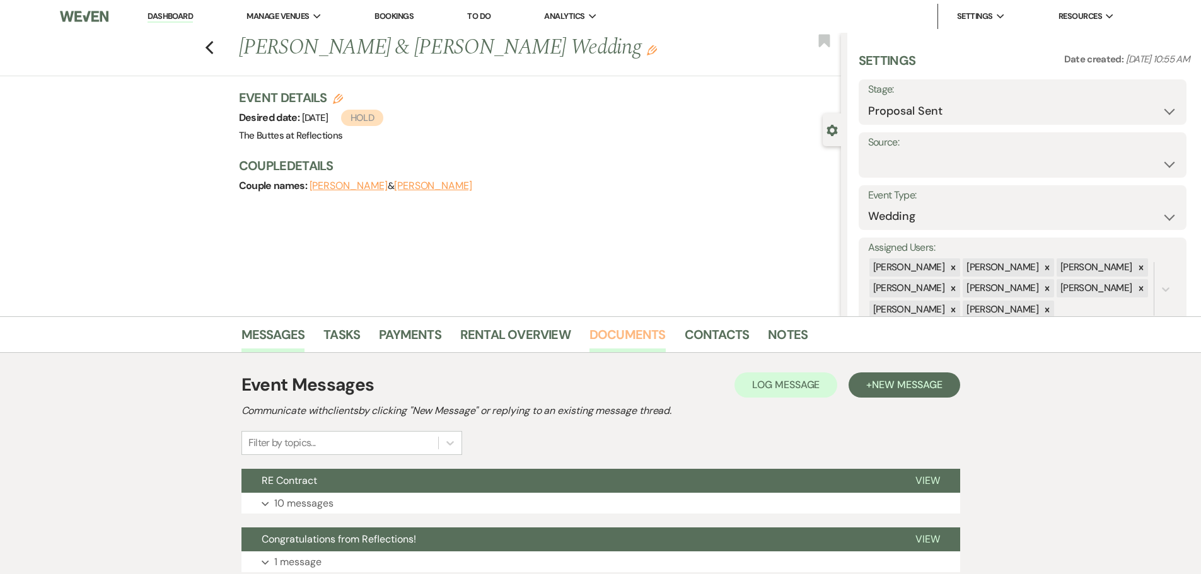
click at [625, 336] on link "Documents" at bounding box center [628, 339] width 76 height 28
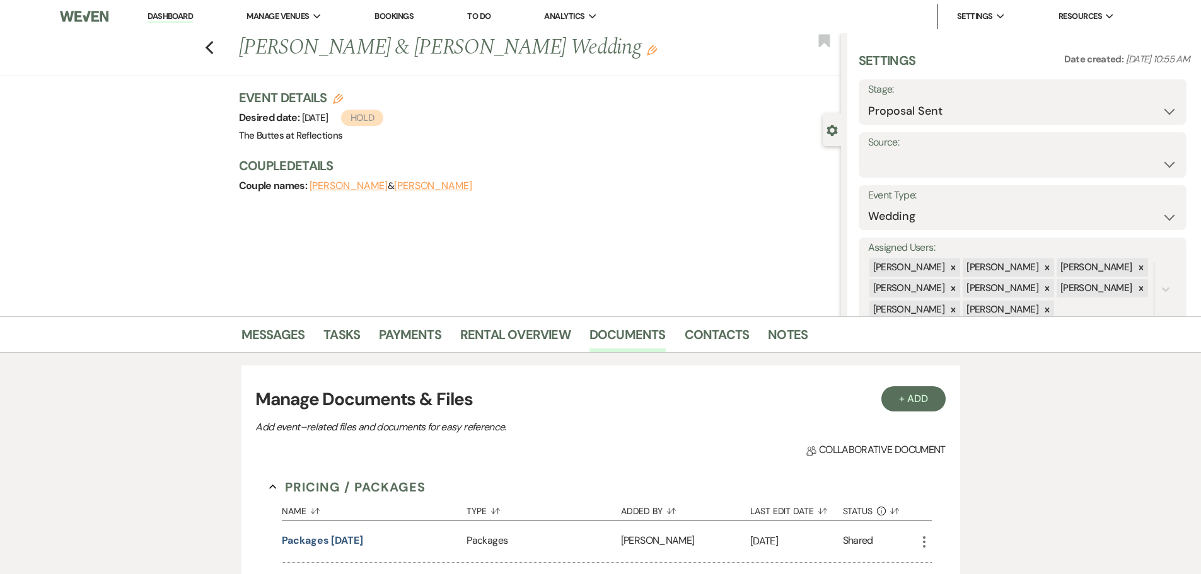
select select "6"
select select "8"
select select "7"
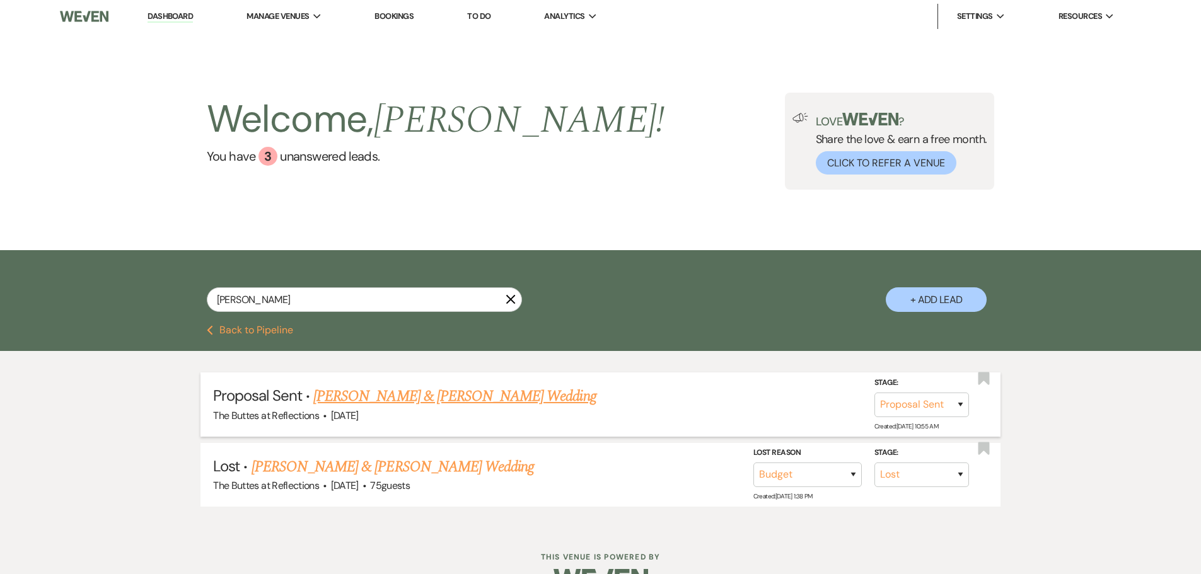
click at [545, 392] on link "[PERSON_NAME] & [PERSON_NAME] Wedding" at bounding box center [454, 396] width 283 height 23
select select "6"
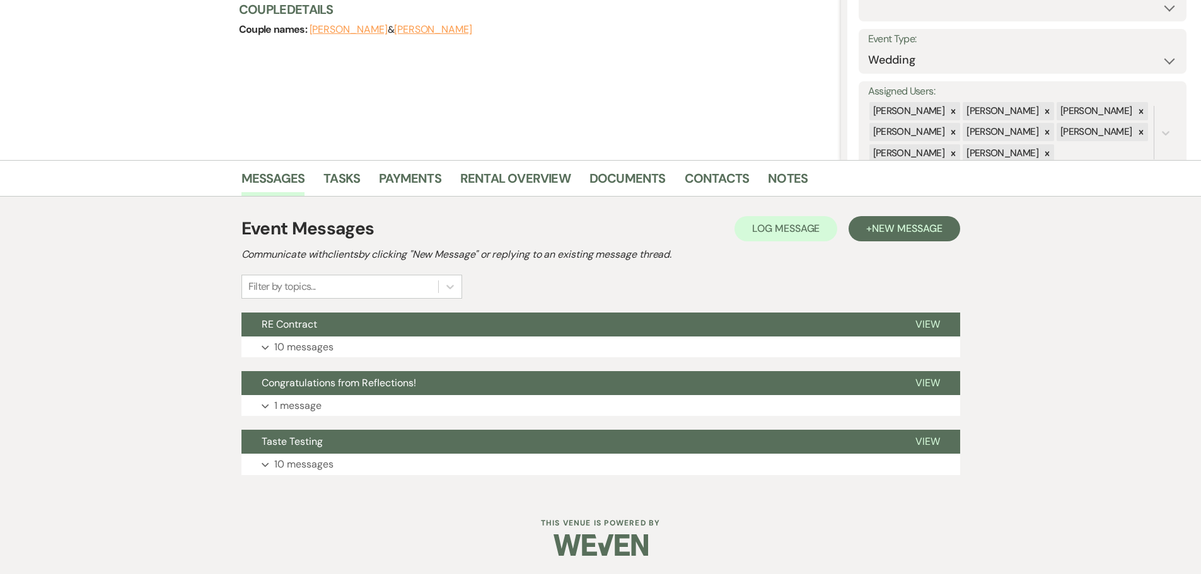
scroll to position [157, 0]
click at [289, 341] on p "10 messages" at bounding box center [303, 347] width 59 height 16
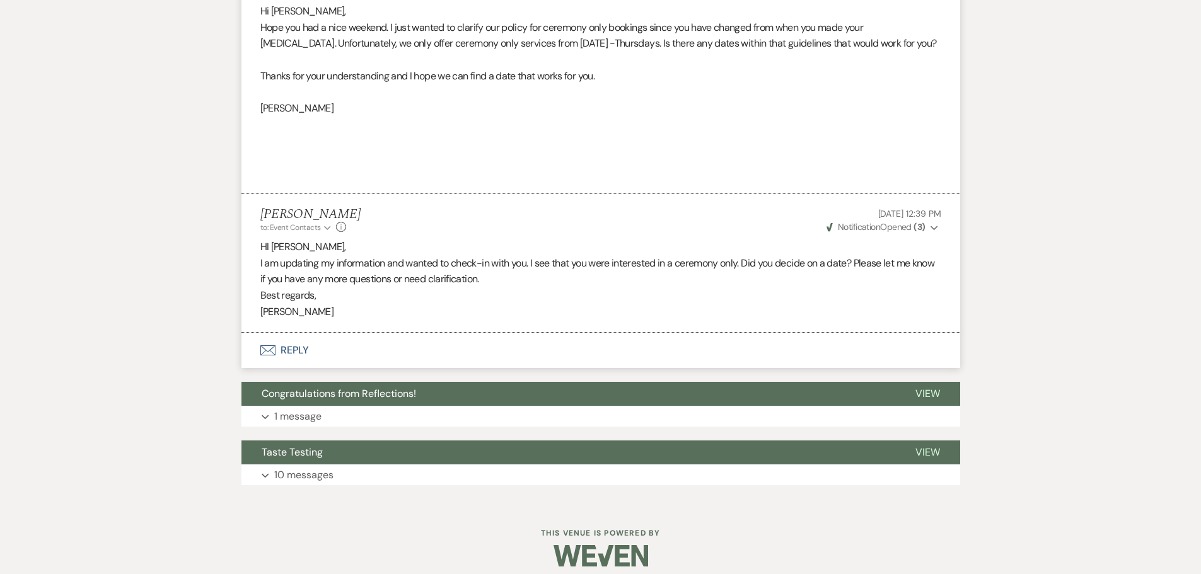
scroll to position [1968, 0]
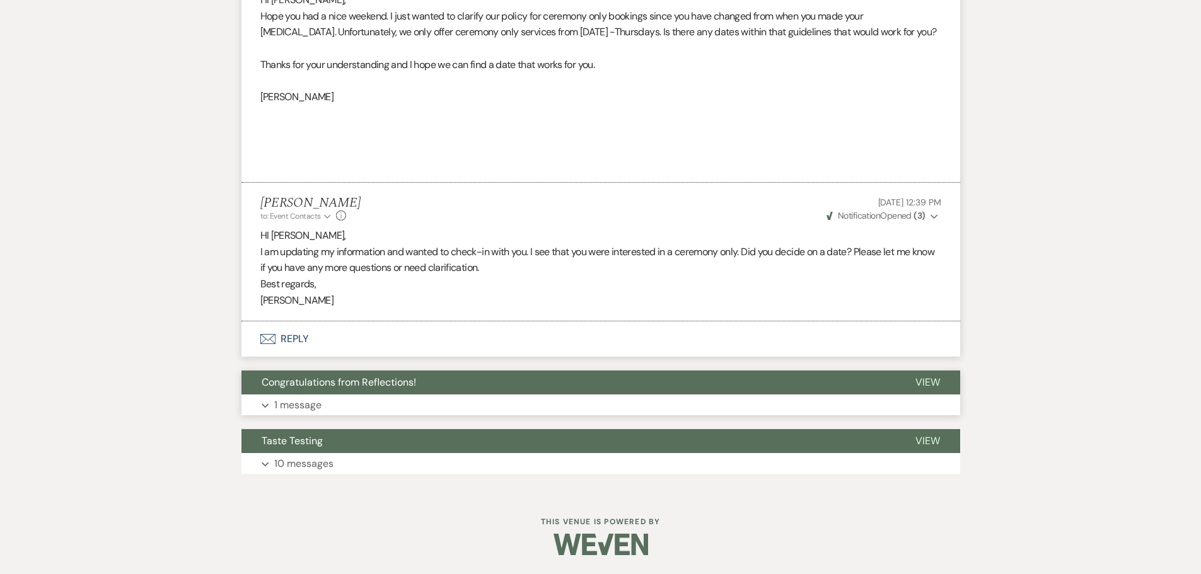
click at [264, 404] on icon "Expand" at bounding box center [266, 406] width 8 height 5
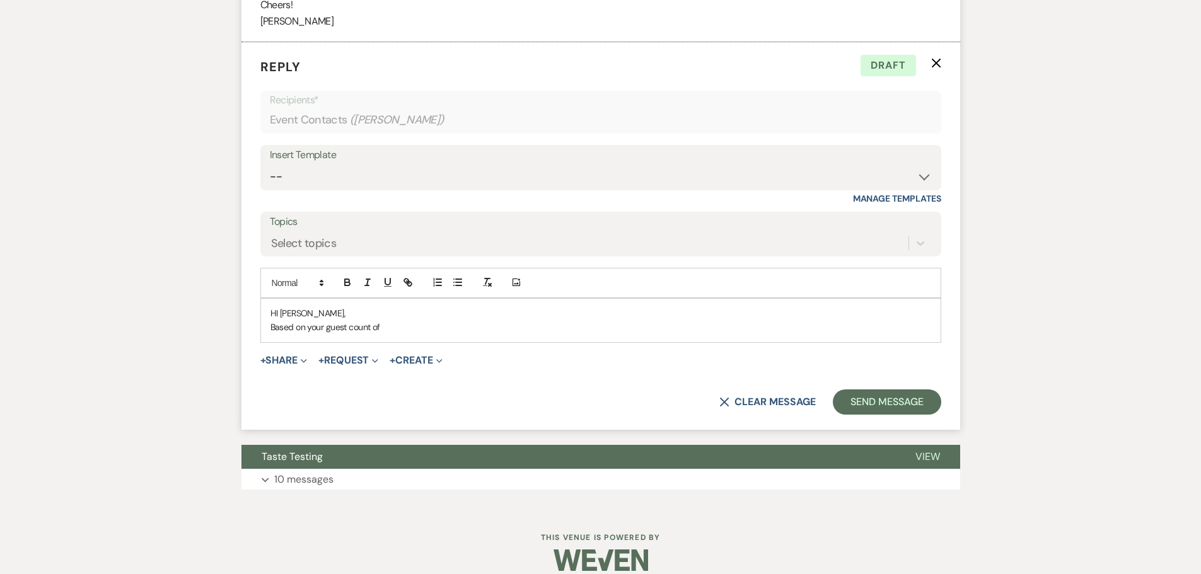
scroll to position [3056, 0]
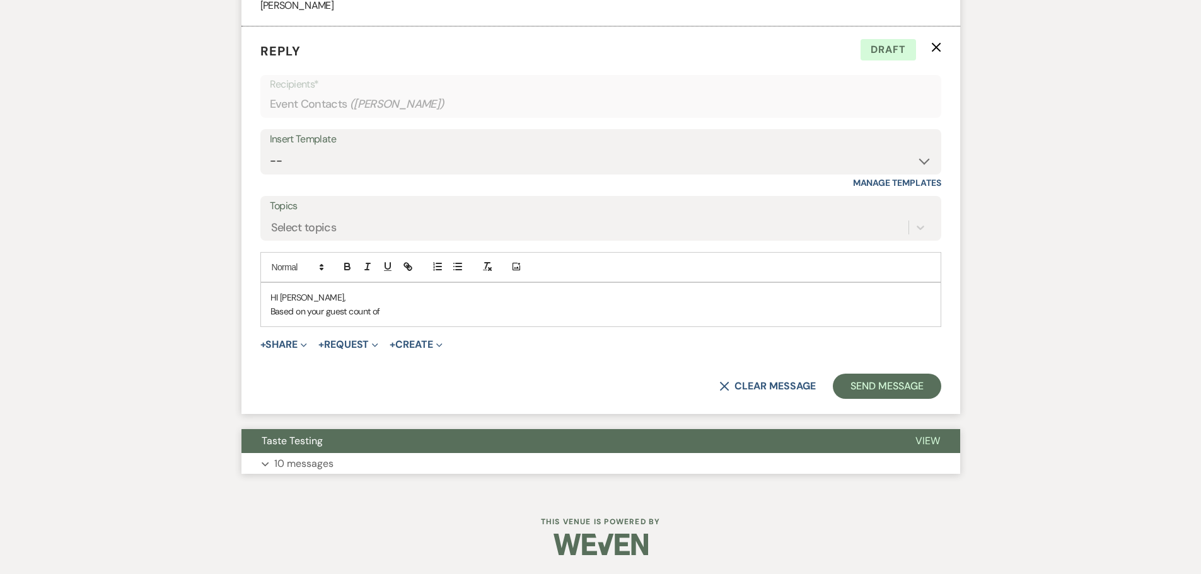
click at [267, 462] on icon "Expand" at bounding box center [266, 464] width 8 height 5
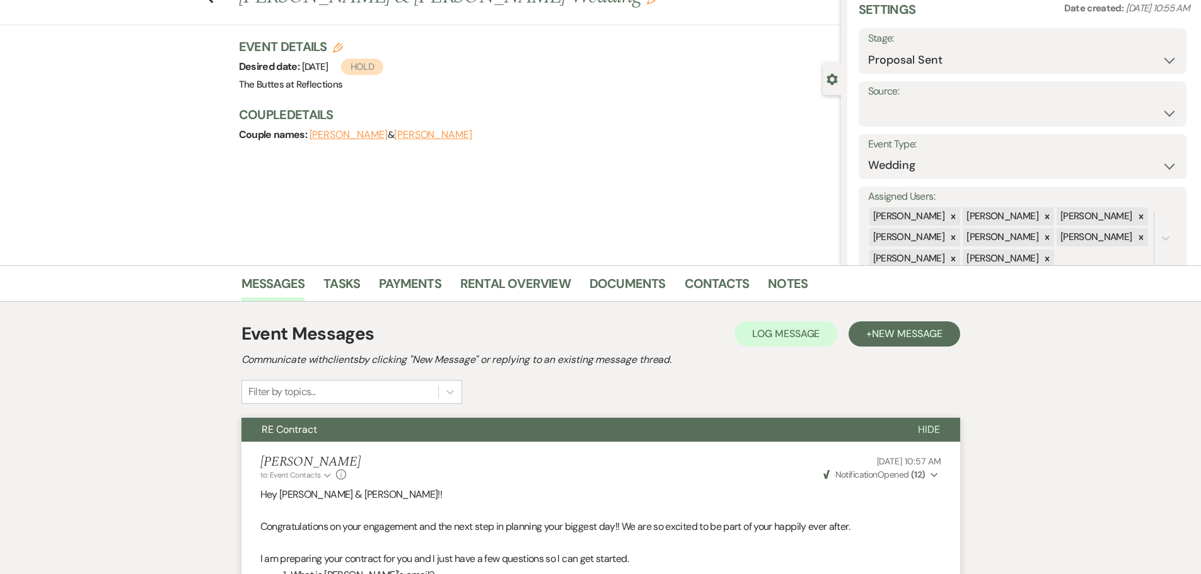
scroll to position [0, 0]
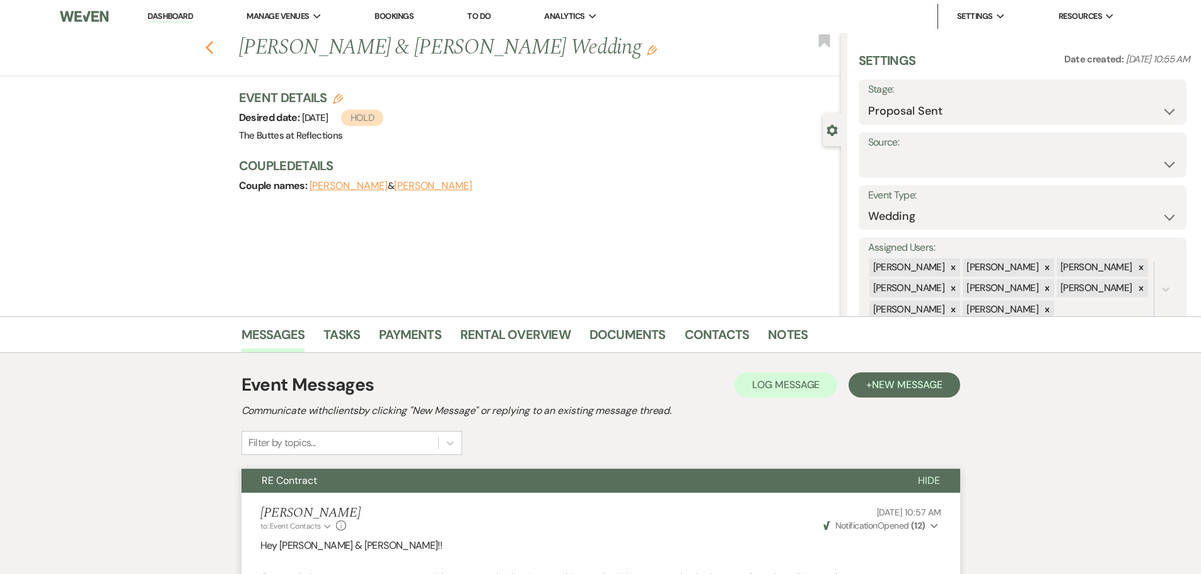
click at [214, 49] on icon "Previous" at bounding box center [209, 47] width 9 height 15
select select "6"
select select "8"
select select "7"
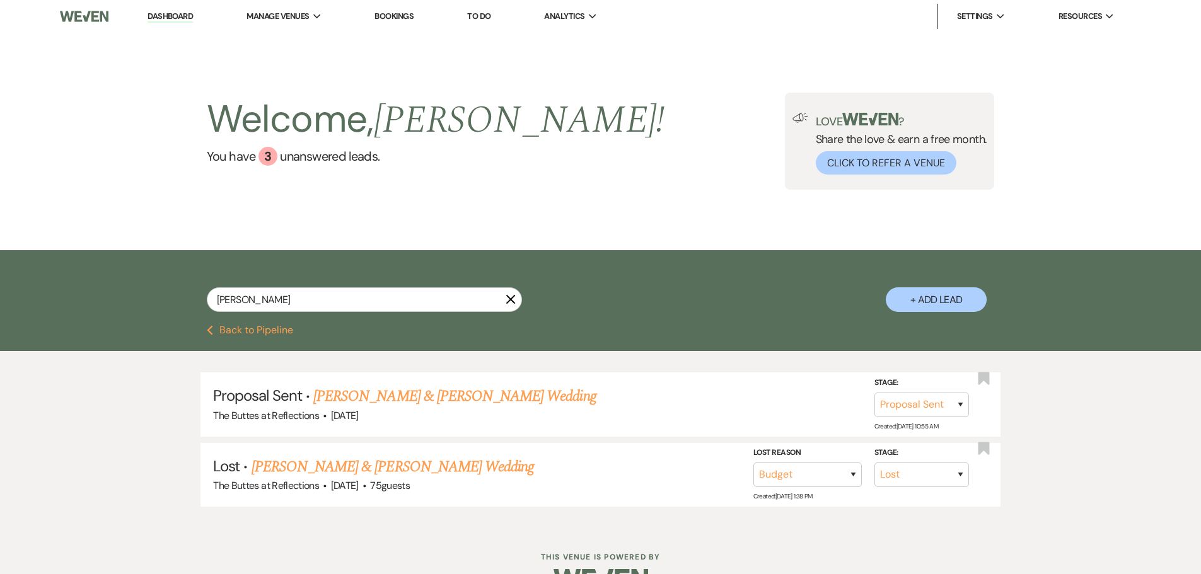
click at [178, 18] on link "Dashboard" at bounding box center [170, 17] width 45 height 12
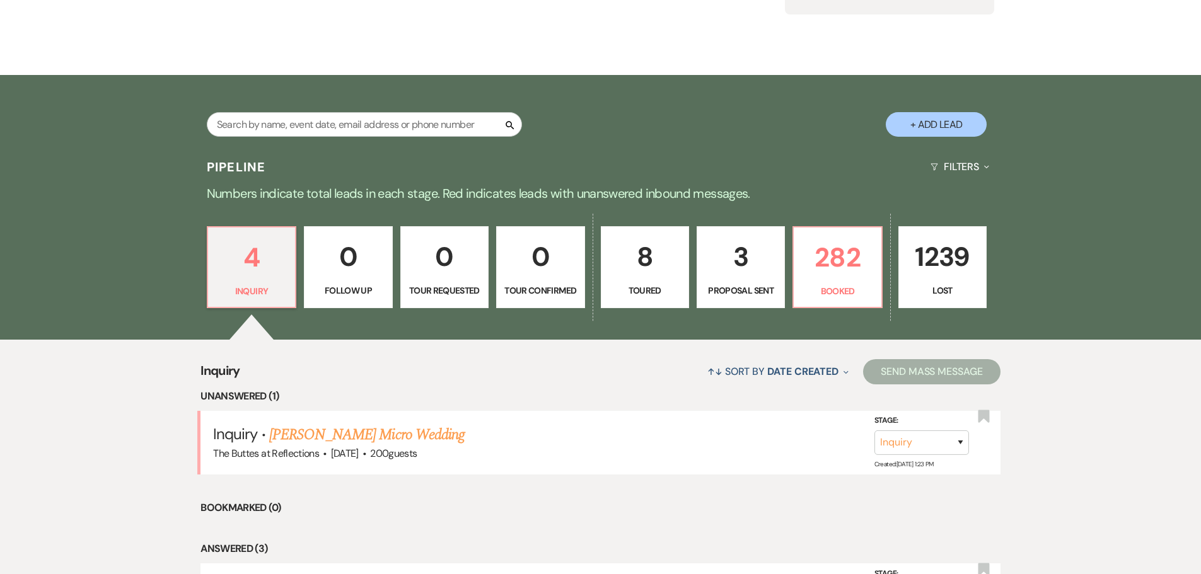
scroll to position [156, 0]
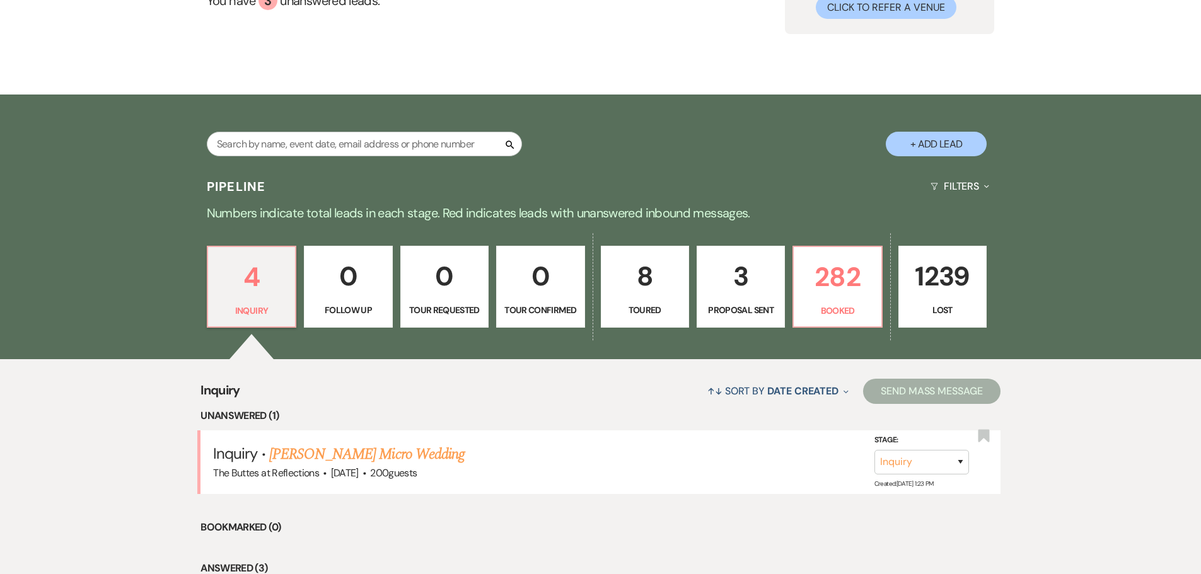
click at [728, 287] on p "3" at bounding box center [741, 276] width 72 height 42
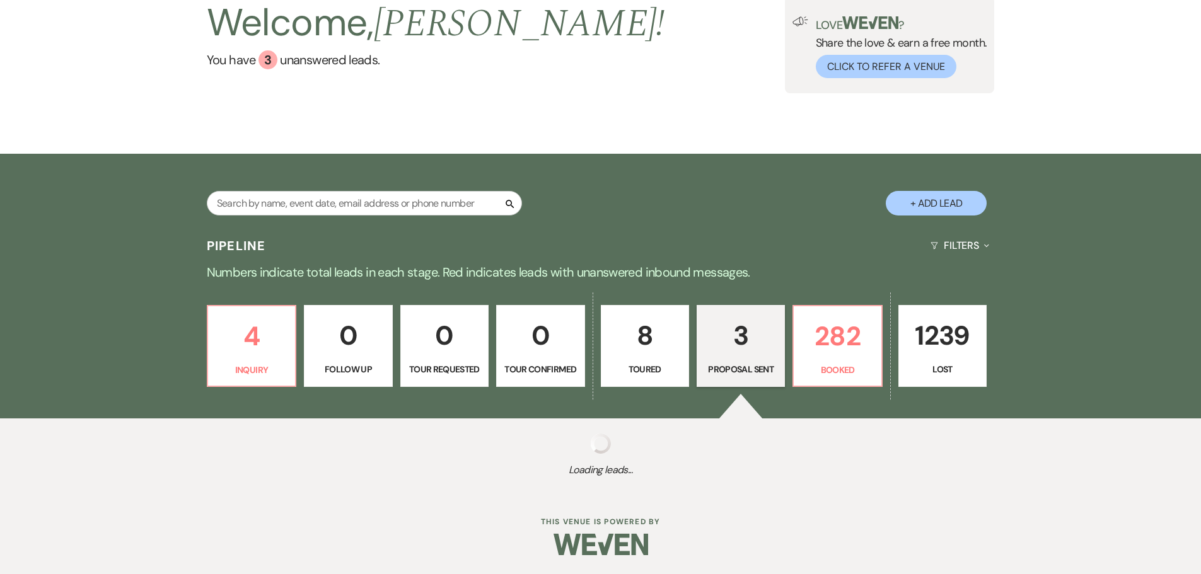
select select "6"
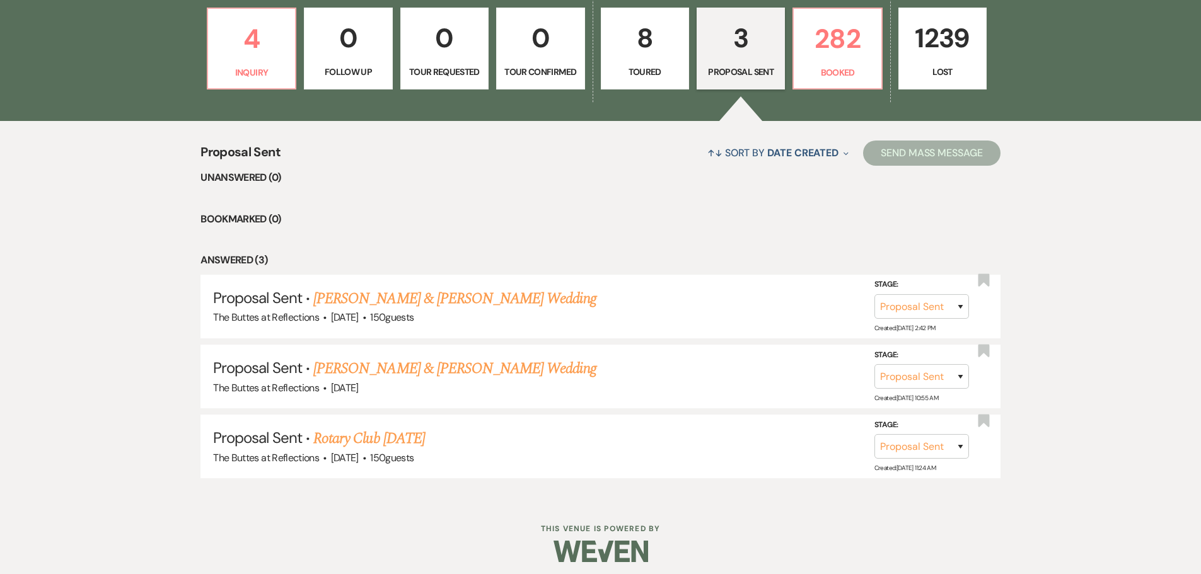
scroll to position [401, 0]
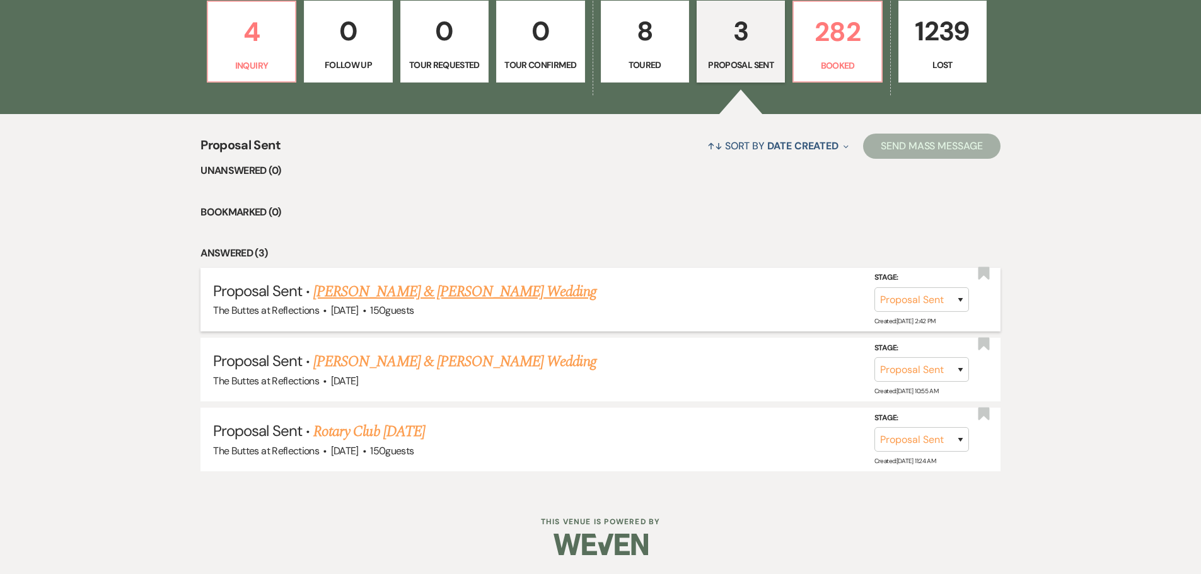
click at [417, 290] on link "[PERSON_NAME] & [PERSON_NAME] Wedding" at bounding box center [454, 292] width 283 height 23
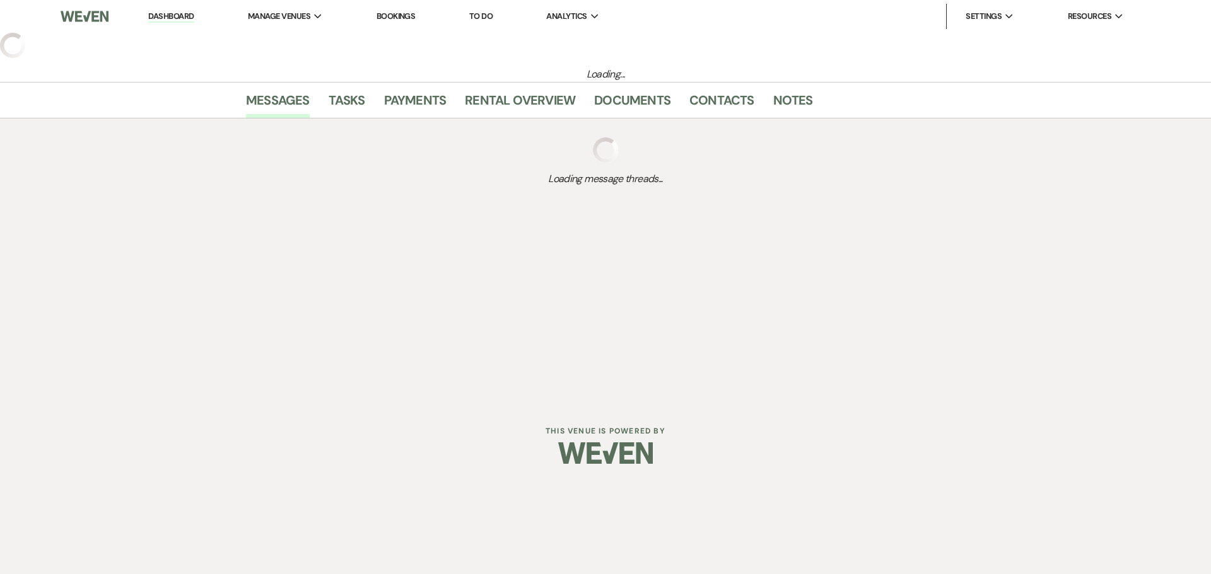
select select "6"
select select "5"
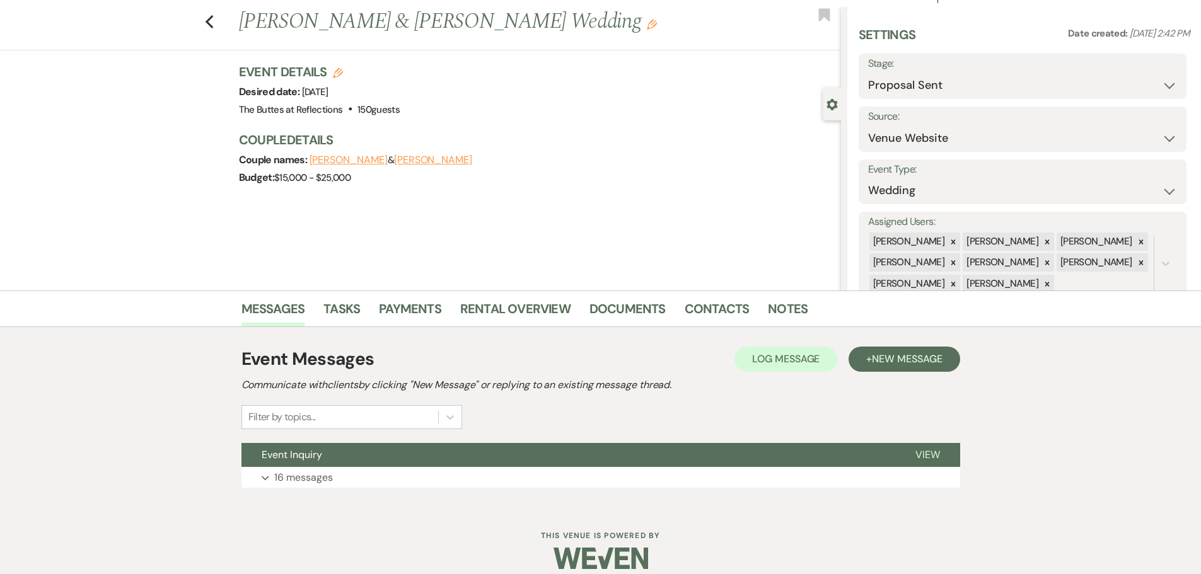
scroll to position [40, 0]
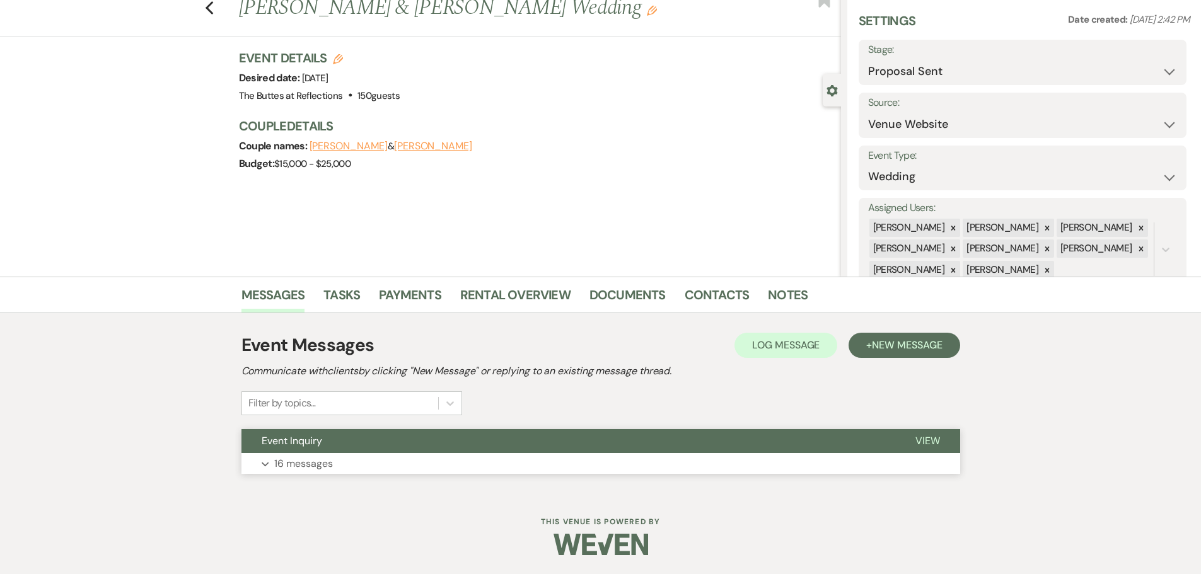
click at [309, 462] on p "16 messages" at bounding box center [303, 464] width 59 height 16
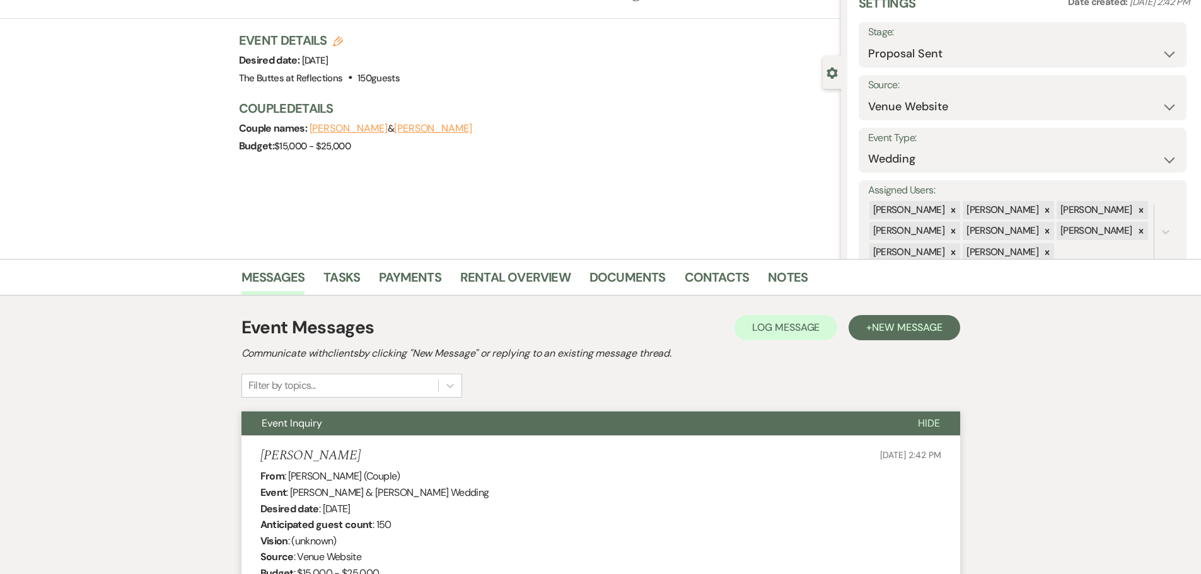
scroll to position [0, 0]
